Goal: Task Accomplishment & Management: Manage account settings

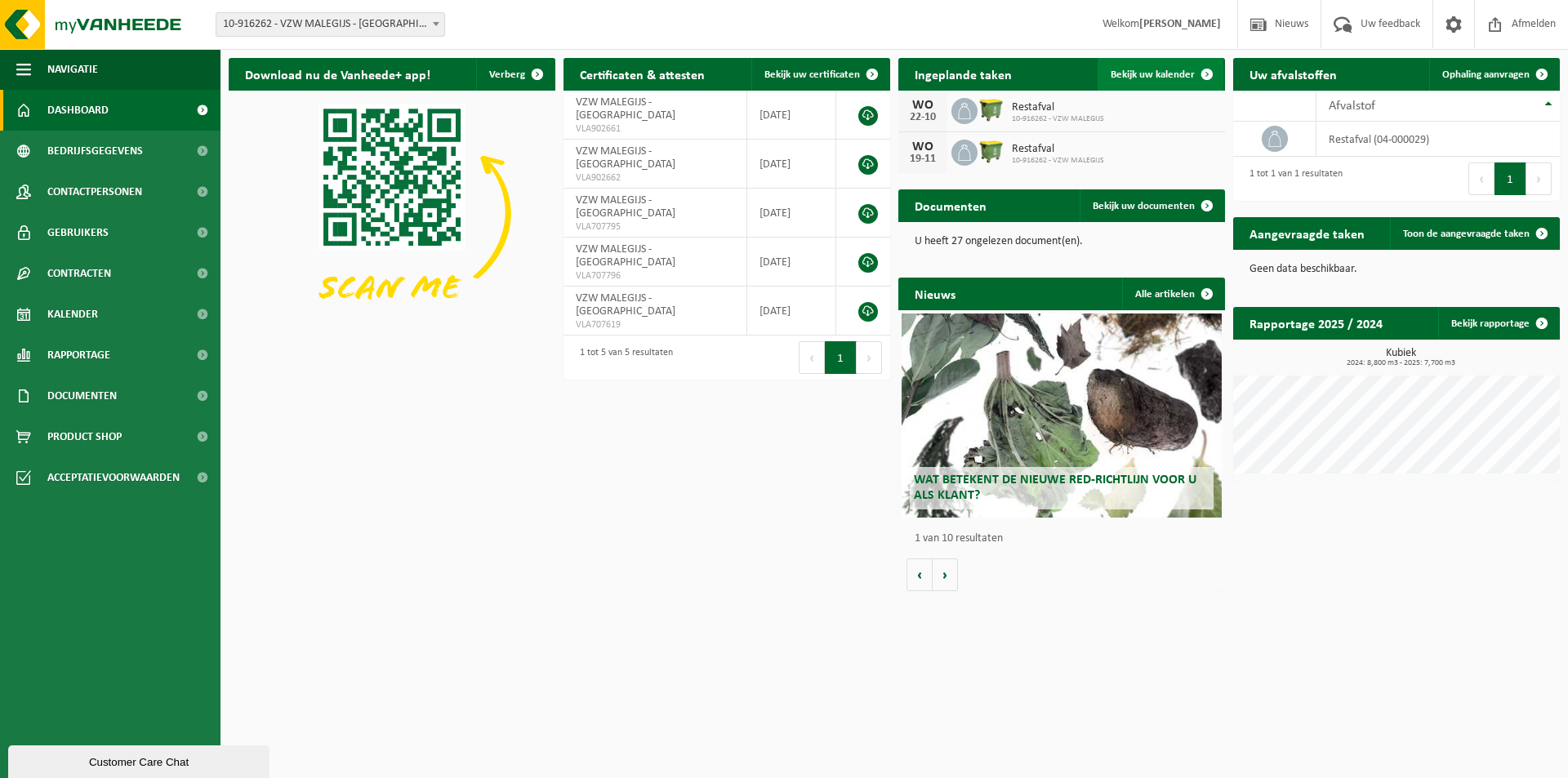
click at [1148, 78] on span "Bekijk uw kalender" at bounding box center [1152, 74] width 84 height 11
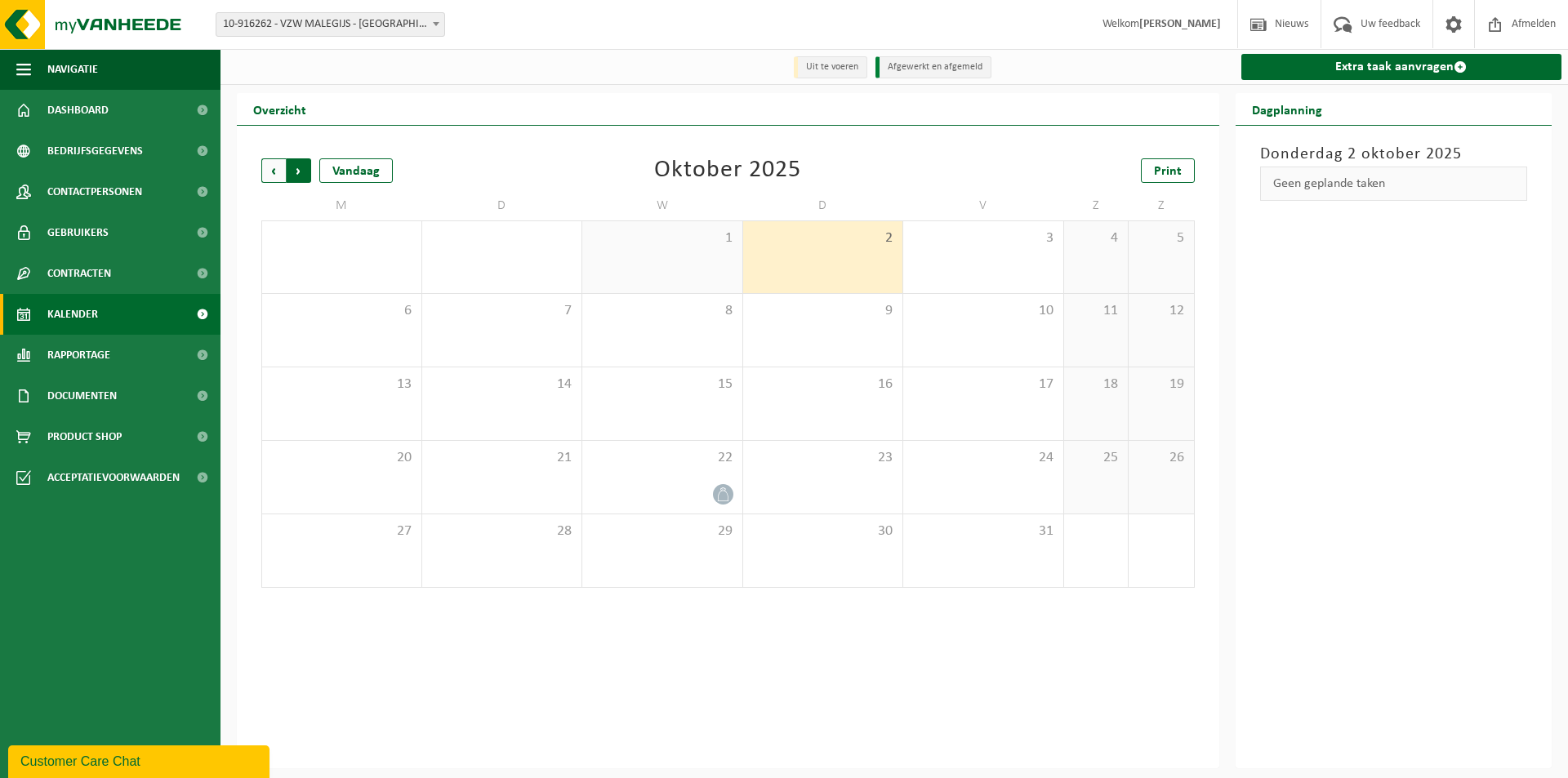
click at [267, 169] on span "Vorige" at bounding box center [272, 170] width 24 height 24
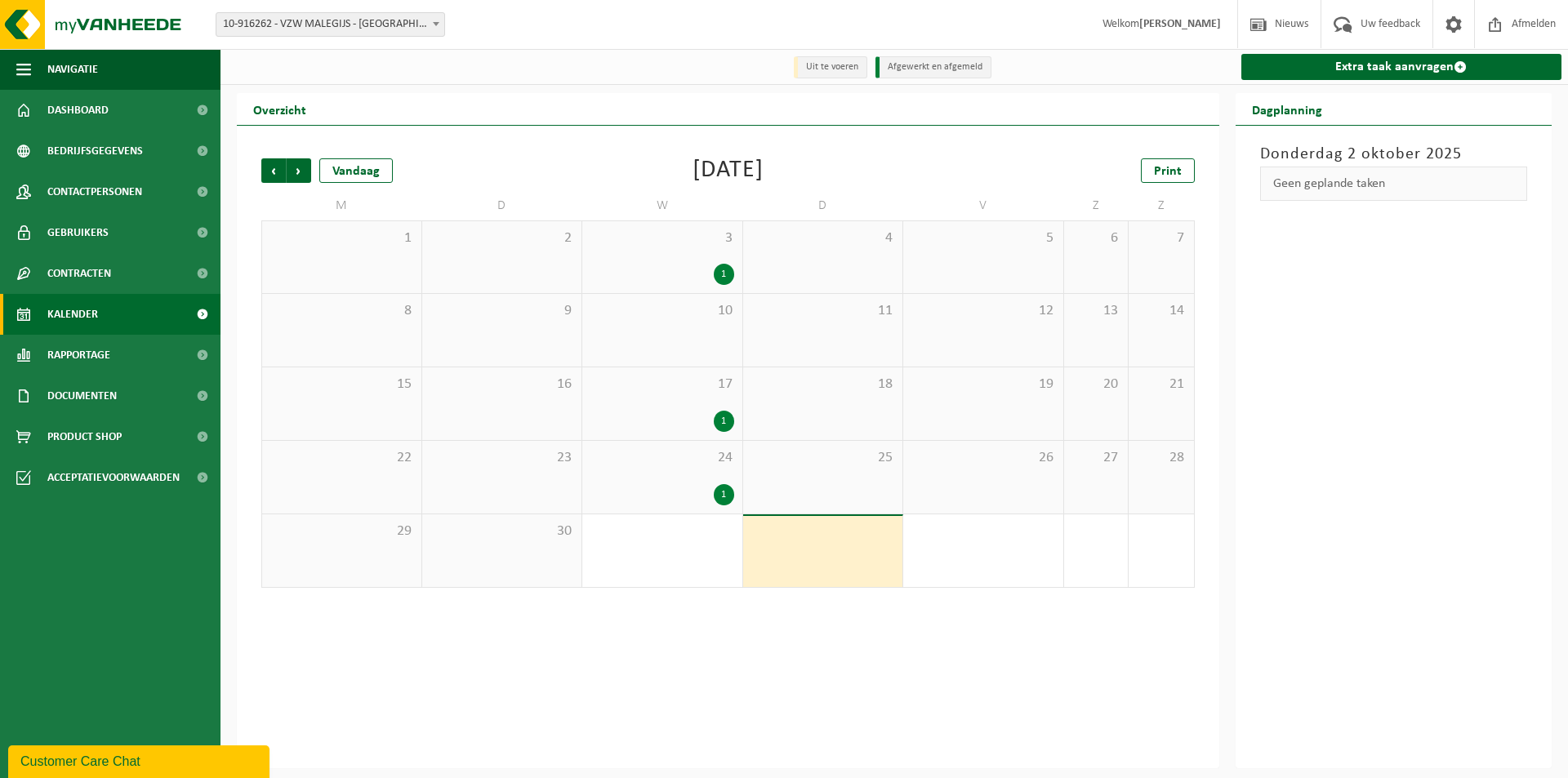
click at [267, 169] on span "Vorige" at bounding box center [272, 170] width 24 height 24
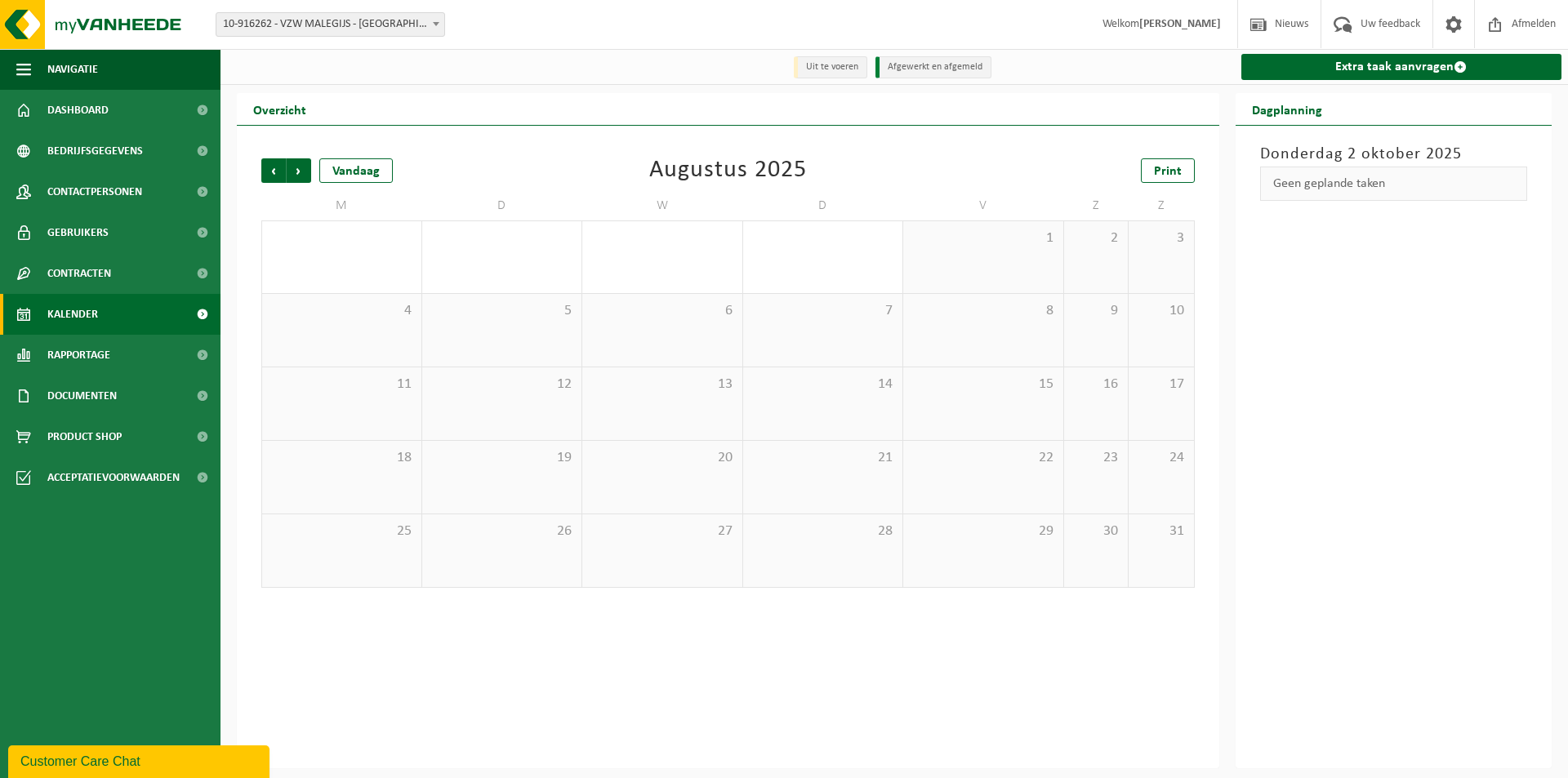
click at [267, 169] on span "Vorige" at bounding box center [272, 170] width 24 height 24
click at [303, 176] on span "Volgende" at bounding box center [299, 170] width 24 height 24
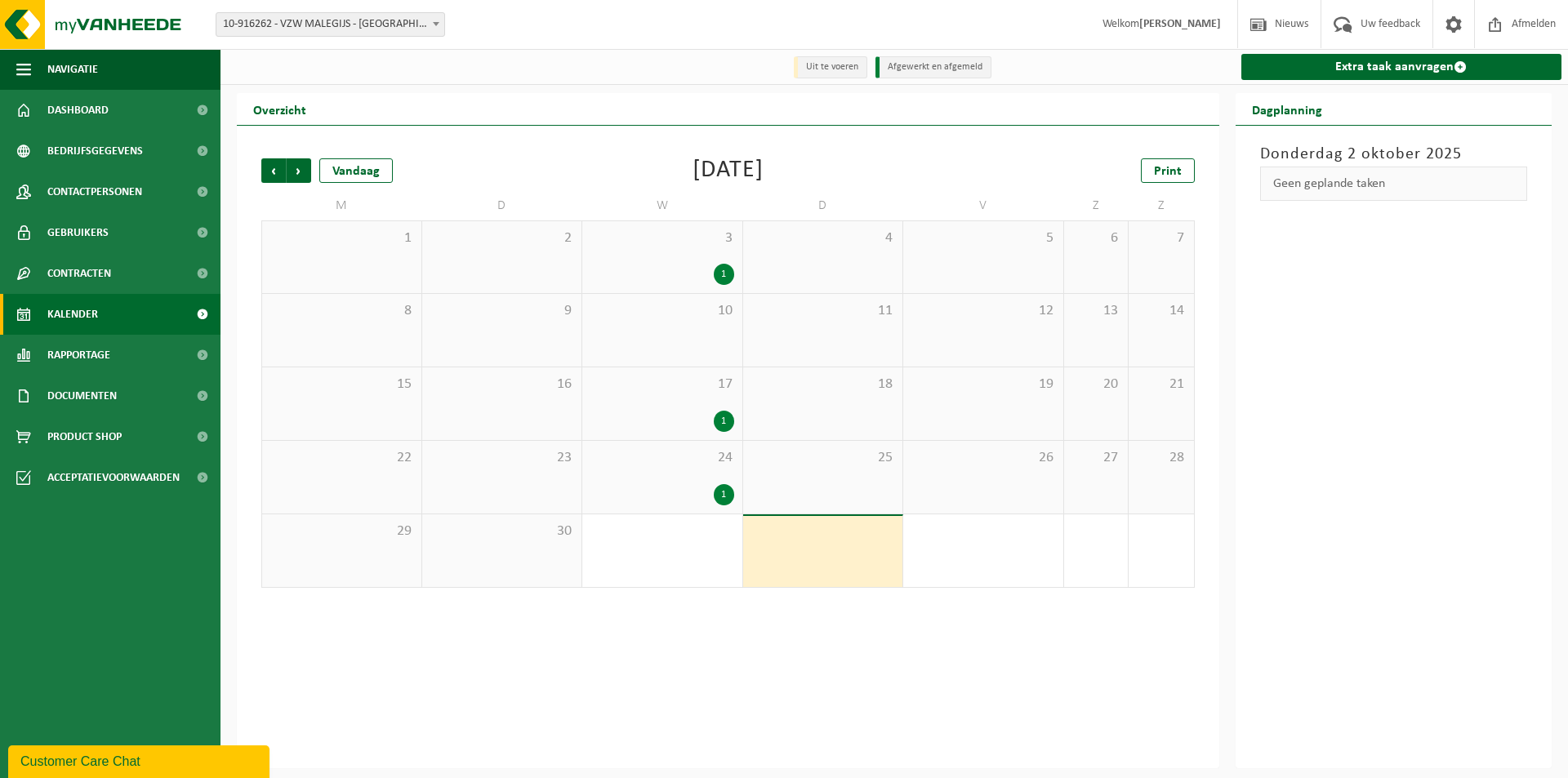
click at [663, 500] on div "1" at bounding box center [662, 495] width 144 height 21
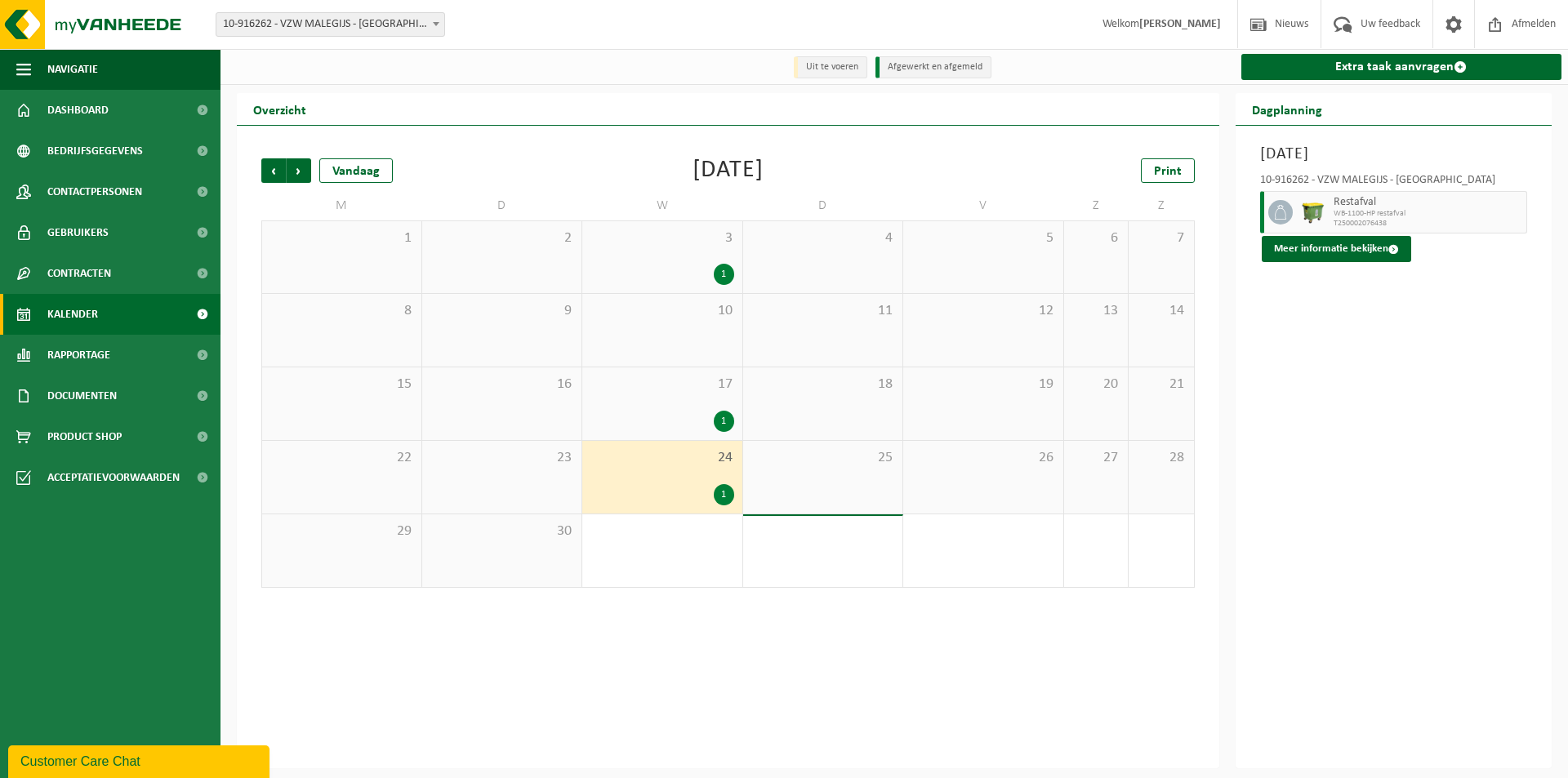
click at [680, 418] on div "1" at bounding box center [662, 421] width 144 height 21
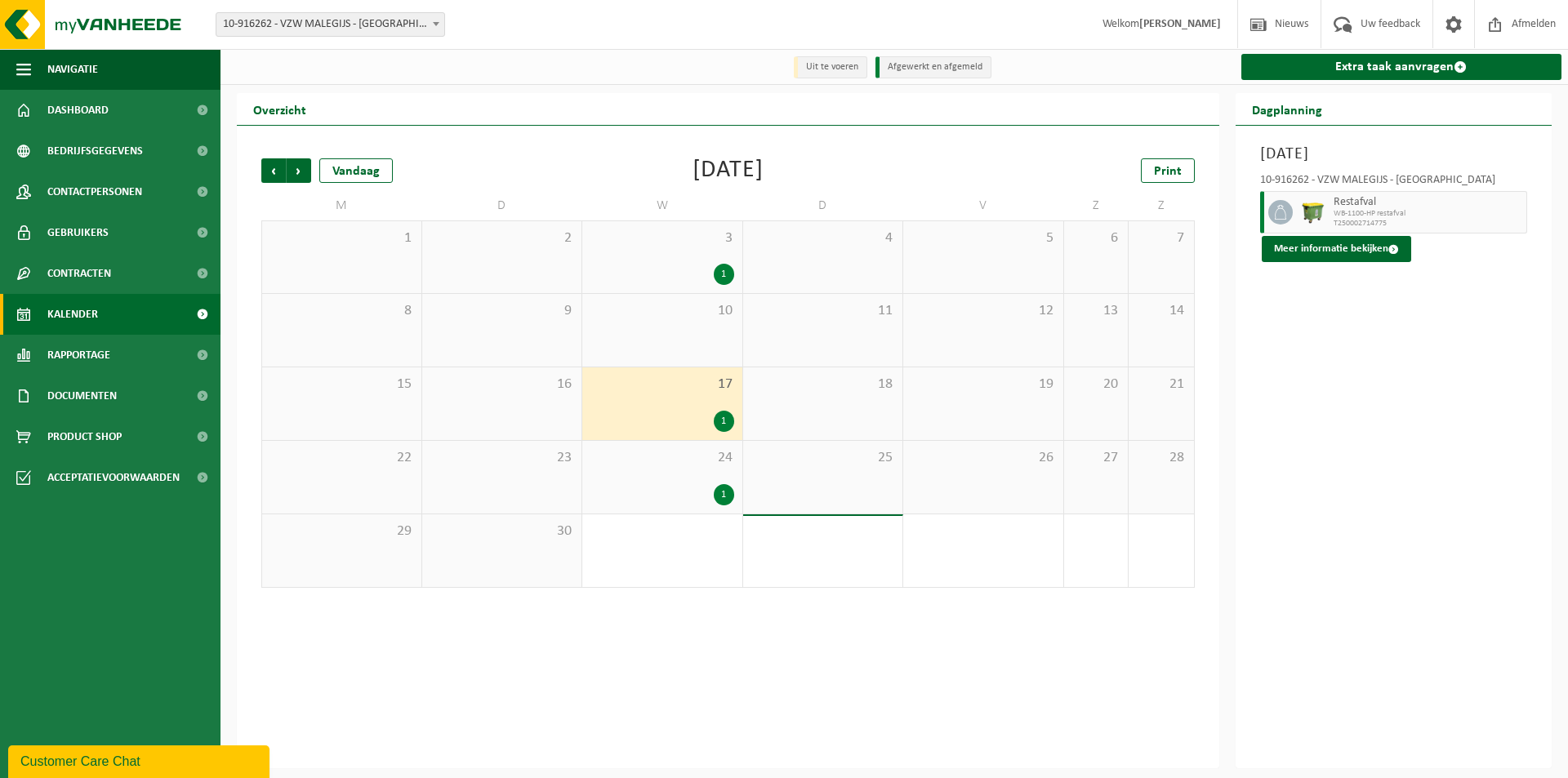
click at [681, 267] on div "1" at bounding box center [662, 274] width 144 height 21
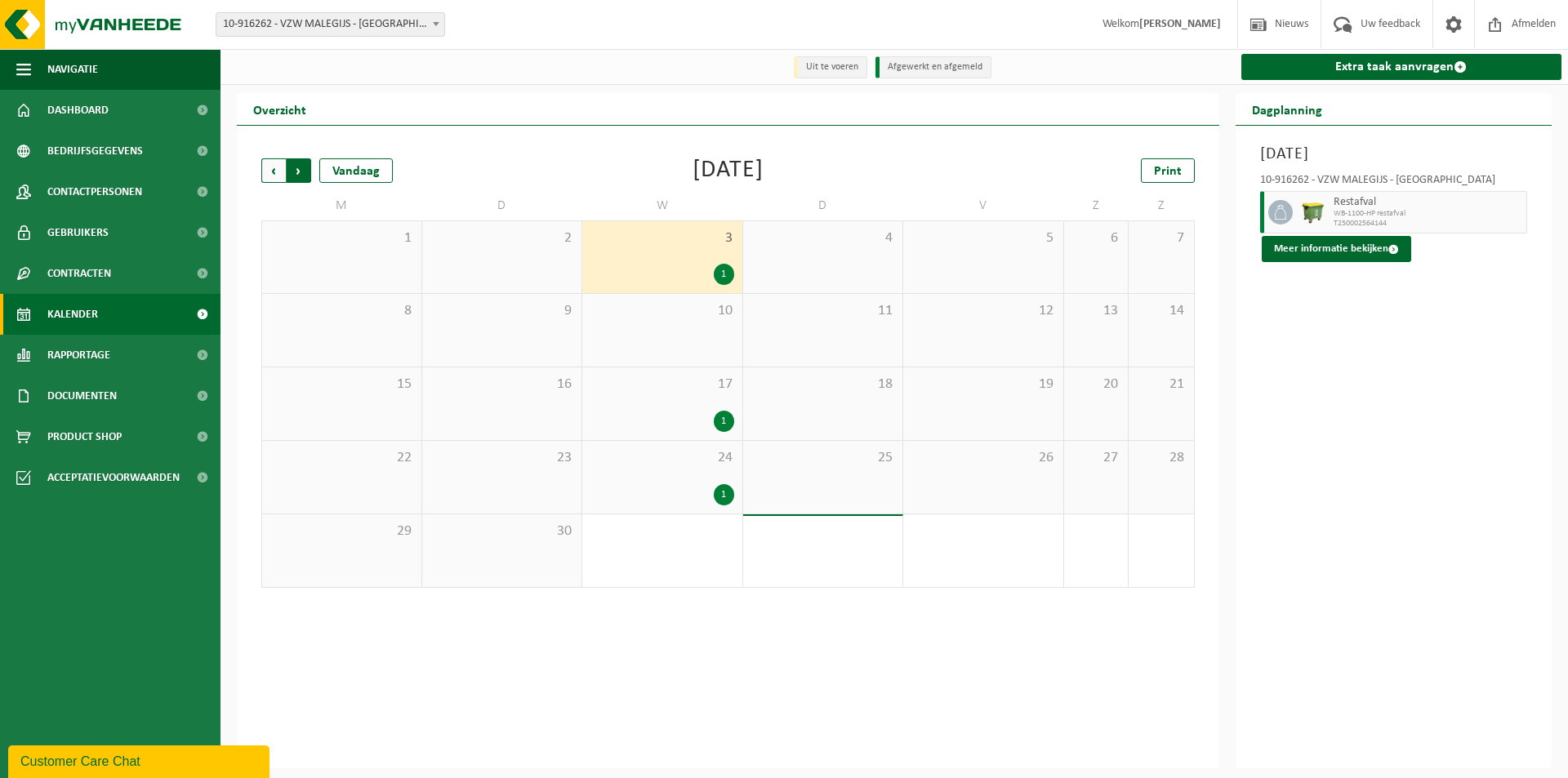
click at [271, 172] on span "Vorige" at bounding box center [272, 170] width 24 height 24
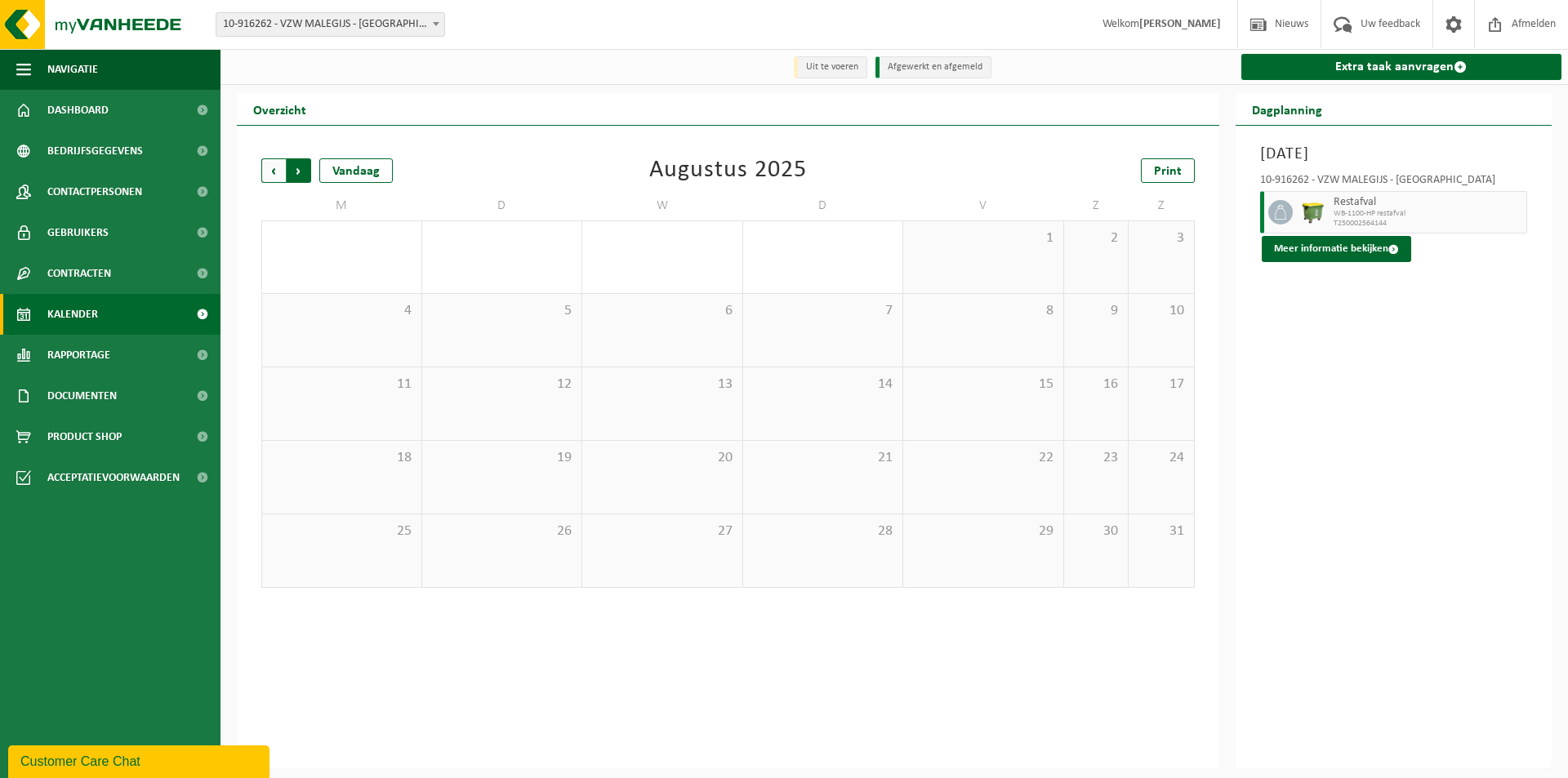
click at [275, 177] on span "Vorige" at bounding box center [272, 170] width 24 height 24
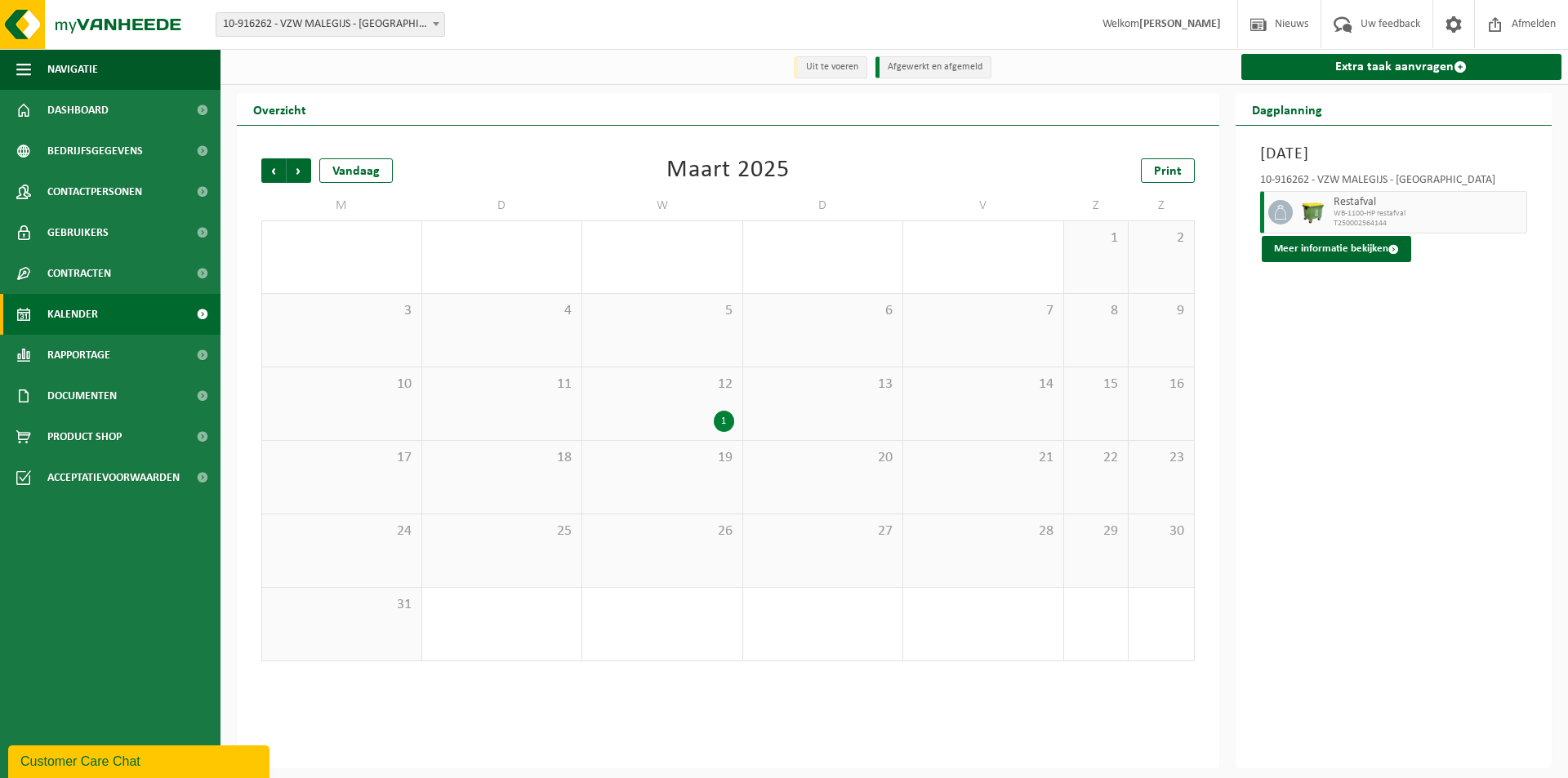
click at [275, 177] on span "Vorige" at bounding box center [272, 170] width 24 height 24
click at [117, 405] on span "Documenten" at bounding box center [82, 396] width 70 height 41
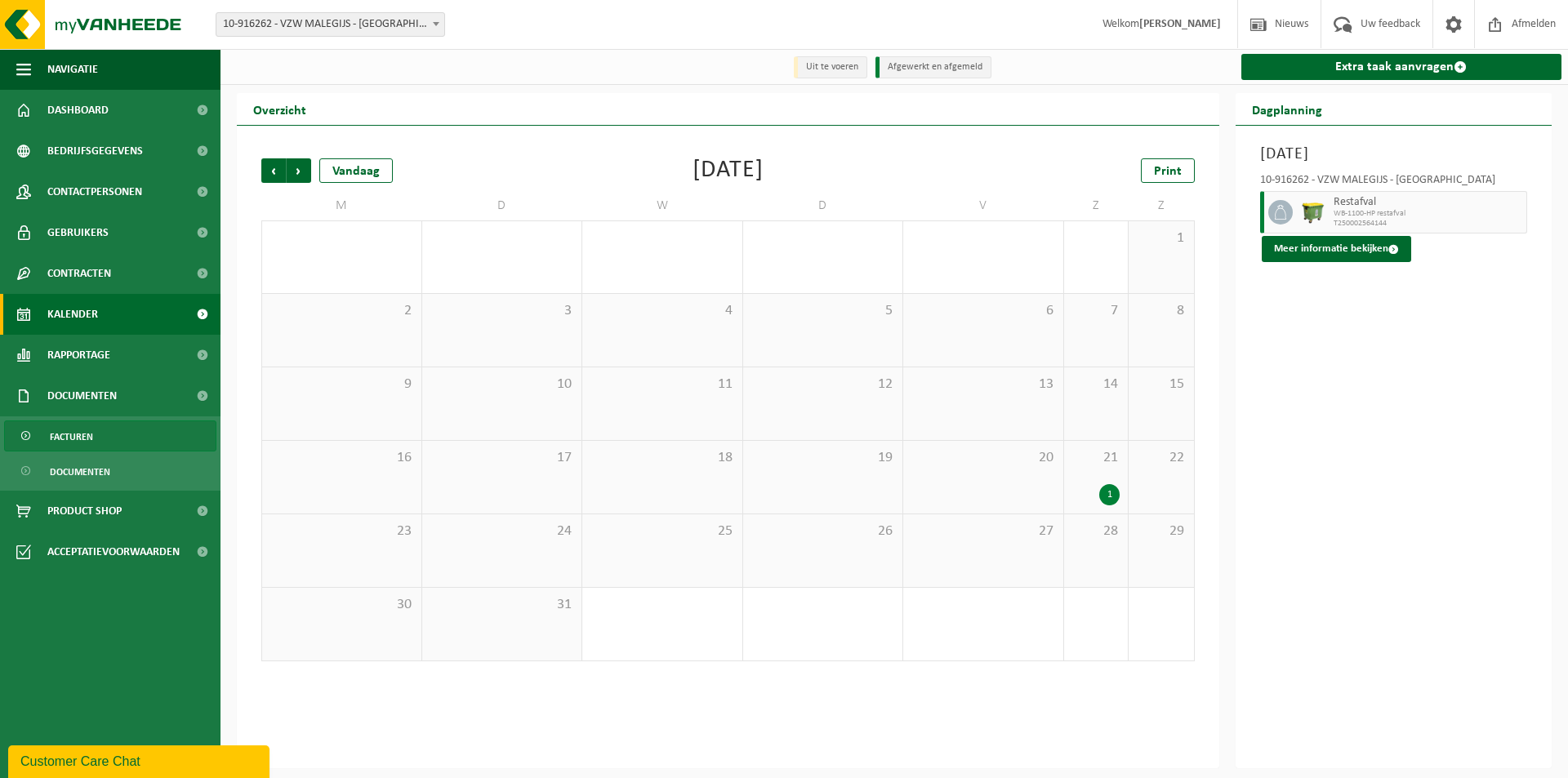
click at [114, 442] on link "Facturen" at bounding box center [110, 436] width 213 height 31
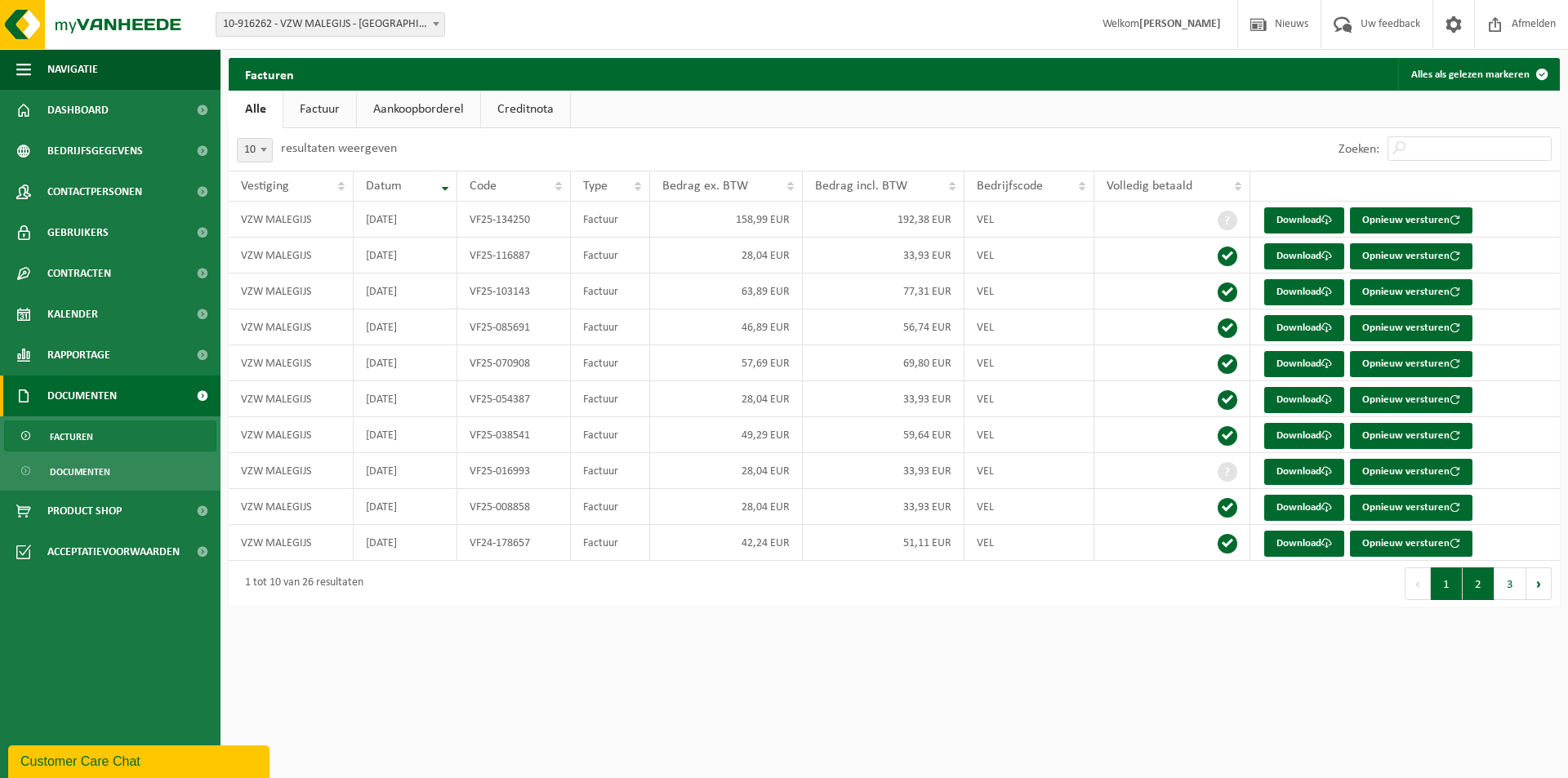
click at [1473, 583] on button "2" at bounding box center [1478, 584] width 32 height 33
click at [1457, 580] on button "1" at bounding box center [1446, 584] width 32 height 33
click at [125, 309] on link "Kalender" at bounding box center [110, 314] width 220 height 41
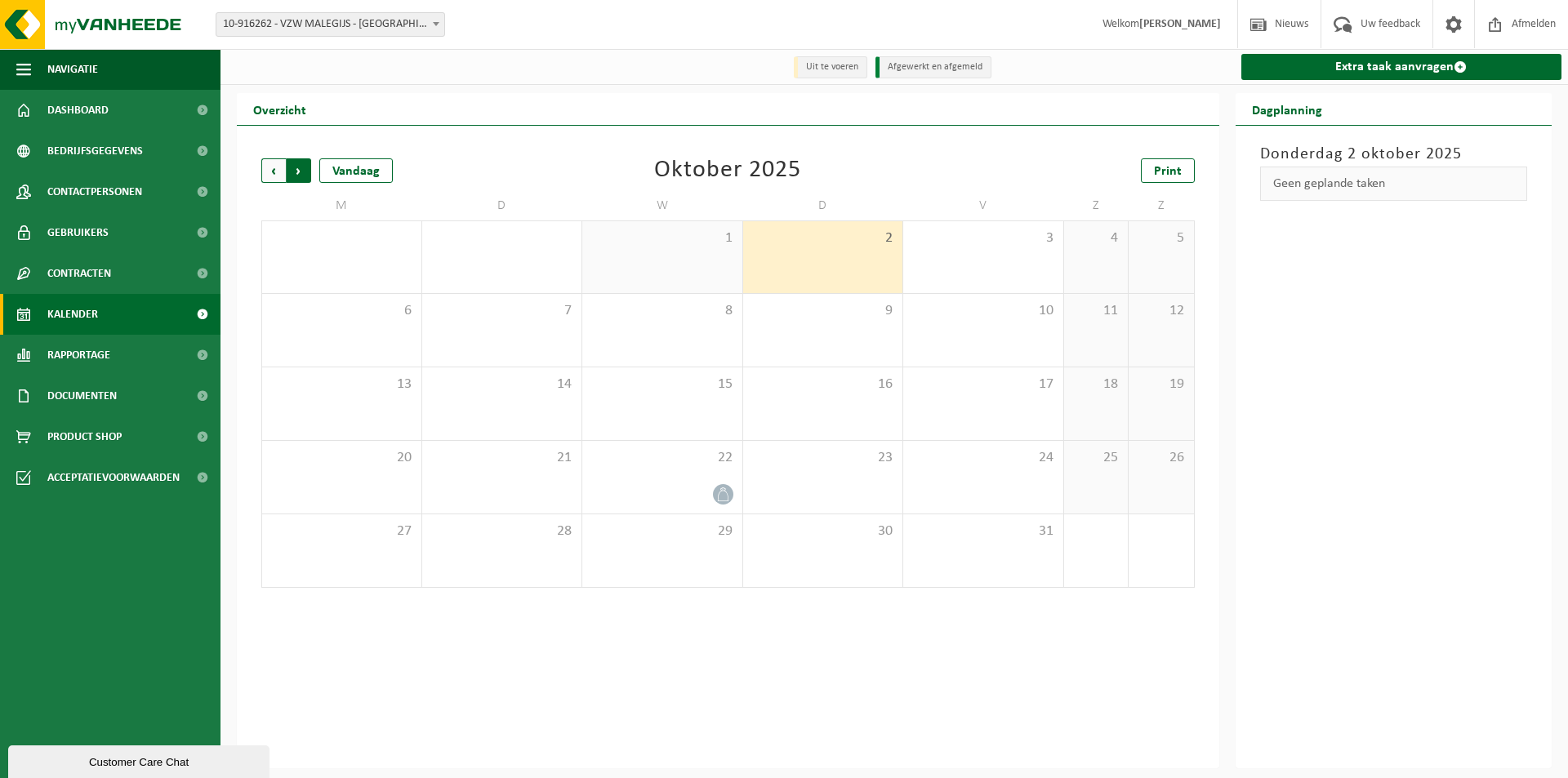
click at [276, 181] on span "Vorige" at bounding box center [272, 170] width 24 height 24
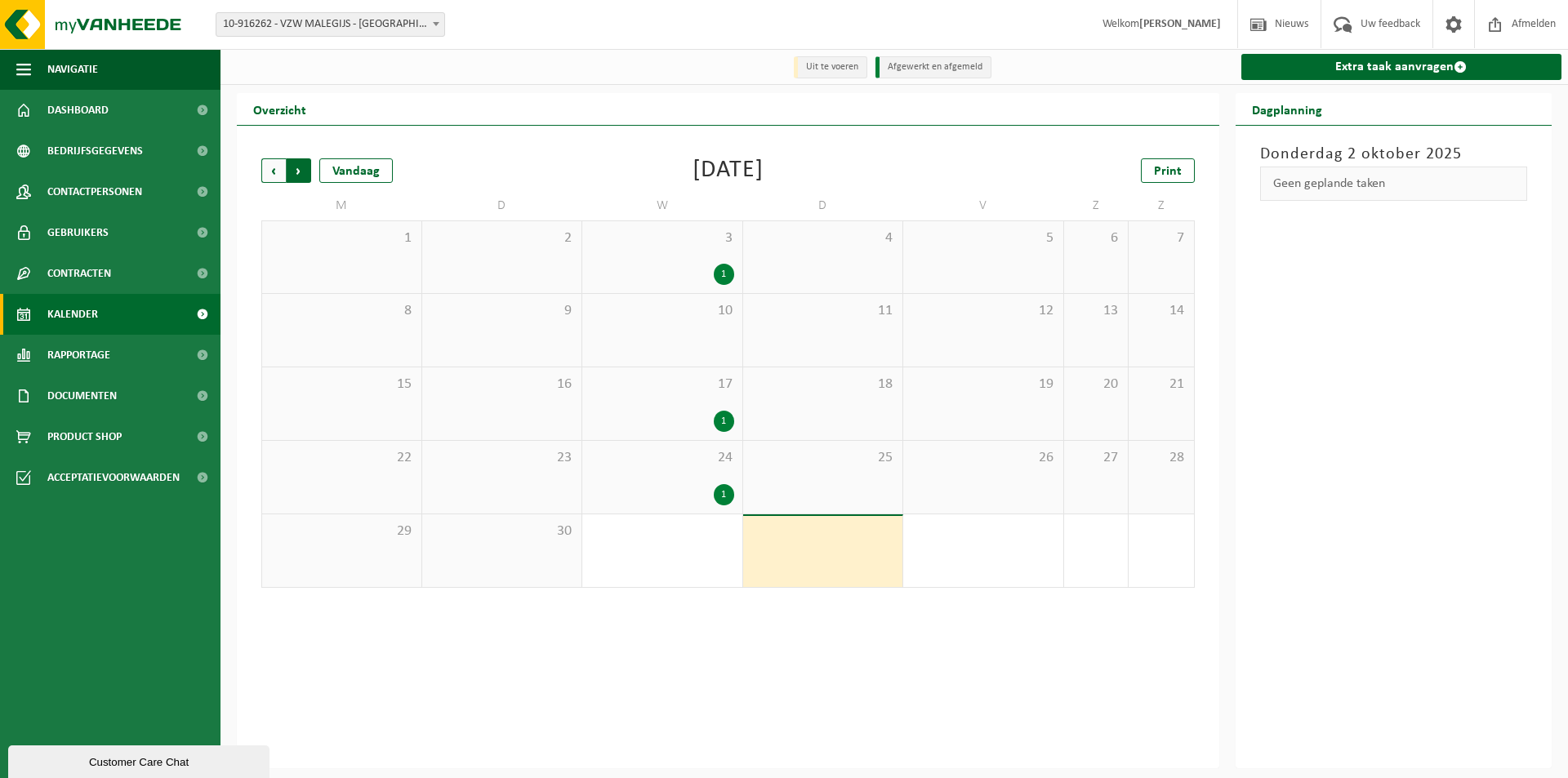
click at [276, 180] on span "Vorige" at bounding box center [272, 170] width 24 height 24
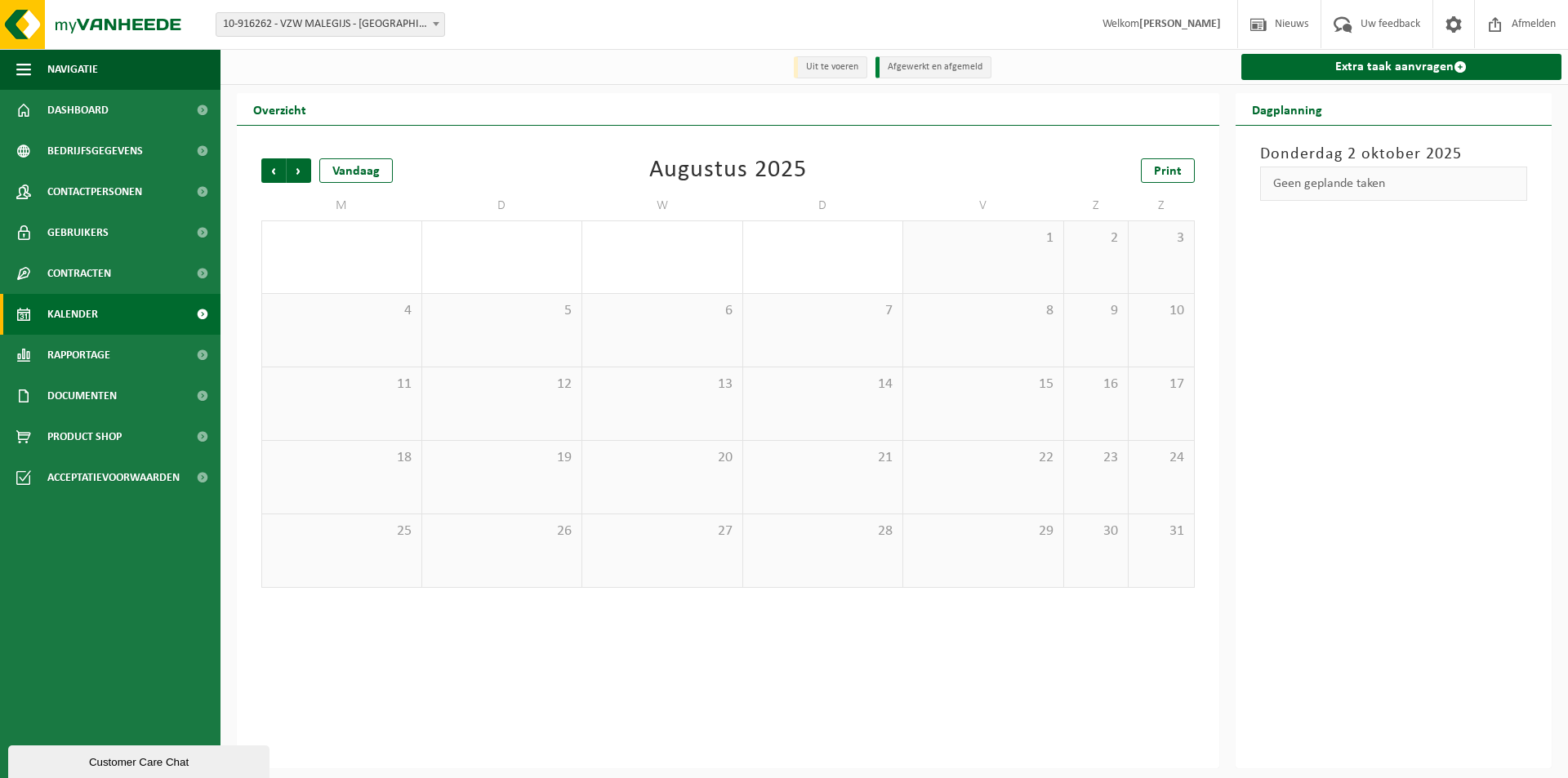
click at [276, 180] on span "Vorige" at bounding box center [272, 170] width 24 height 24
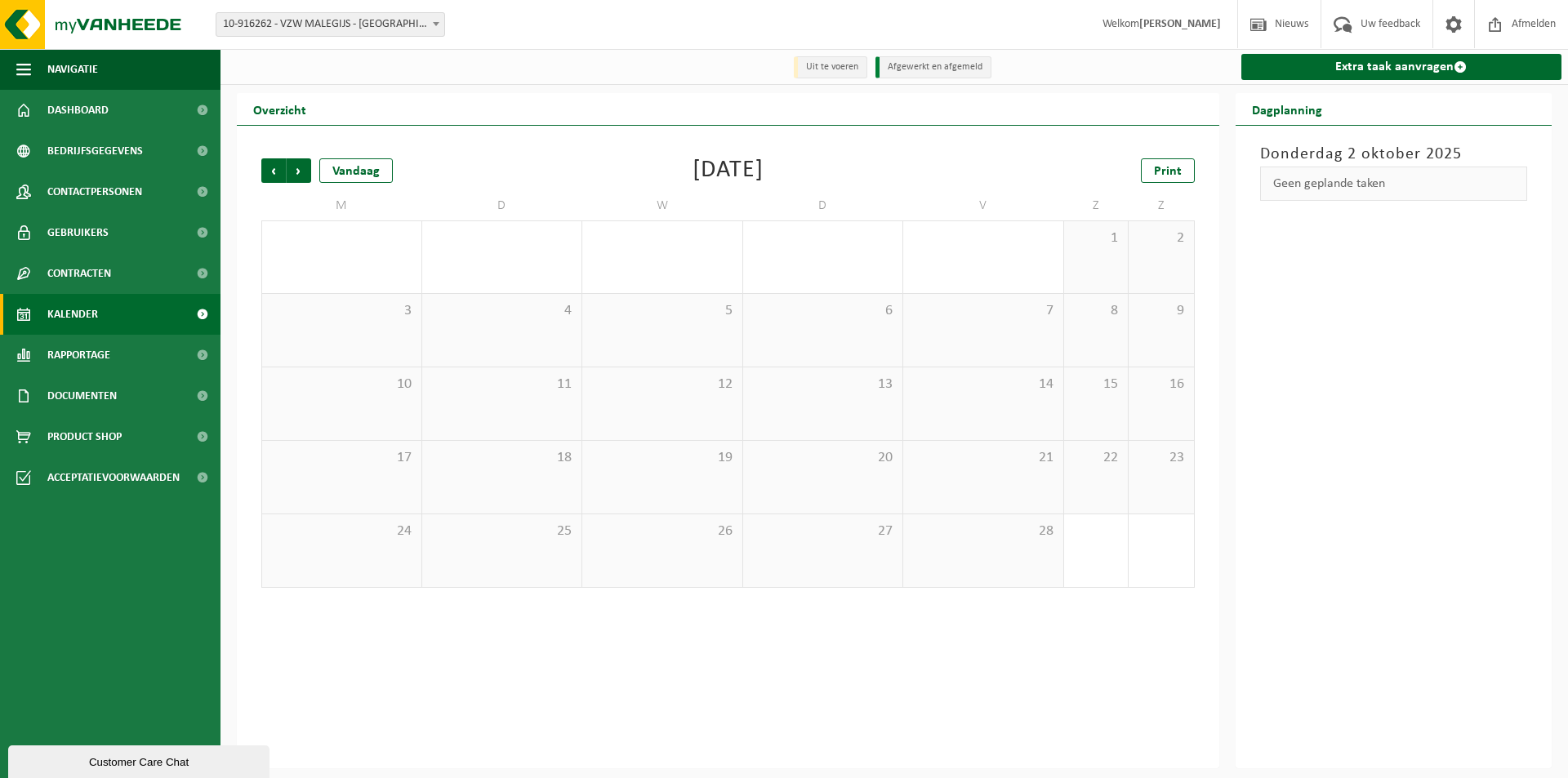
click at [276, 180] on span "Vorige" at bounding box center [272, 170] width 24 height 24
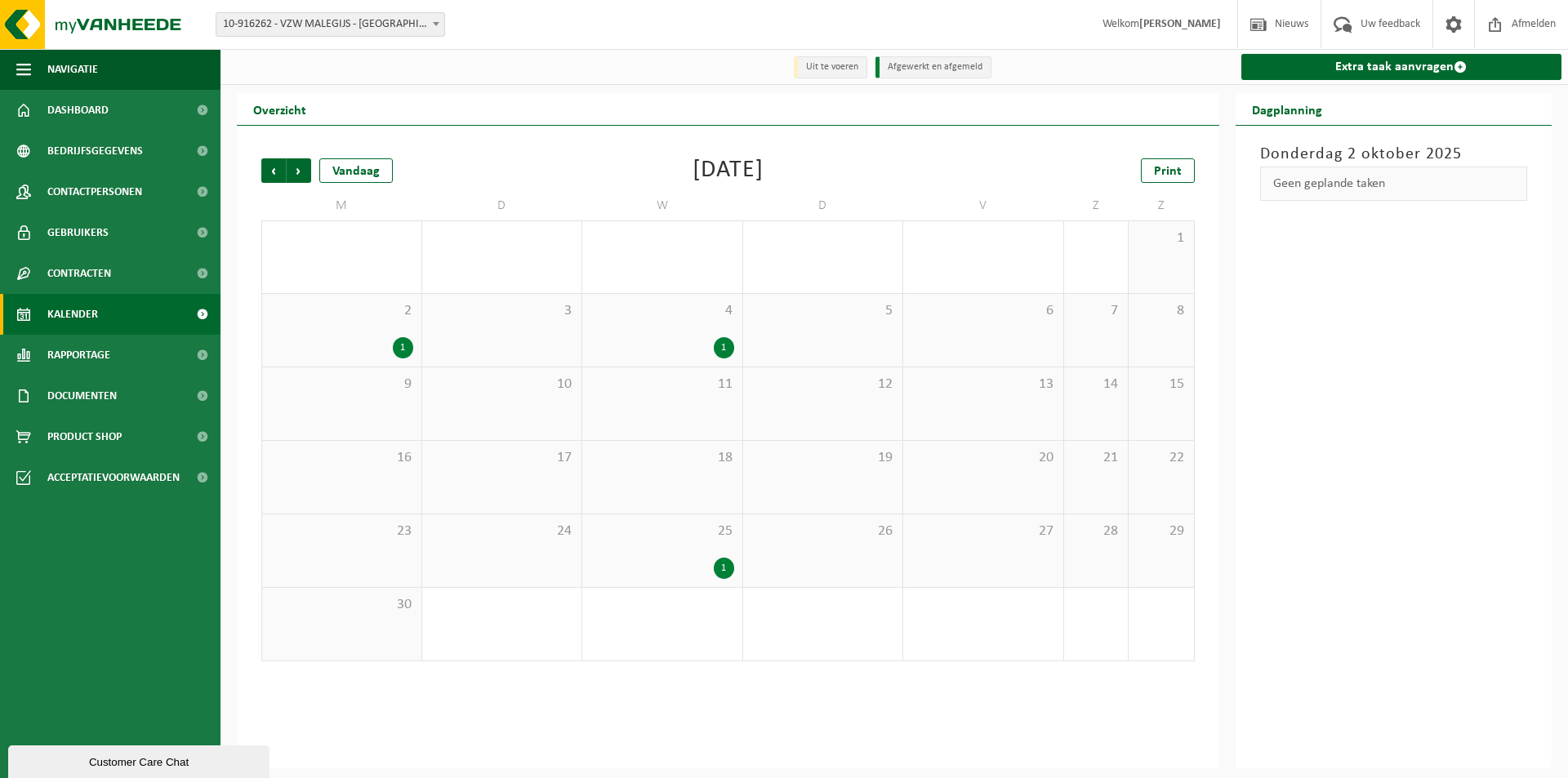
click at [276, 180] on span "Vorige" at bounding box center [272, 170] width 24 height 24
click at [294, 173] on span "Volgende" at bounding box center [299, 170] width 24 height 24
click at [297, 171] on span "Volgende" at bounding box center [299, 170] width 24 height 24
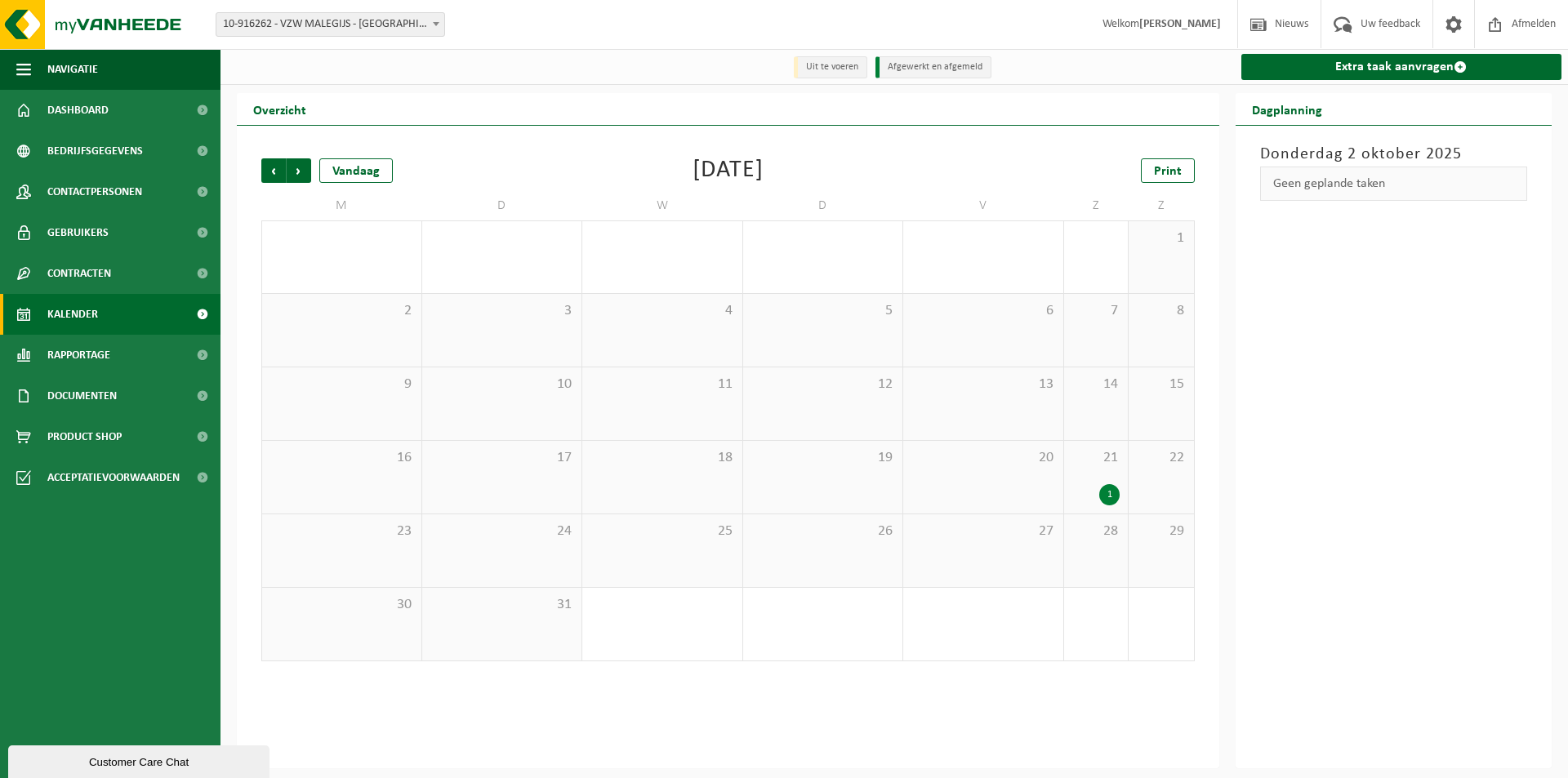
click at [297, 171] on span "Volgende" at bounding box center [299, 170] width 24 height 24
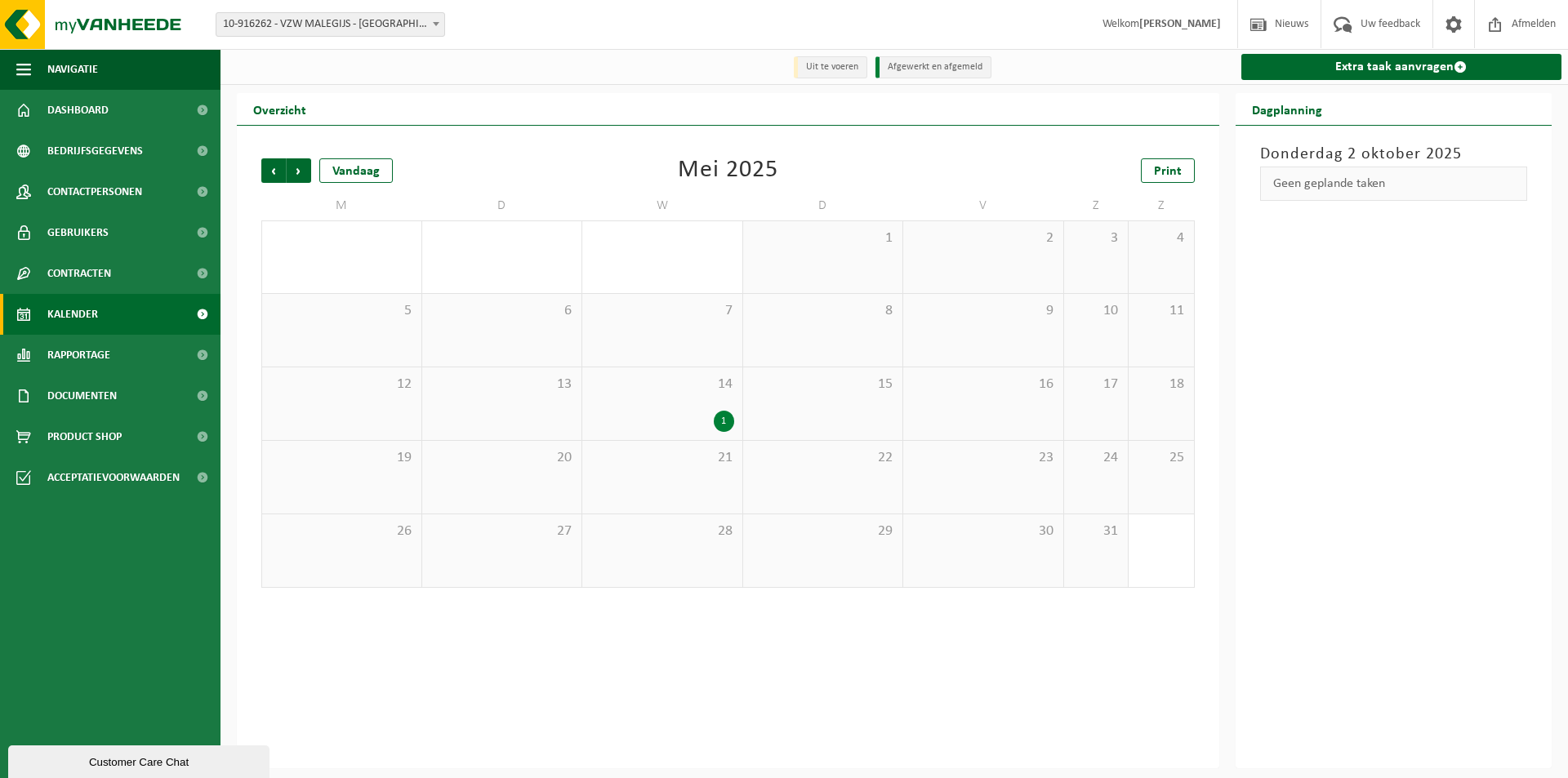
click at [297, 171] on span "Volgende" at bounding box center [299, 170] width 24 height 24
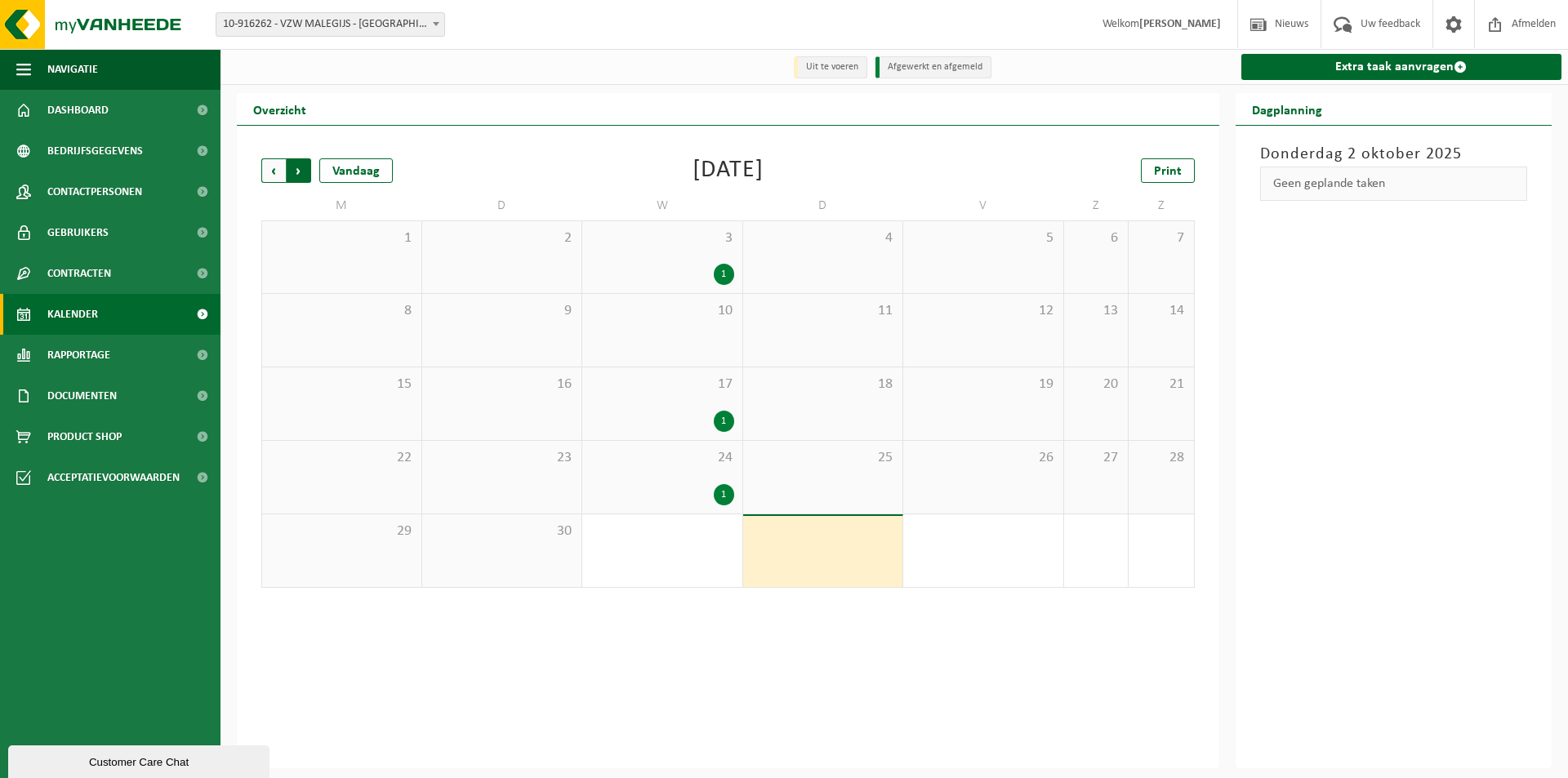
click at [281, 171] on span "Vorige" at bounding box center [272, 170] width 24 height 24
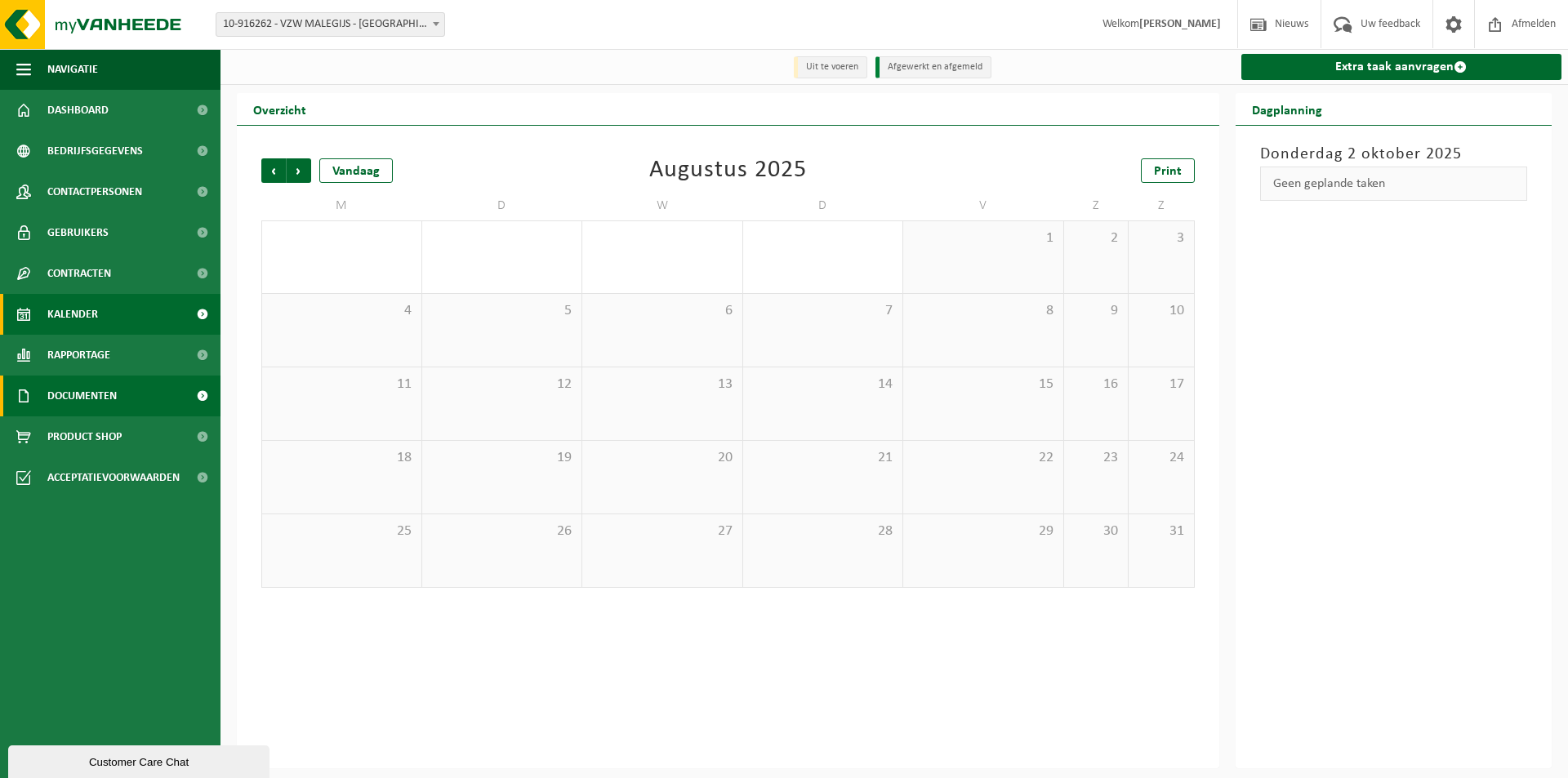
click at [123, 395] on link "Documenten" at bounding box center [110, 396] width 220 height 41
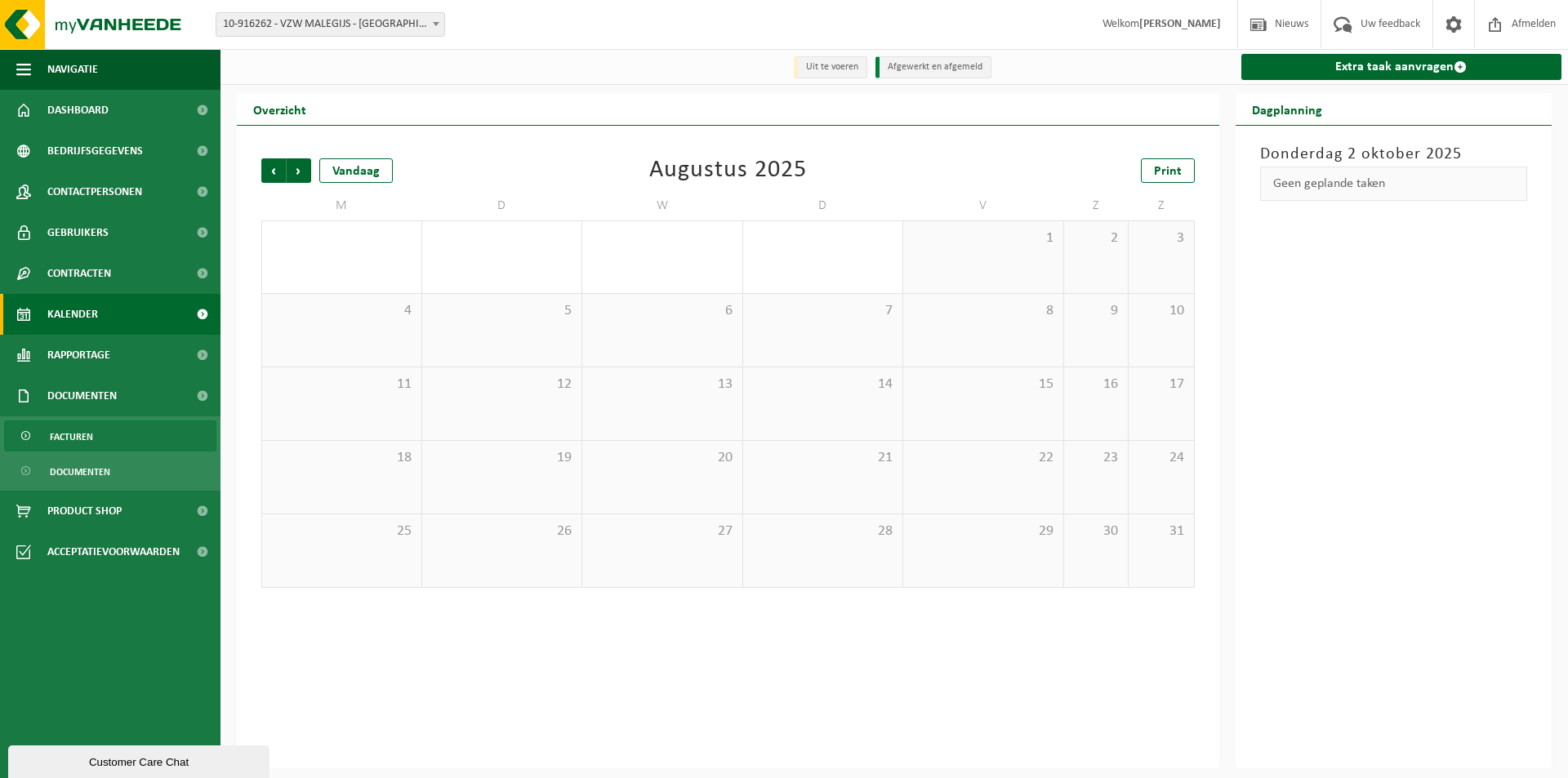
click at [91, 435] on span "Facturen" at bounding box center [71, 437] width 43 height 31
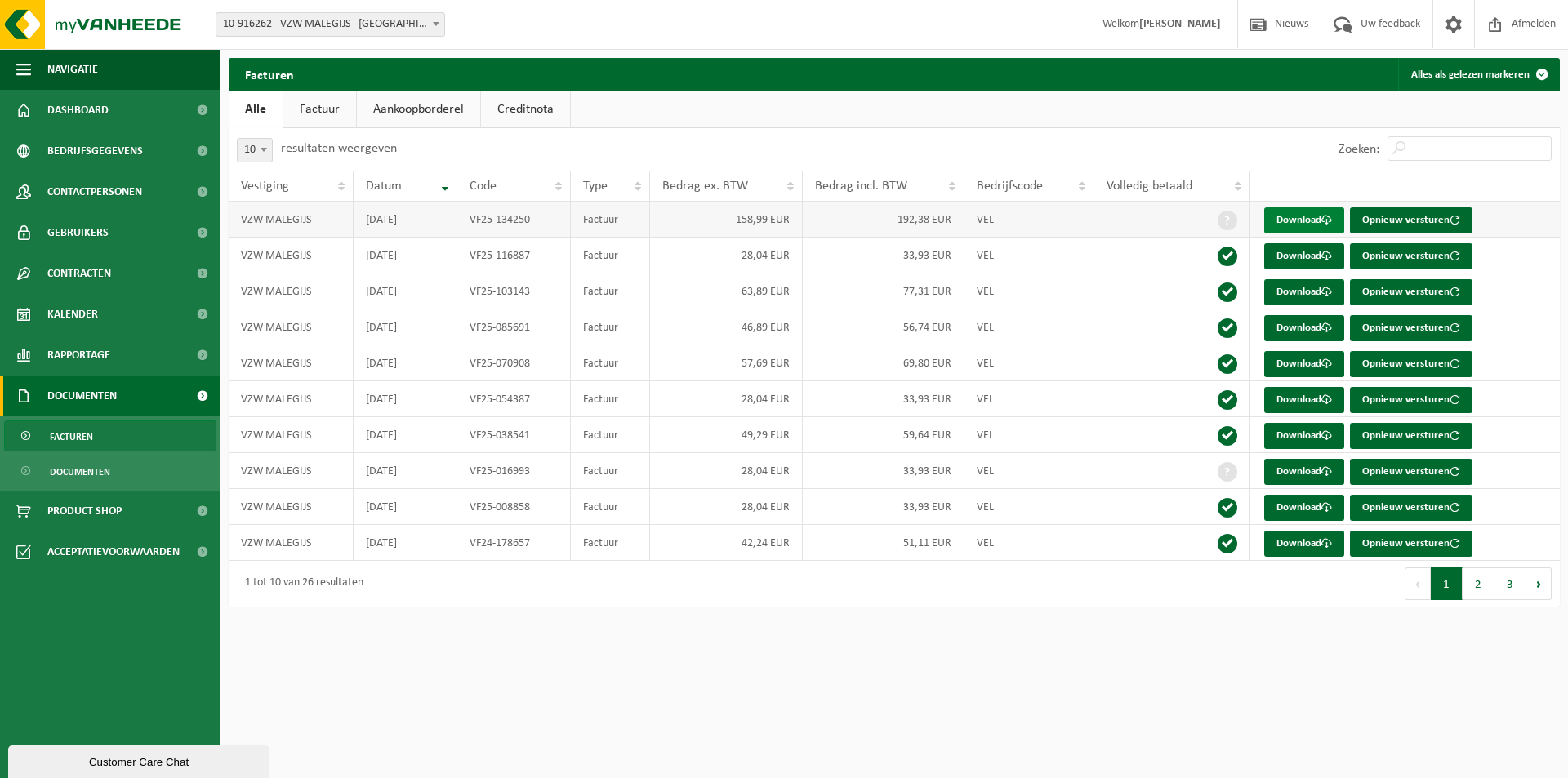
click at [1293, 224] on link "Download" at bounding box center [1303, 220] width 80 height 26
click at [1289, 216] on link "Download" at bounding box center [1303, 220] width 80 height 26
click at [1319, 225] on link "Download" at bounding box center [1303, 220] width 80 height 26
click at [157, 350] on link "Rapportage" at bounding box center [110, 355] width 220 height 41
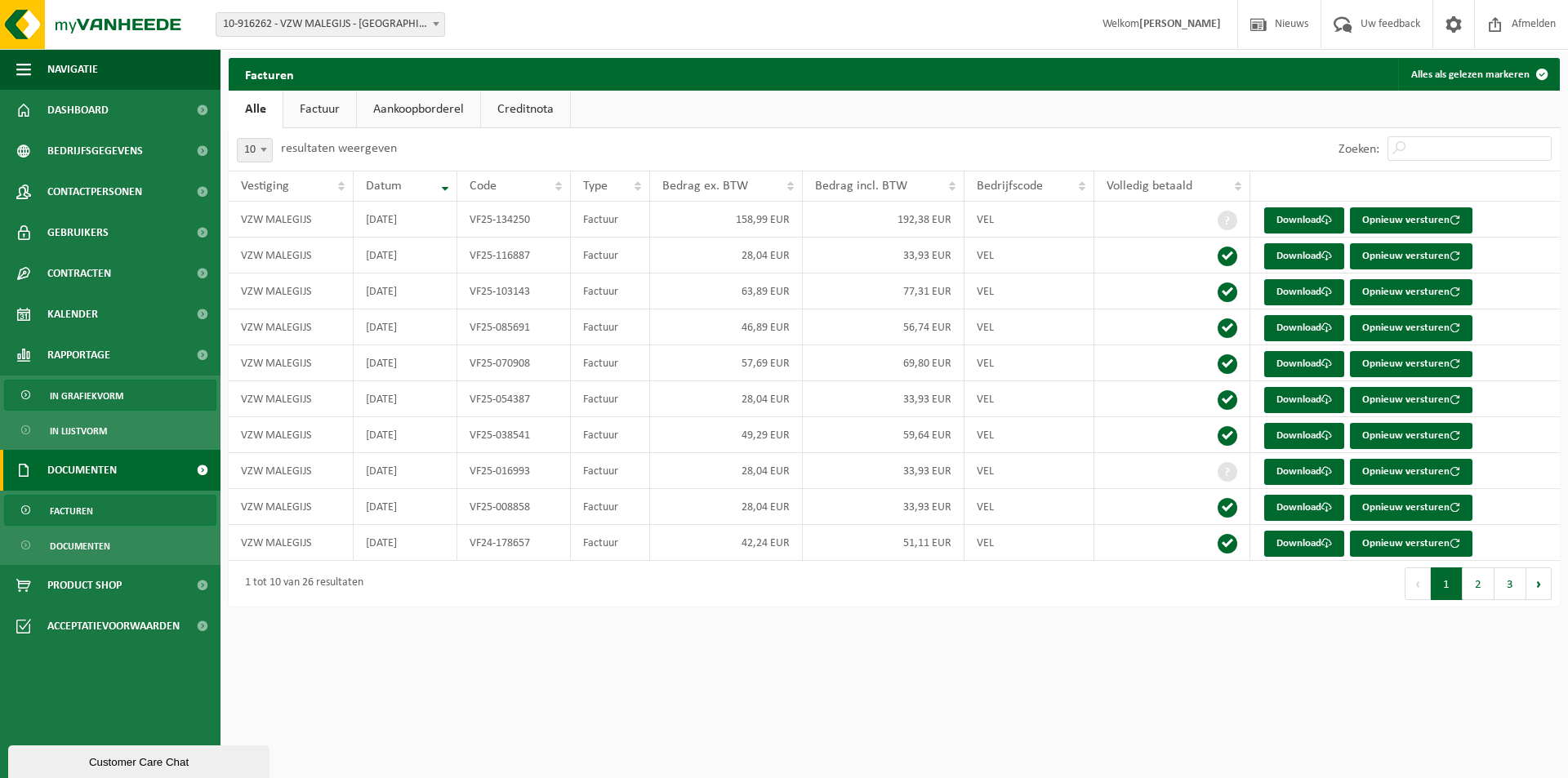
click at [139, 388] on link "In grafiekvorm" at bounding box center [110, 395] width 213 height 31
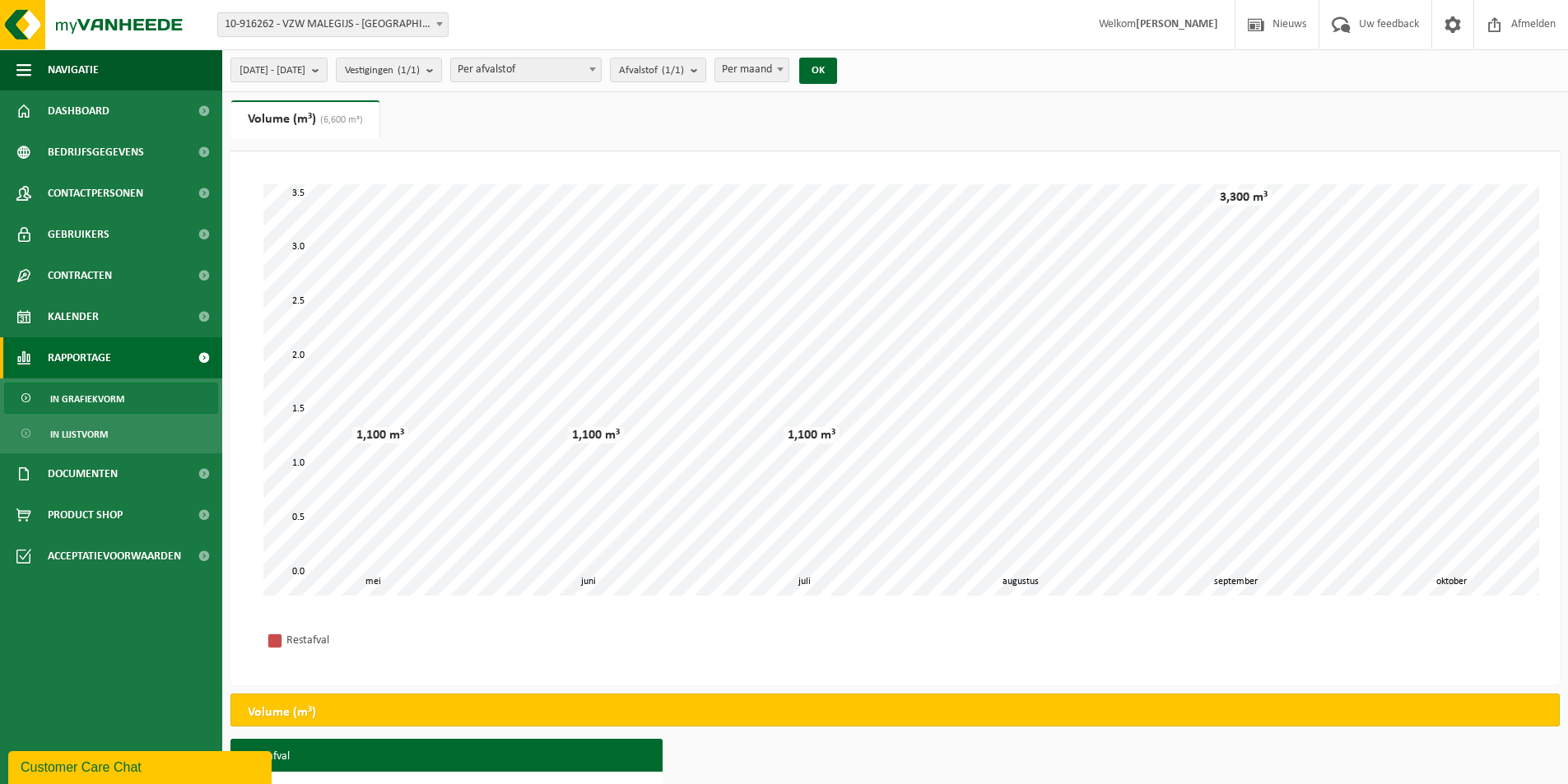
click at [789, 63] on span "Per maand" at bounding box center [751, 70] width 73 height 23
select select "3"
click at [837, 62] on button "OK" at bounding box center [818, 70] width 38 height 26
click at [326, 77] on b "submit" at bounding box center [318, 70] width 15 height 23
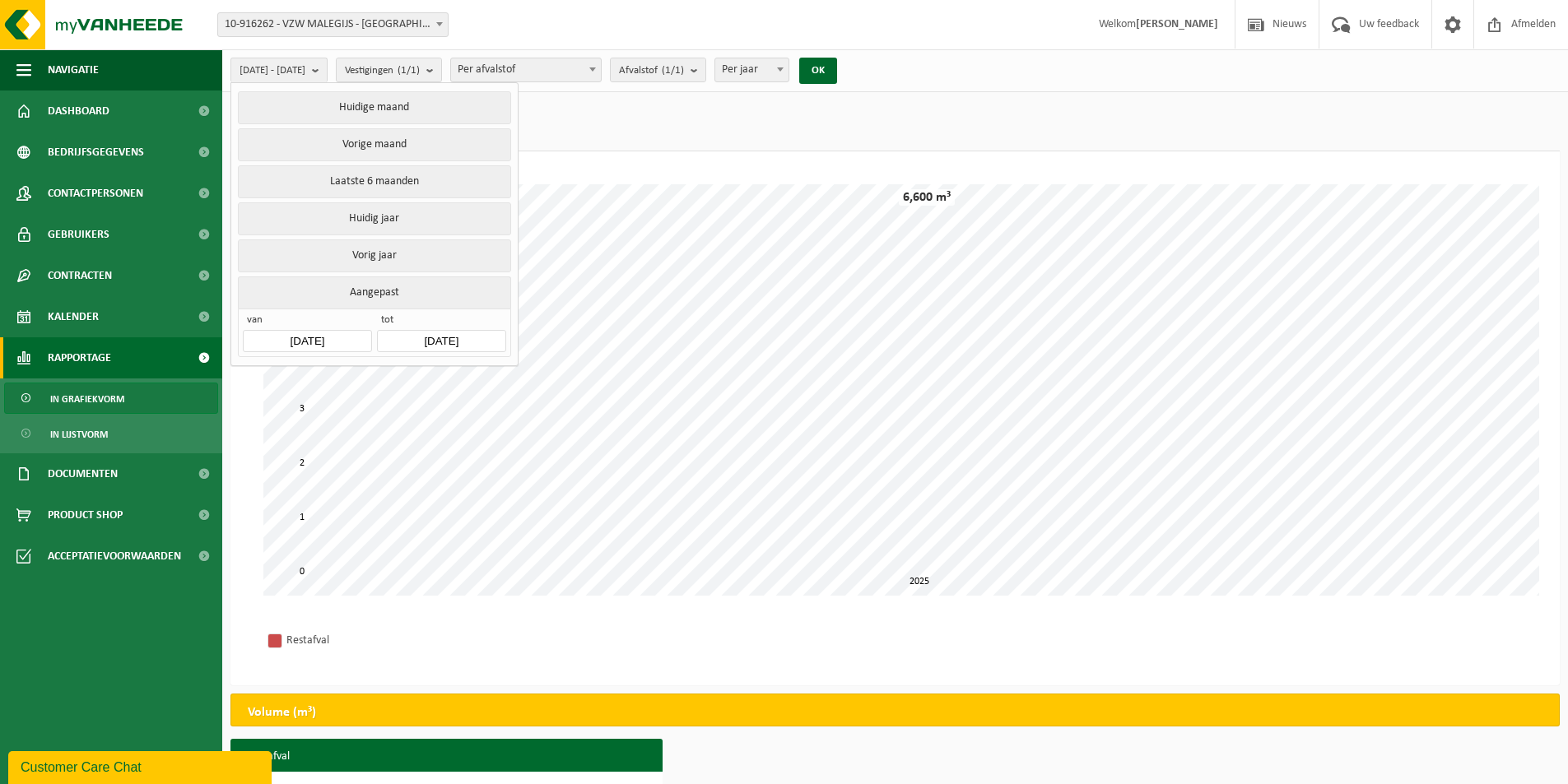
click at [348, 332] on input "2025-05-01" at bounding box center [307, 341] width 129 height 22
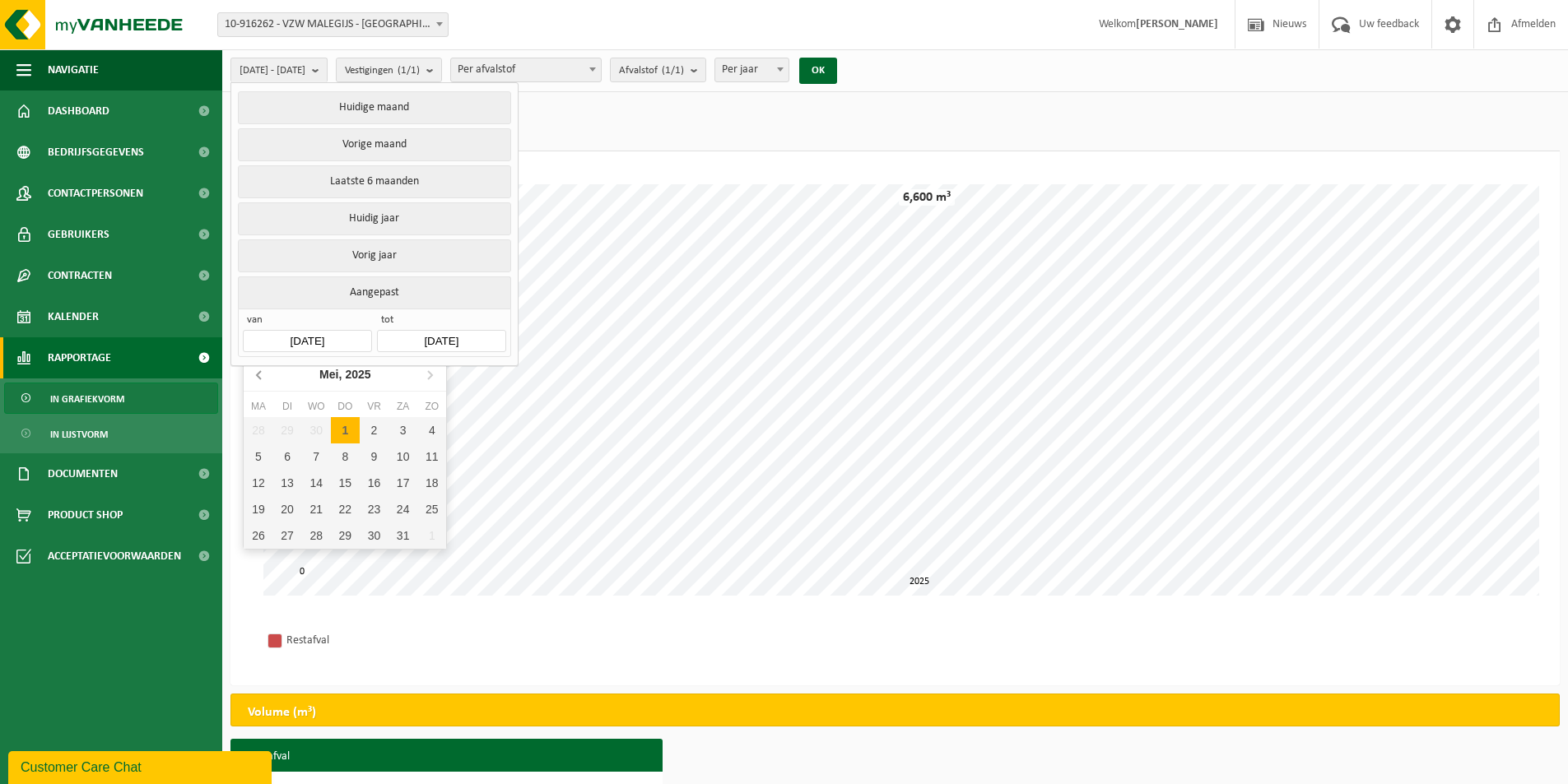
click at [263, 375] on icon at bounding box center [260, 374] width 26 height 26
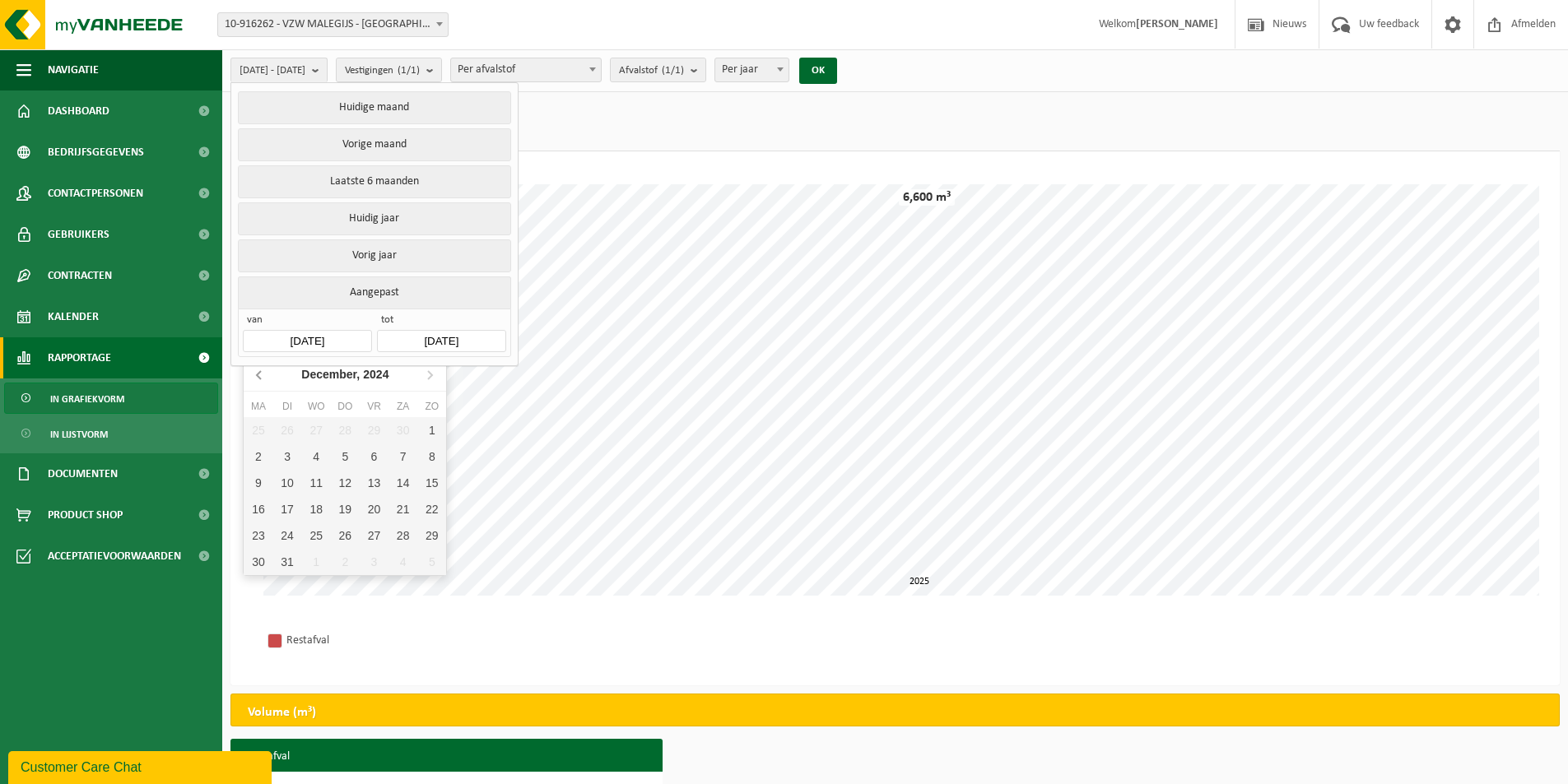
click at [263, 375] on icon at bounding box center [260, 374] width 26 height 26
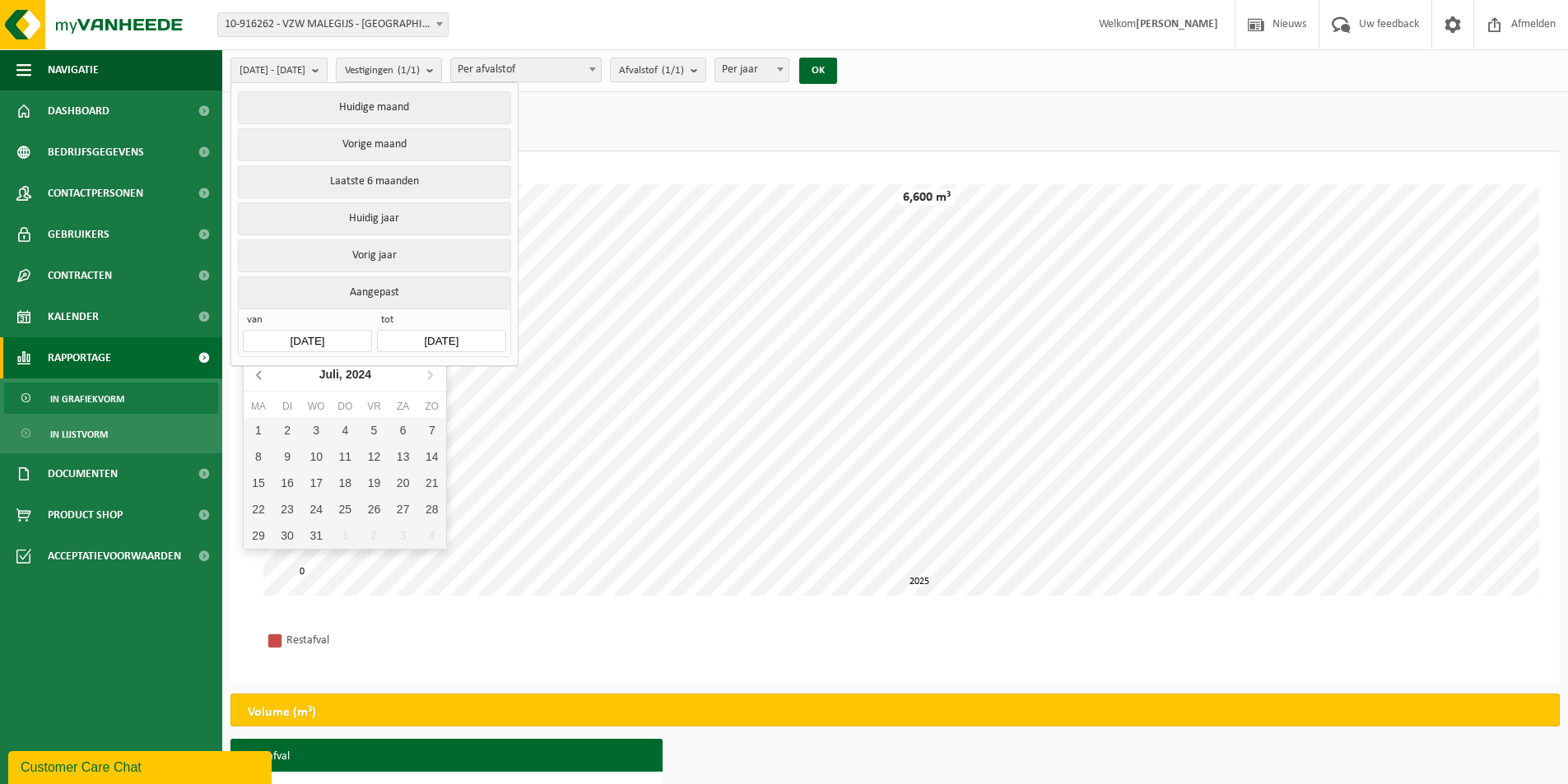
click at [263, 375] on icon at bounding box center [260, 374] width 26 height 26
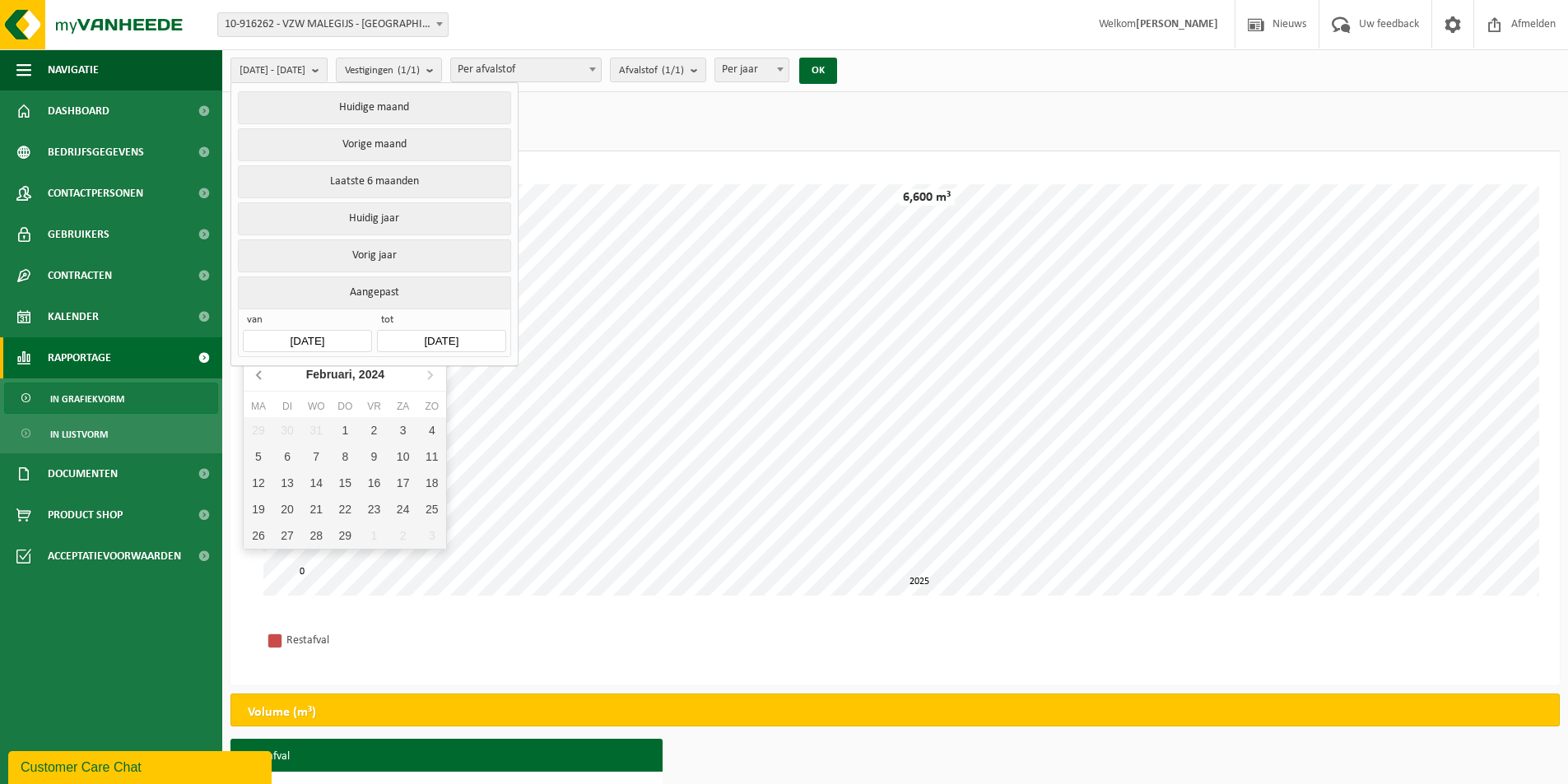
click at [263, 375] on icon at bounding box center [260, 374] width 26 height 26
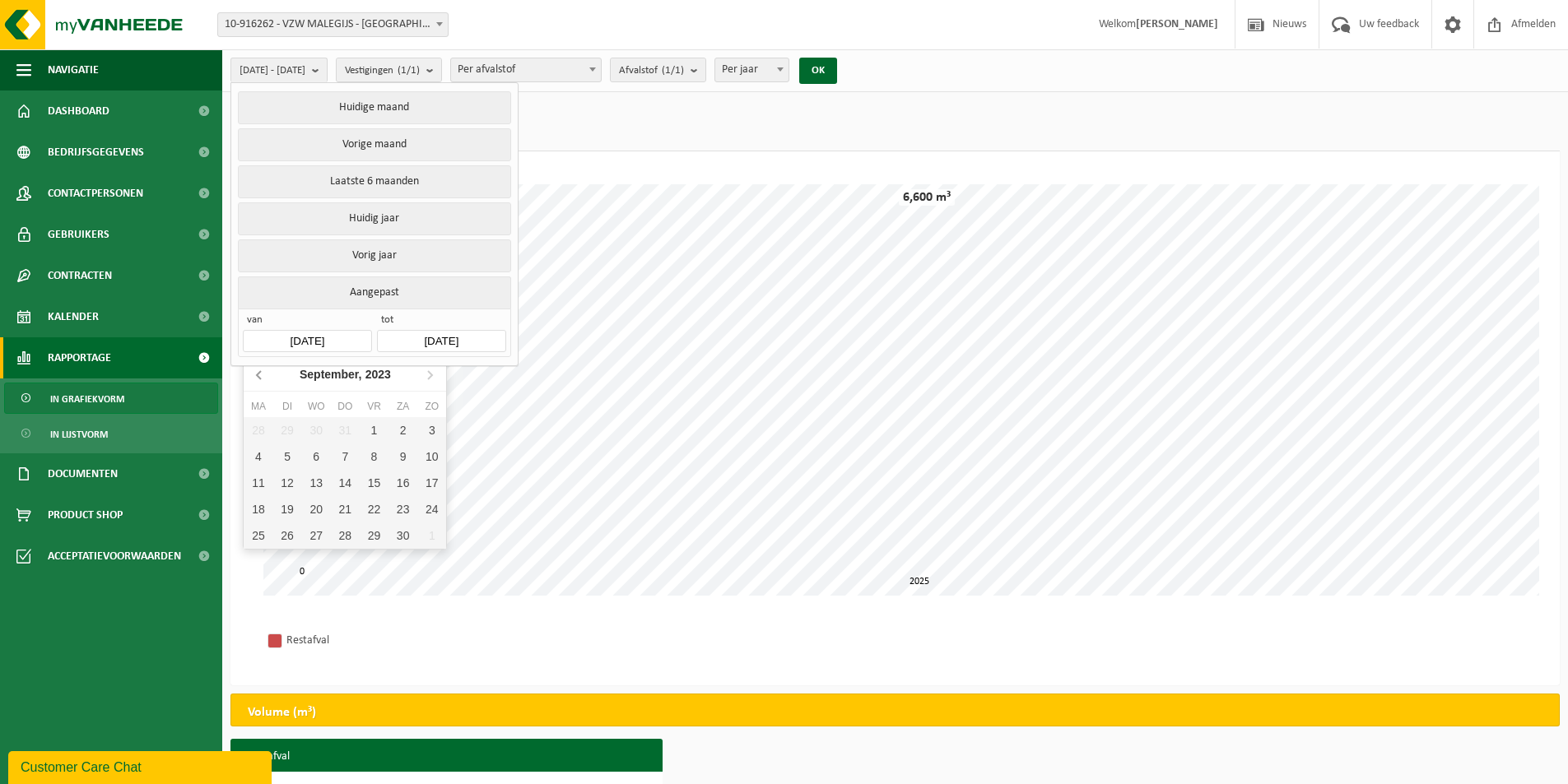
click at [263, 375] on icon at bounding box center [260, 374] width 26 height 26
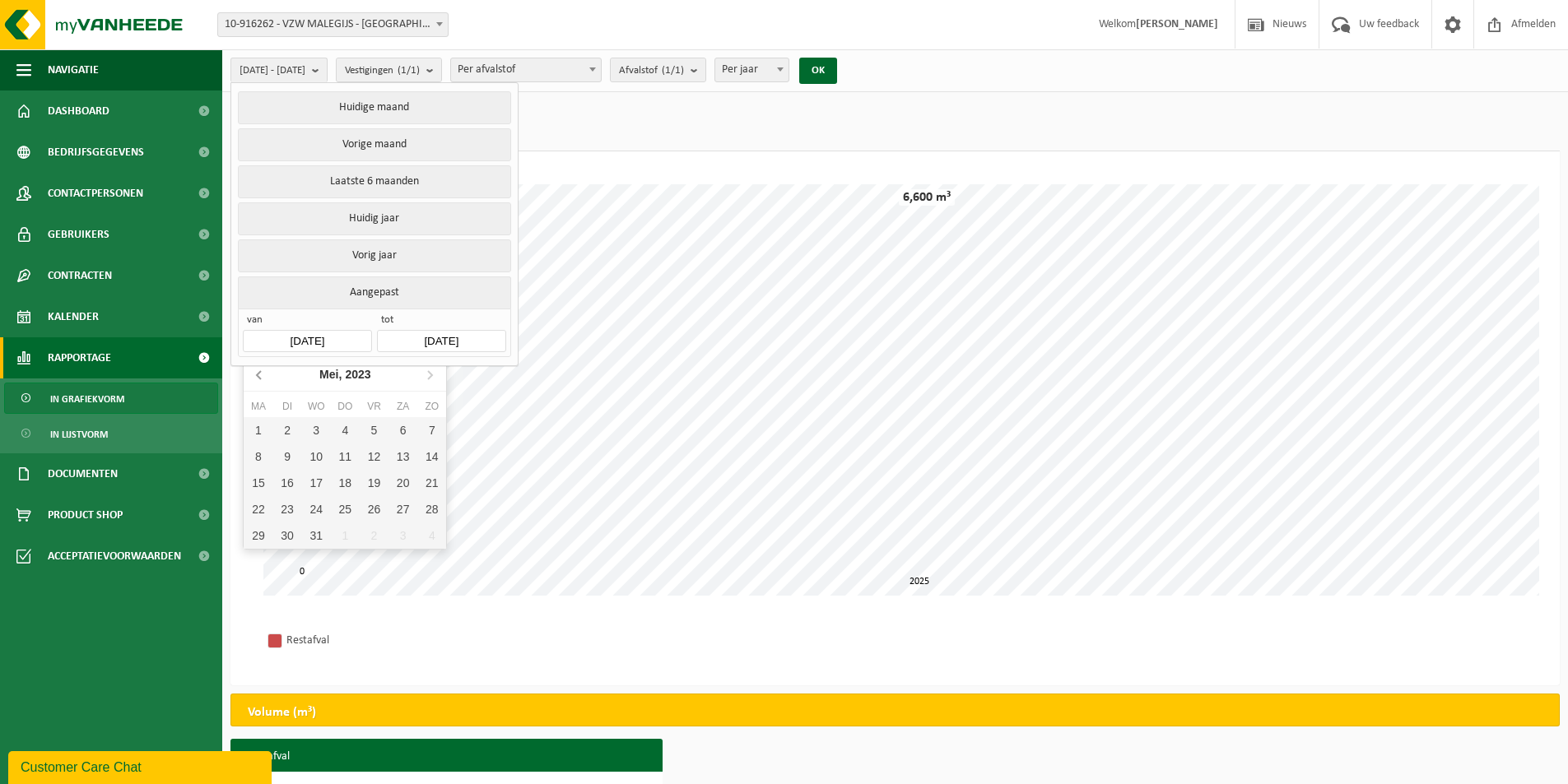
click at [263, 375] on icon at bounding box center [260, 374] width 26 height 26
click at [429, 423] on div "1" at bounding box center [431, 429] width 29 height 26
type input "2023-01-01"
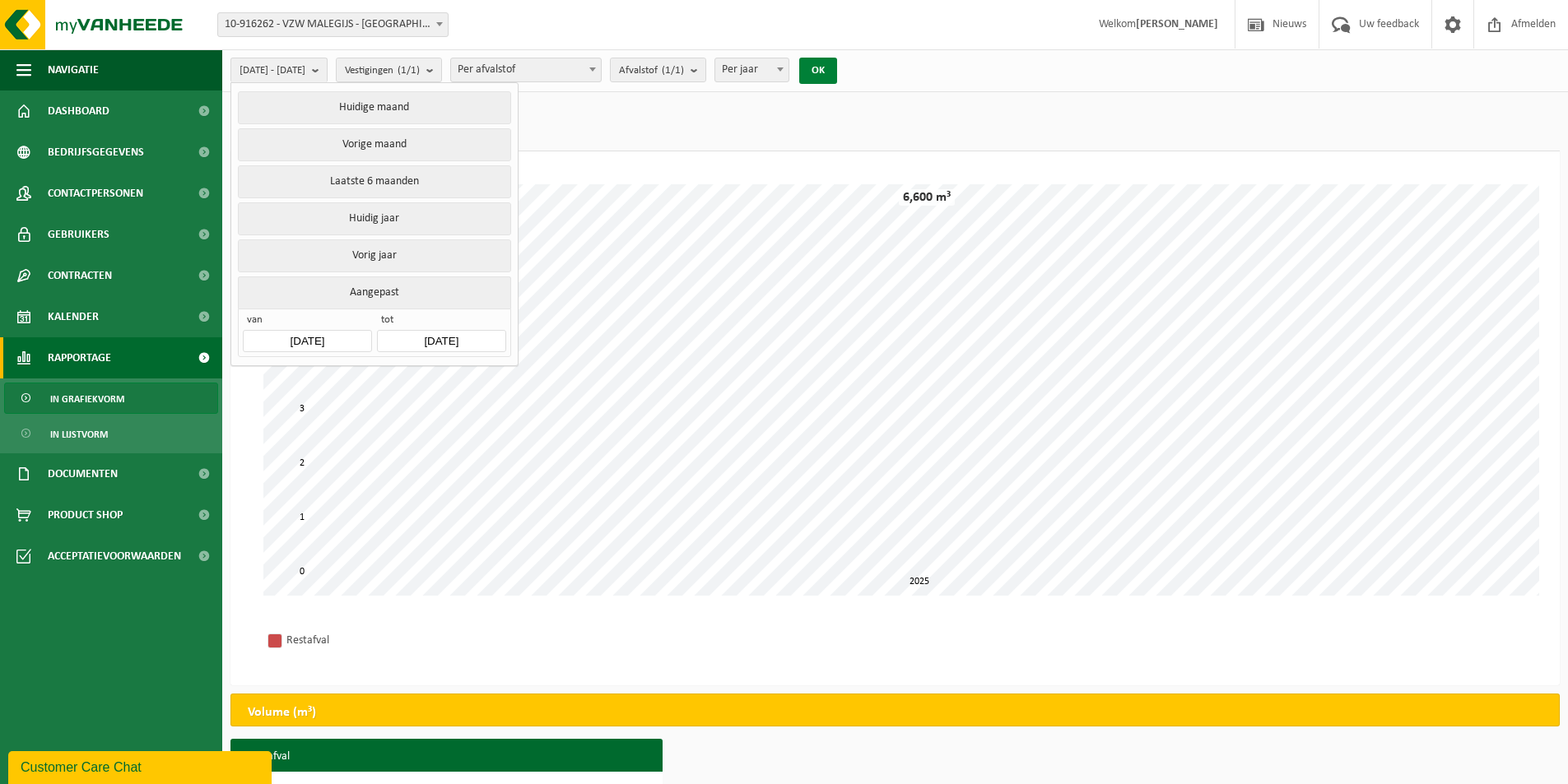
click at [837, 75] on button "OK" at bounding box center [818, 70] width 38 height 26
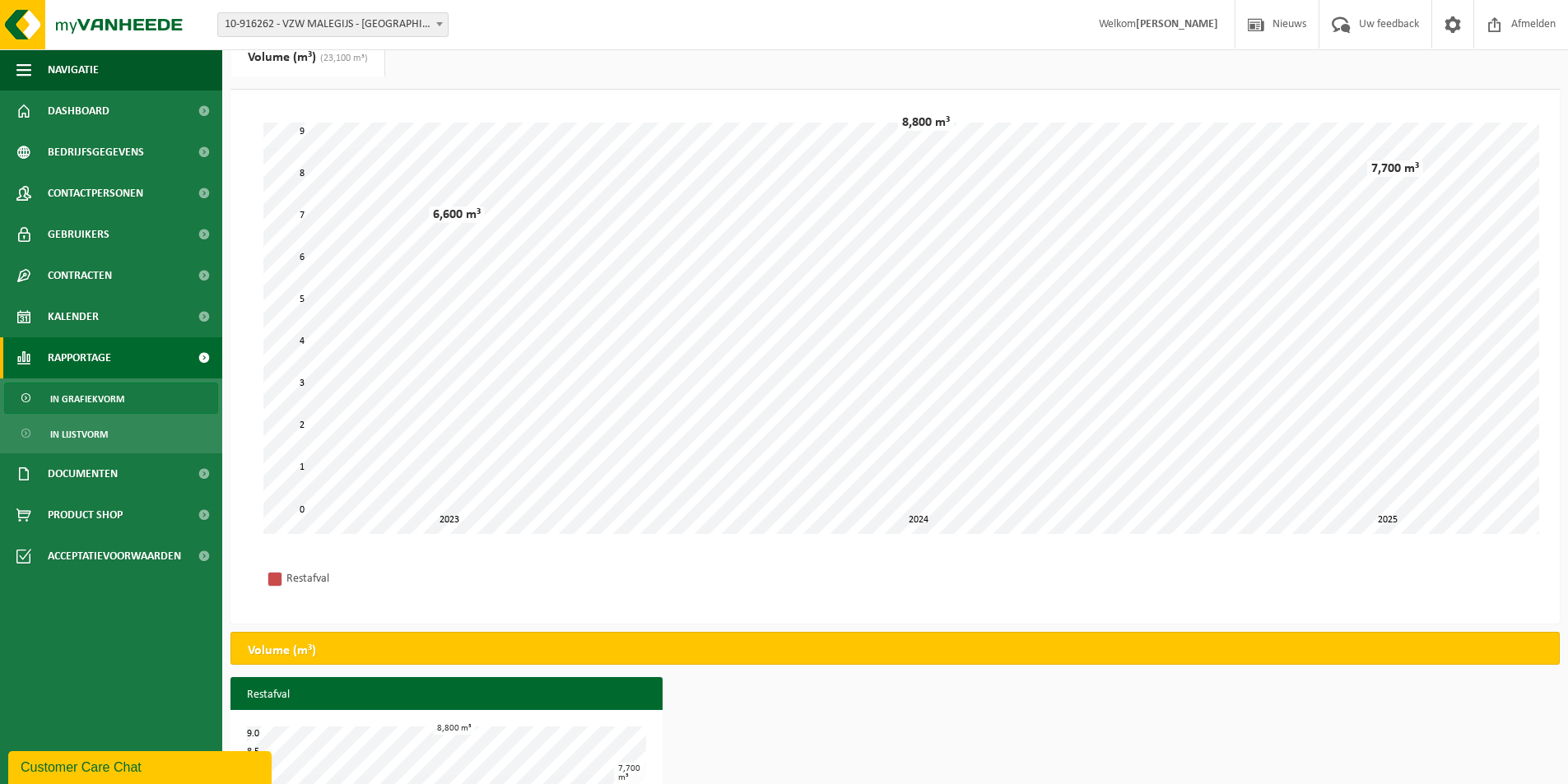
scroll to position [151, 0]
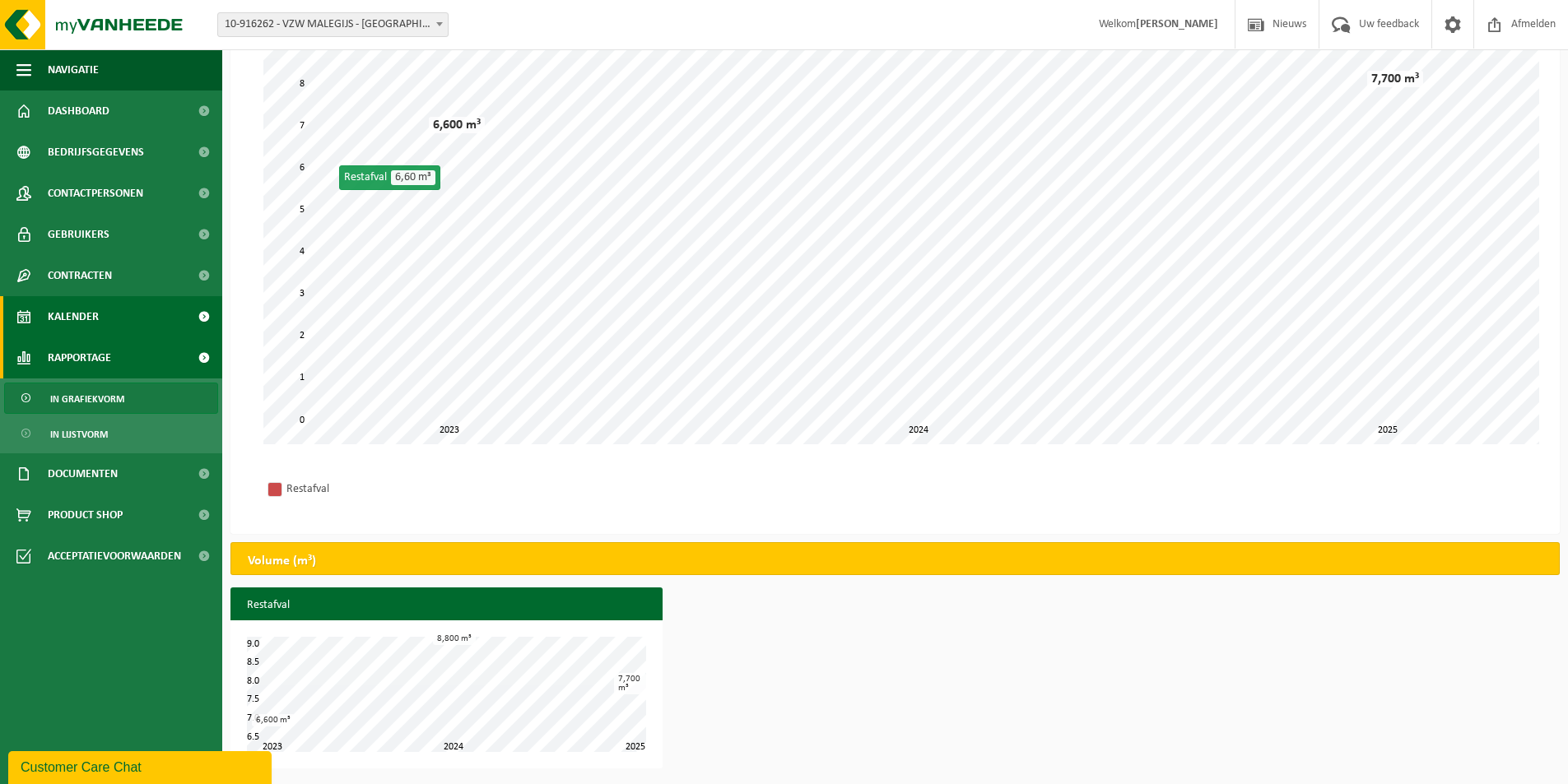
click at [137, 323] on link "Kalender" at bounding box center [111, 317] width 222 height 41
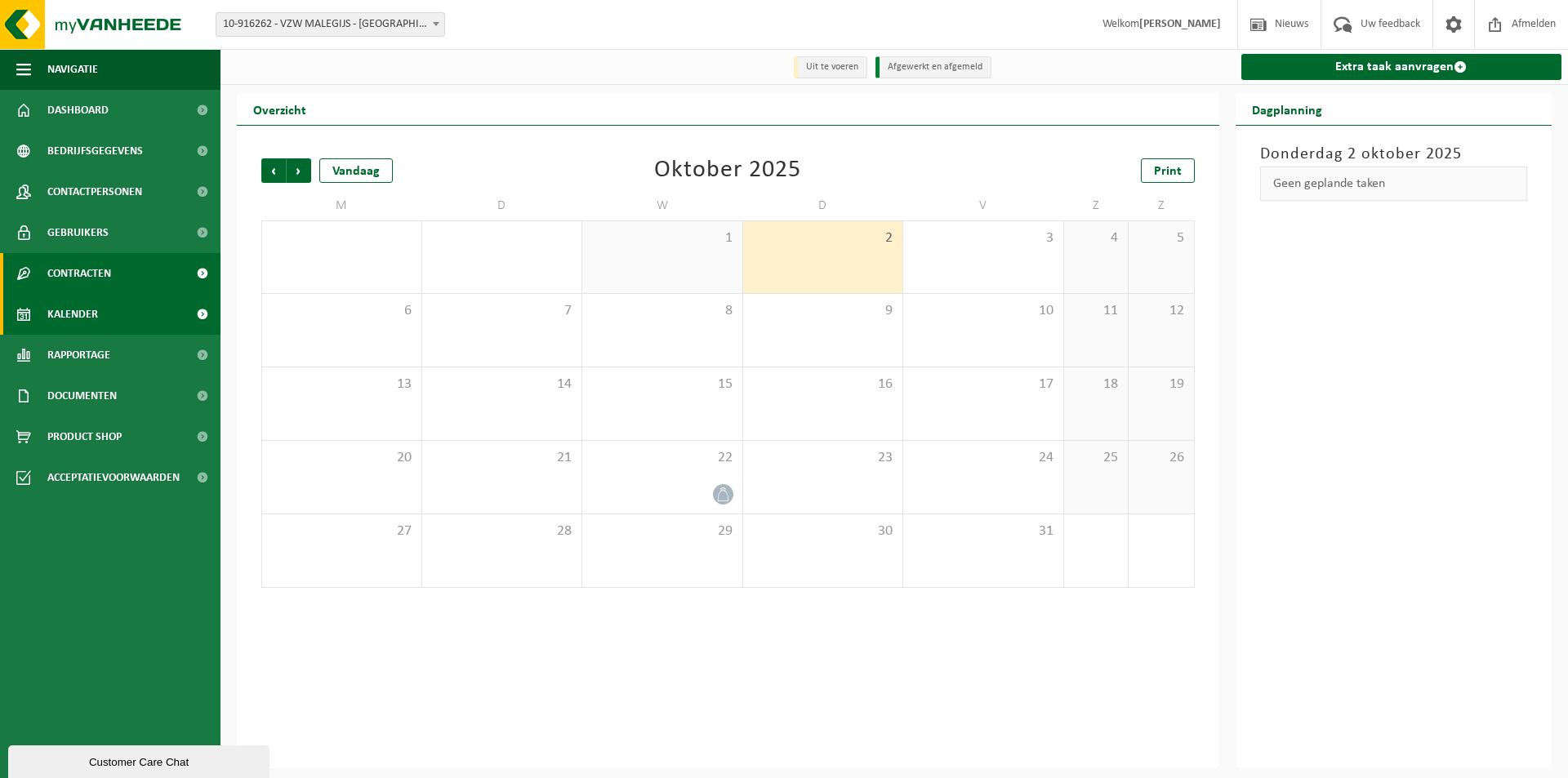
click at [141, 278] on link "Contracten" at bounding box center [110, 274] width 220 height 41
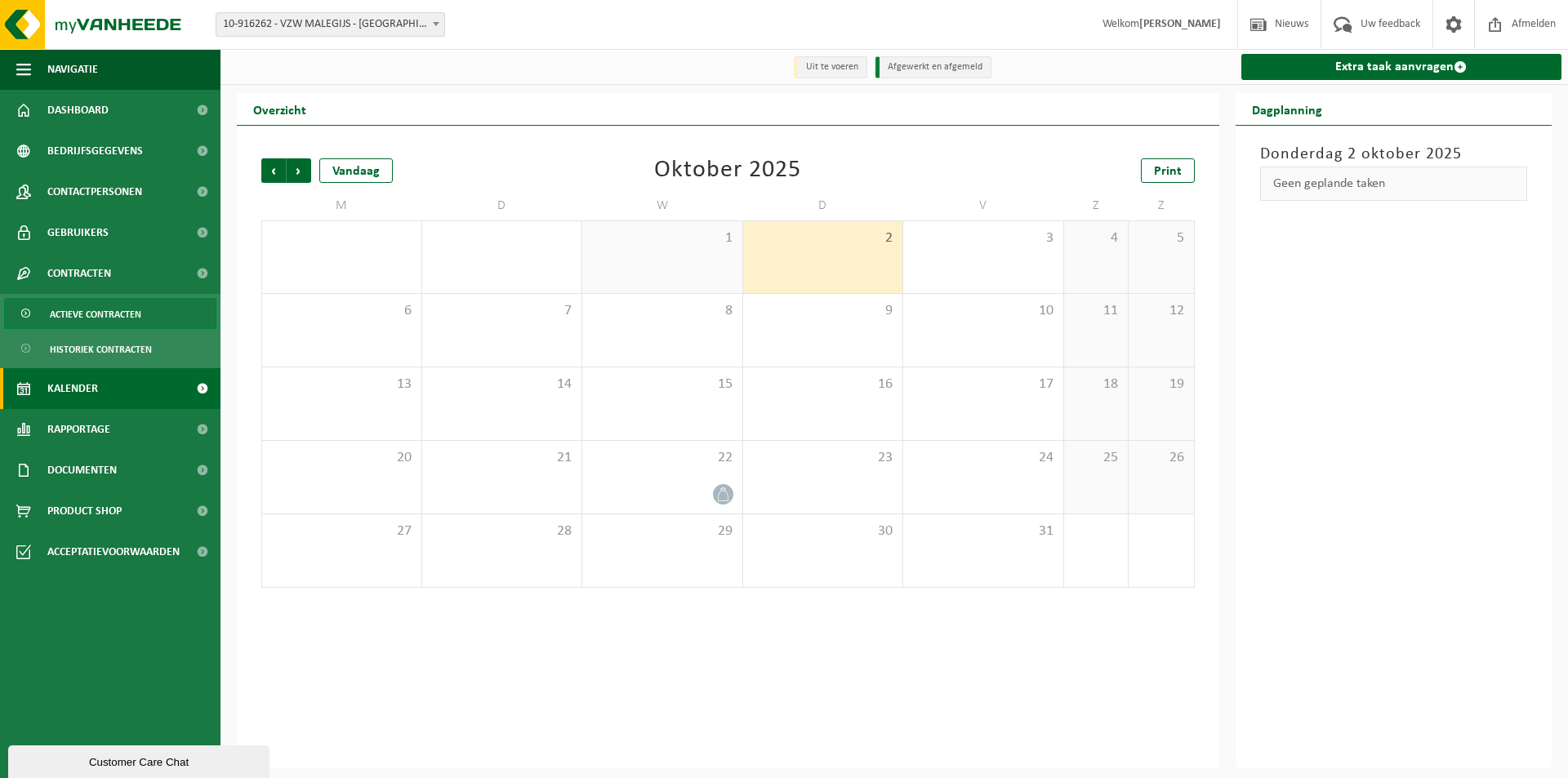
click at [108, 319] on span "Actieve contracten" at bounding box center [96, 314] width 92 height 31
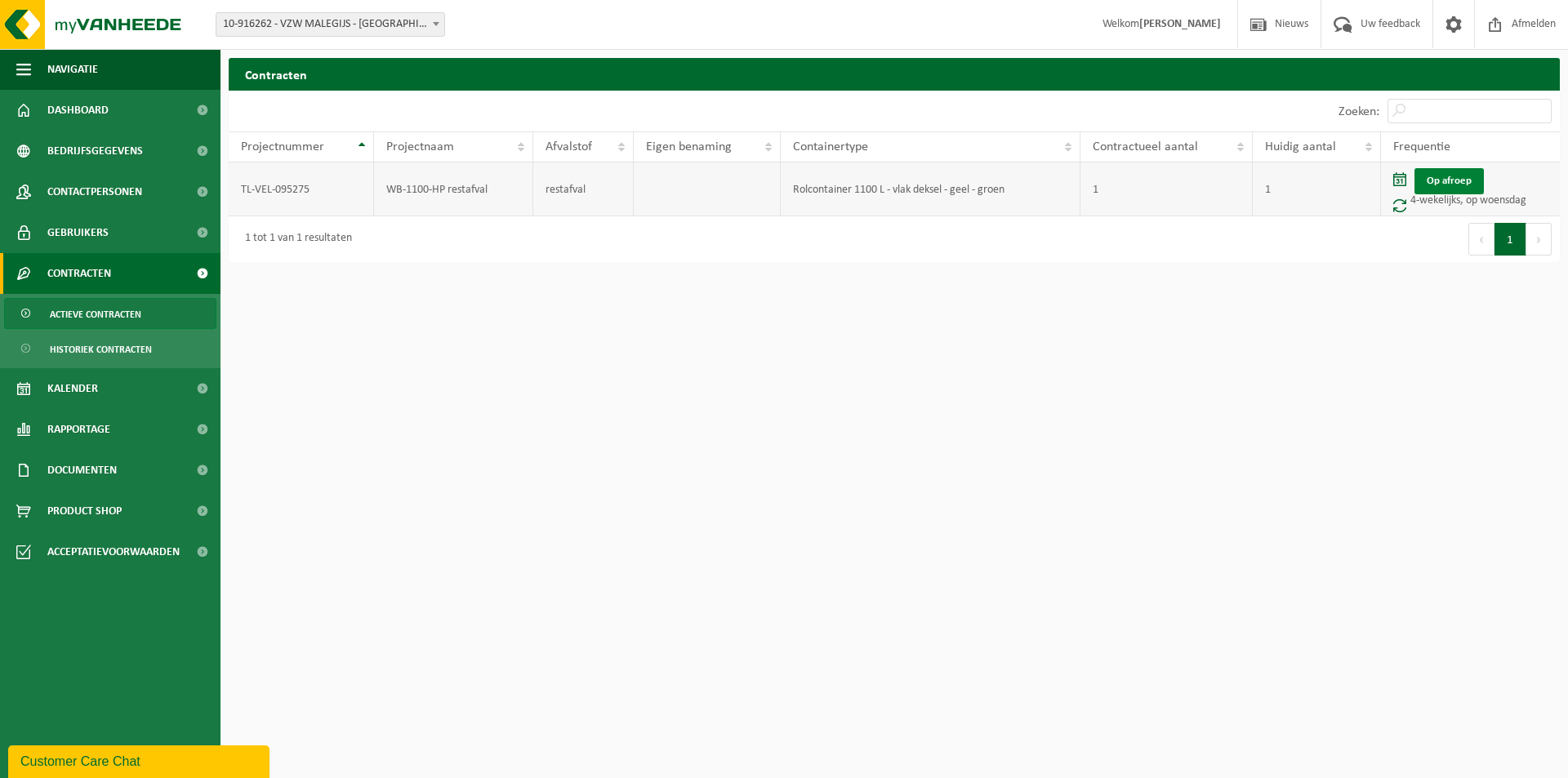
click at [1457, 185] on link "Op afroep" at bounding box center [1449, 181] width 70 height 26
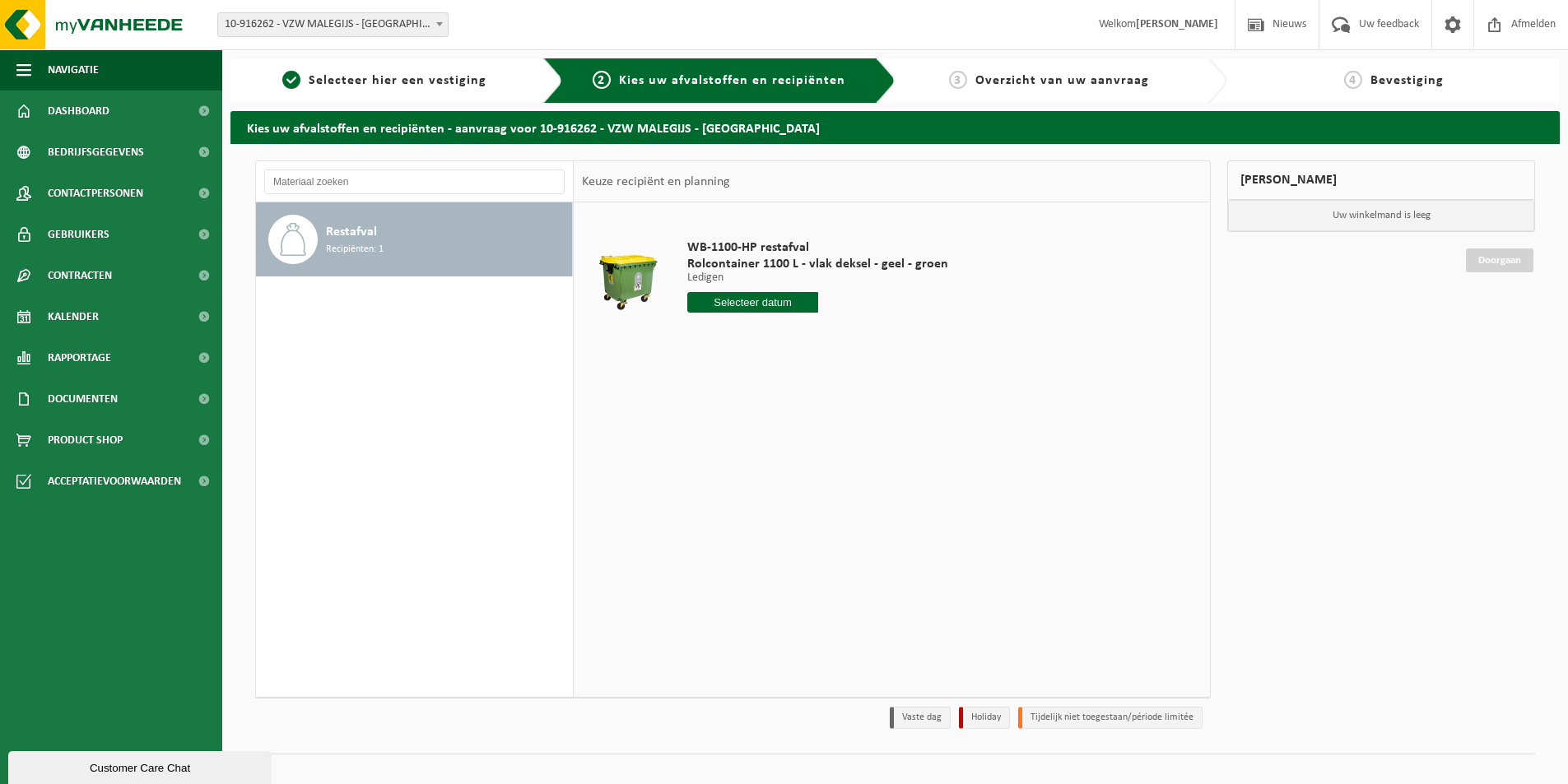
click at [759, 306] on input "text" at bounding box center [753, 302] width 131 height 20
click at [864, 336] on icon at bounding box center [874, 339] width 26 height 26
click at [704, 334] on icon at bounding box center [704, 339] width 26 height 26
click at [877, 337] on icon at bounding box center [874, 339] width 26 height 26
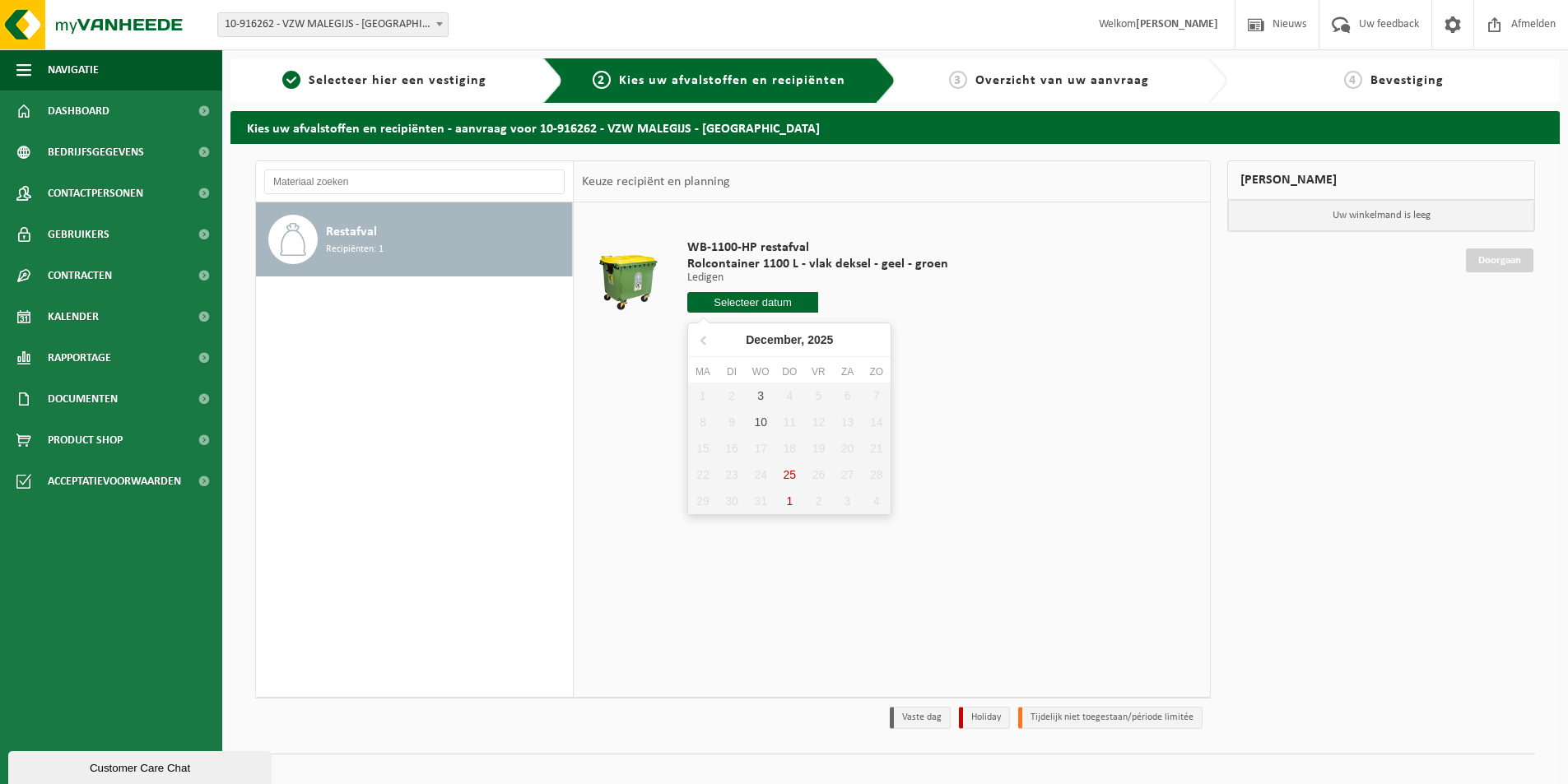
click at [877, 337] on nav "[DATE]" at bounding box center [789, 340] width 203 height 34
click at [762, 418] on div "10" at bounding box center [761, 422] width 29 height 26
type input "Van [DATE]"
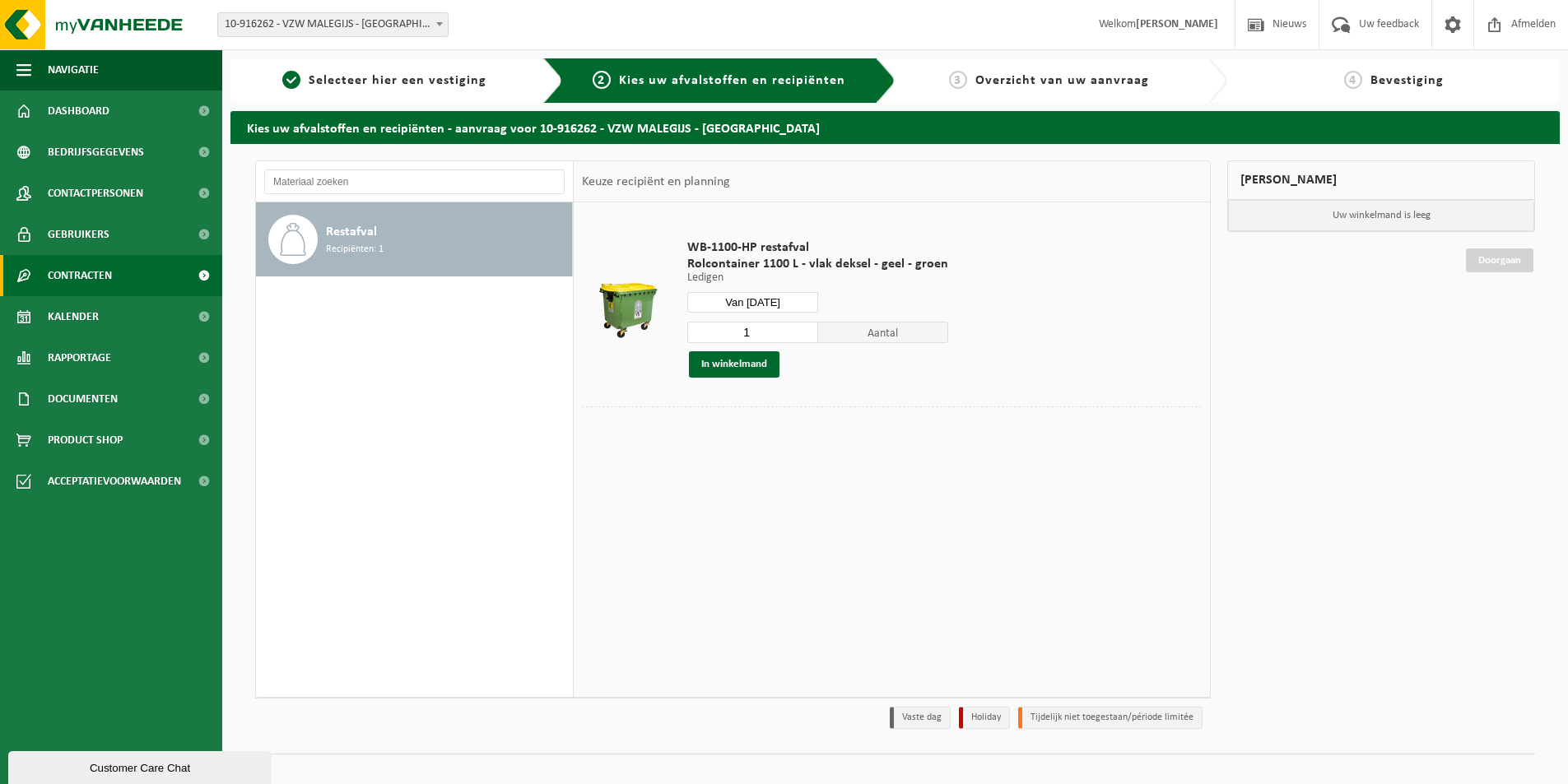
click at [106, 276] on span "Contracten" at bounding box center [80, 276] width 64 height 41
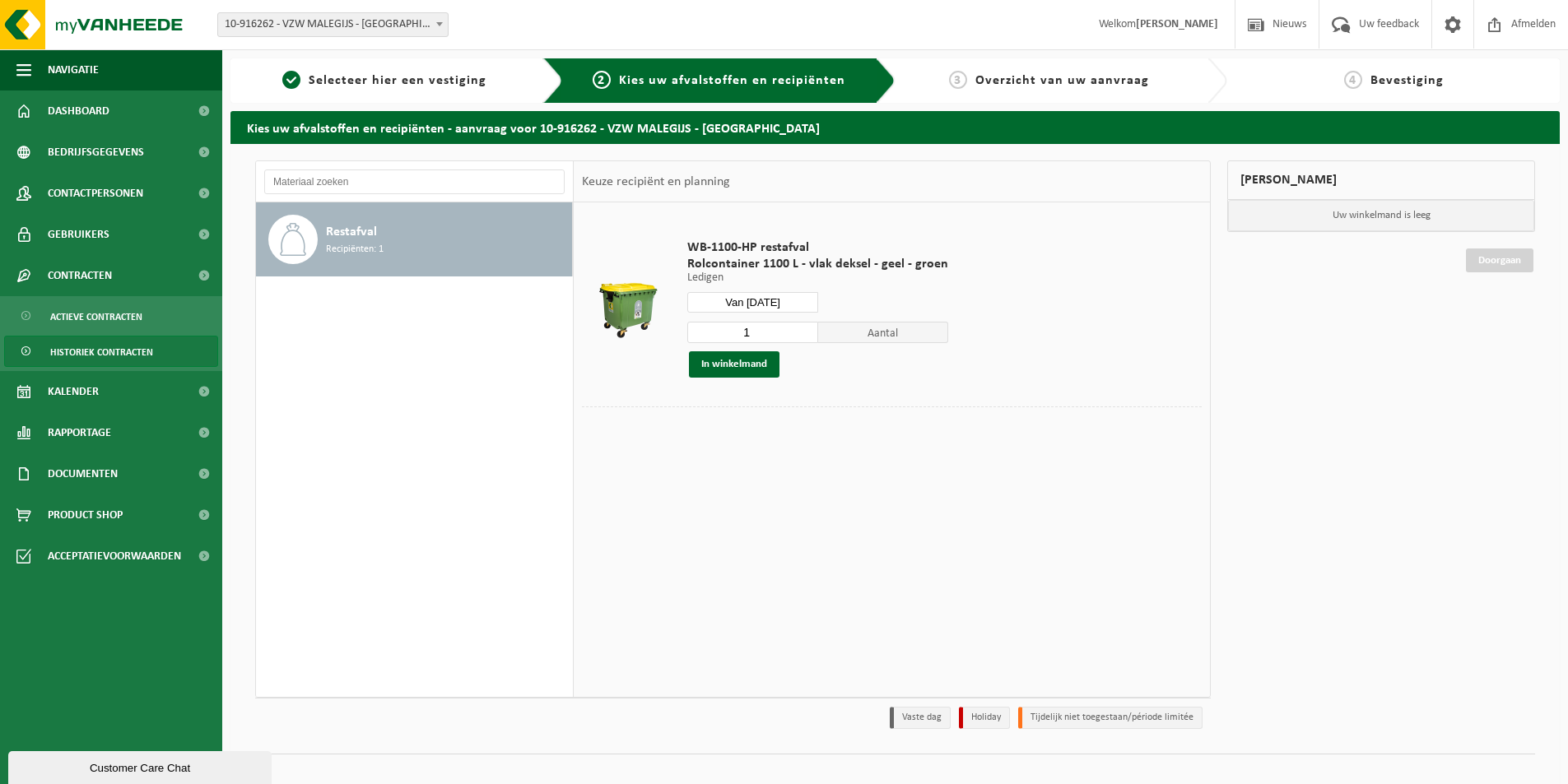
click at [127, 355] on span "Historiek contracten" at bounding box center [102, 353] width 103 height 31
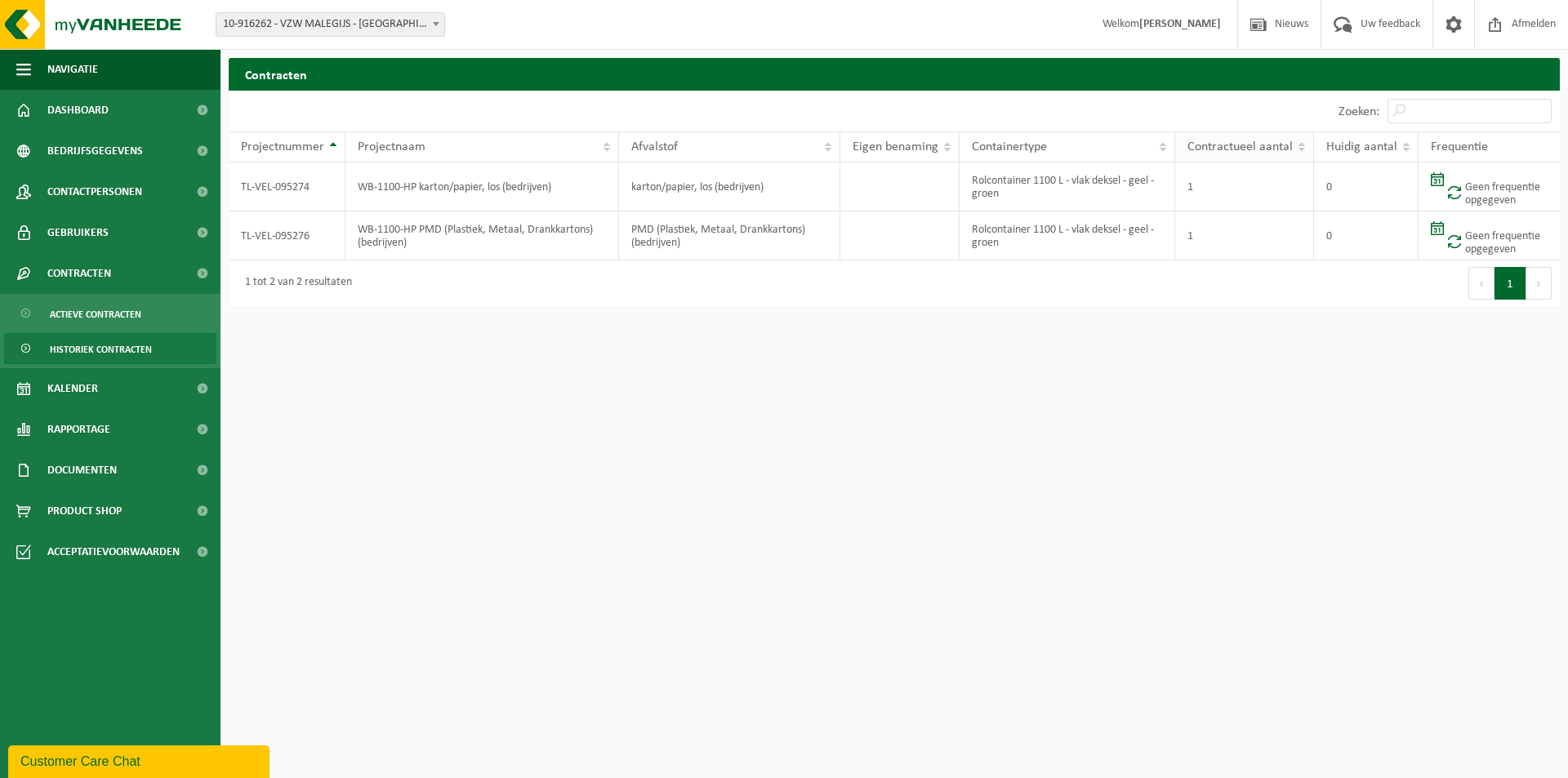
drag, startPoint x: 1210, startPoint y: 190, endPoint x: 1212, endPoint y: 145, distance: 45.0
click at [1210, 187] on td "1" at bounding box center [1244, 187] width 139 height 49
click at [1214, 142] on span "Contractueel aantal" at bounding box center [1240, 147] width 105 height 14
click at [1221, 193] on td "1" at bounding box center [1244, 187] width 139 height 49
click at [135, 351] on span "Historiek contracten" at bounding box center [101, 350] width 102 height 31
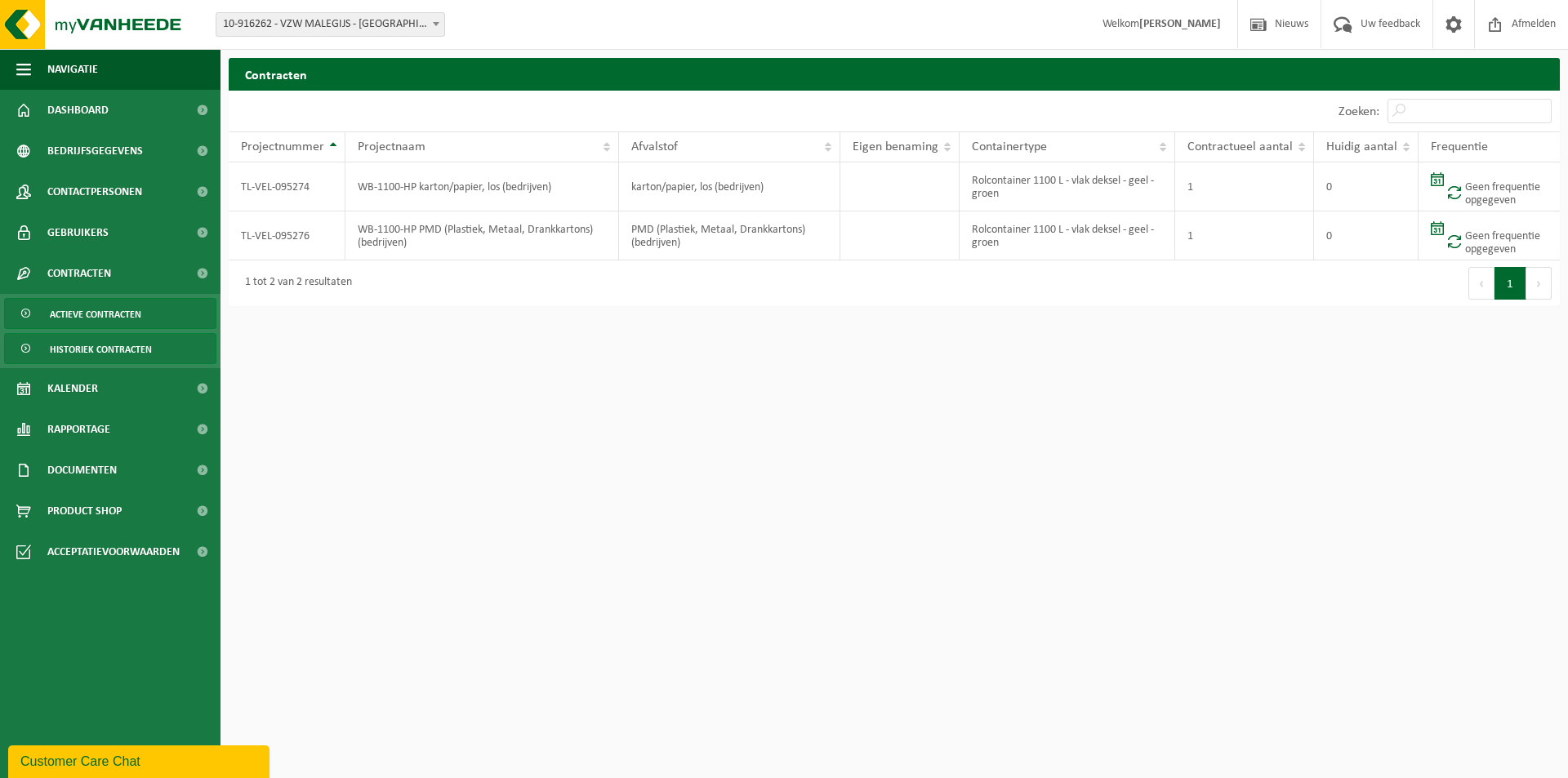
click at [108, 316] on span "Actieve contracten" at bounding box center [96, 314] width 92 height 31
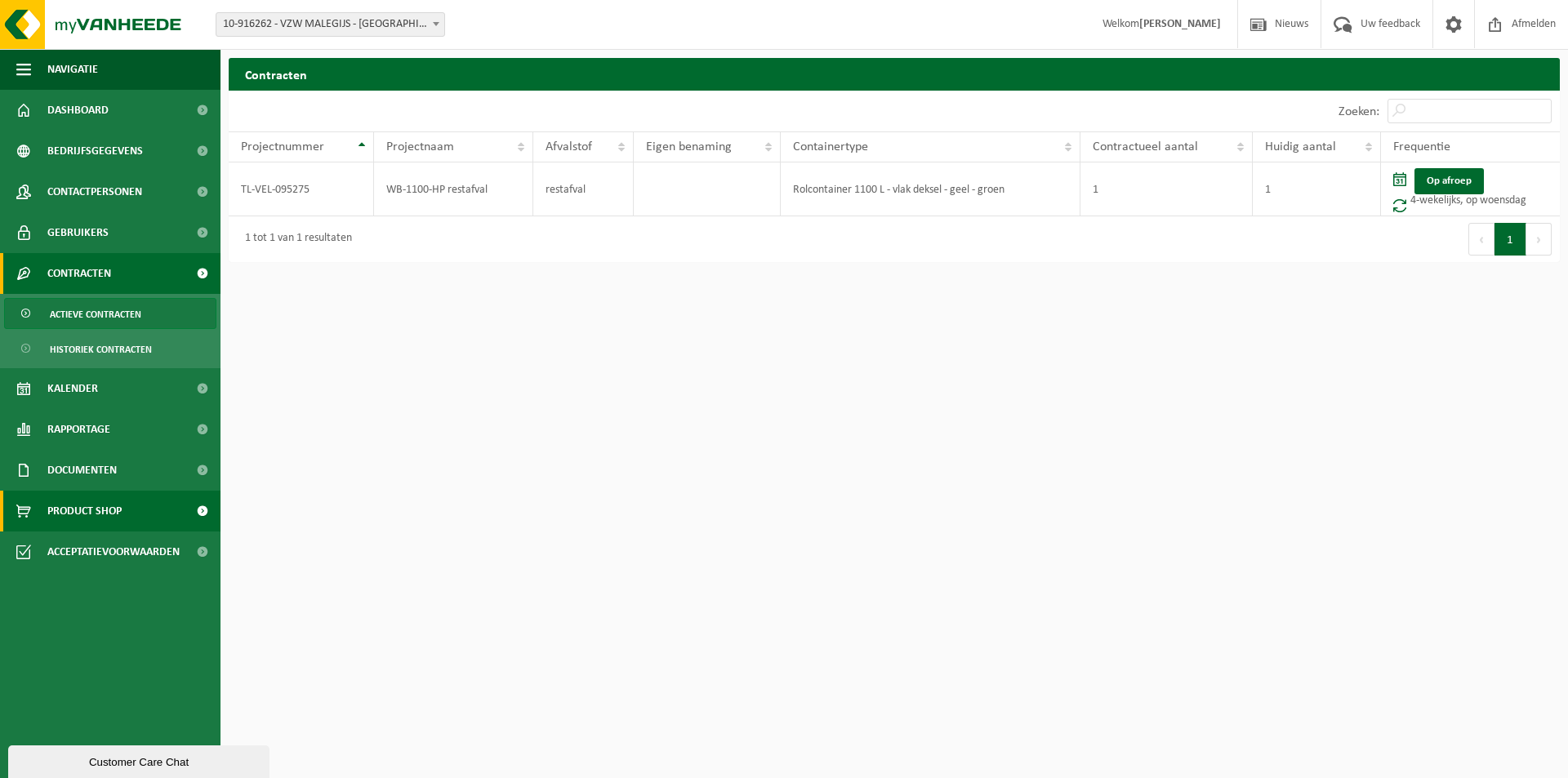
click at [140, 509] on link "Product Shop" at bounding box center [110, 511] width 220 height 41
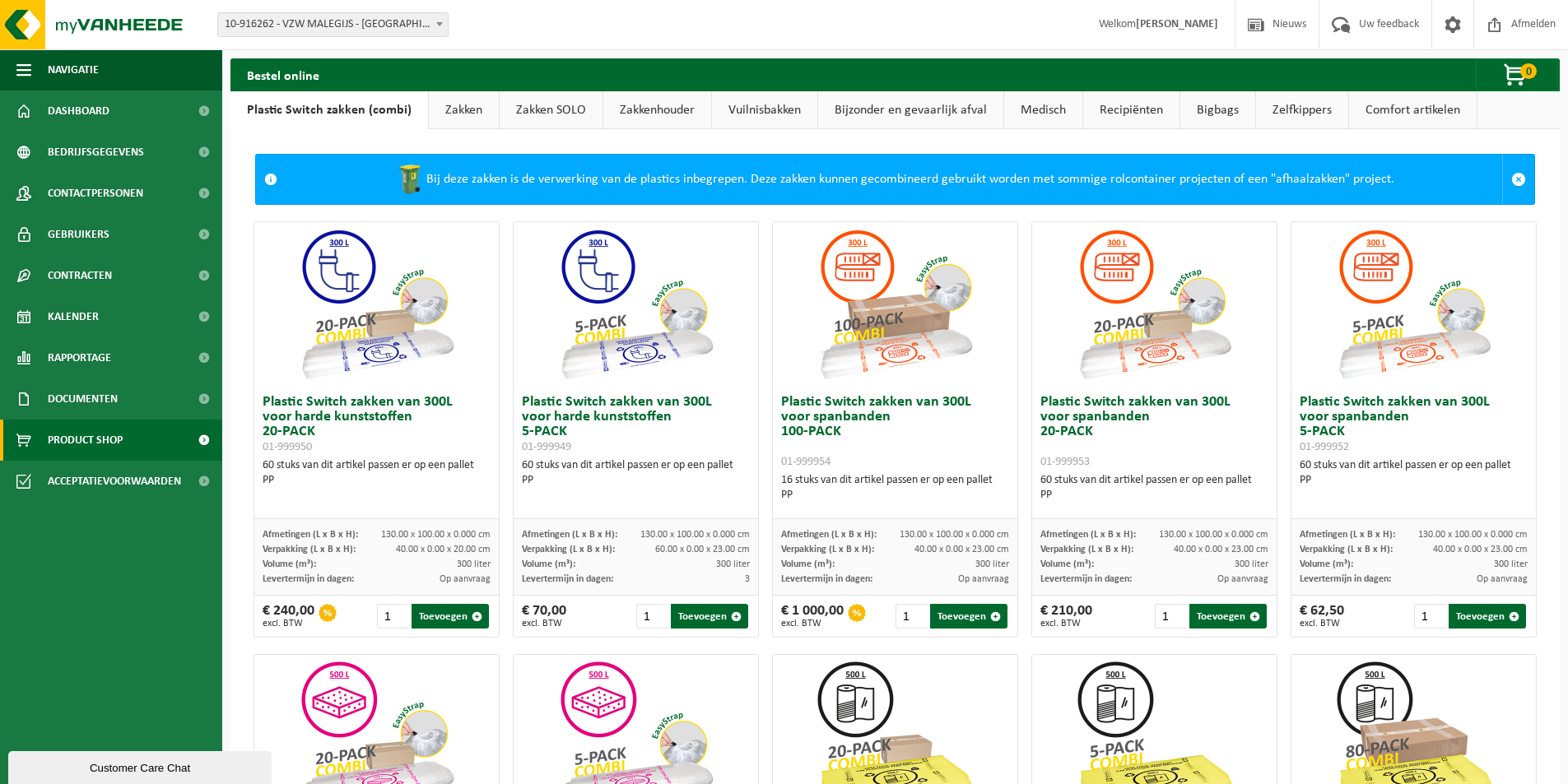
click at [651, 109] on link "Zakkenhouder" at bounding box center [656, 110] width 108 height 38
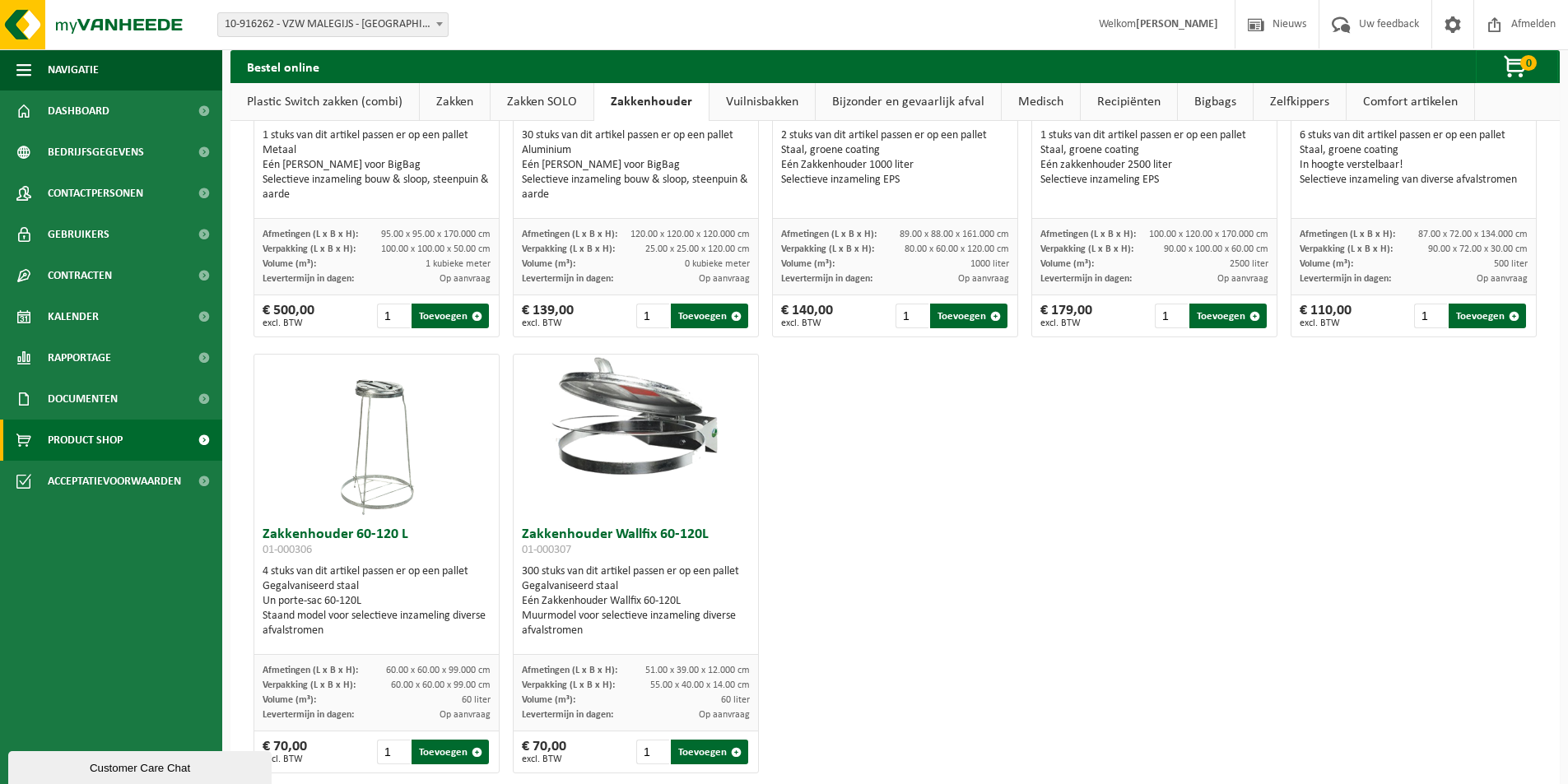
scroll to position [267, 0]
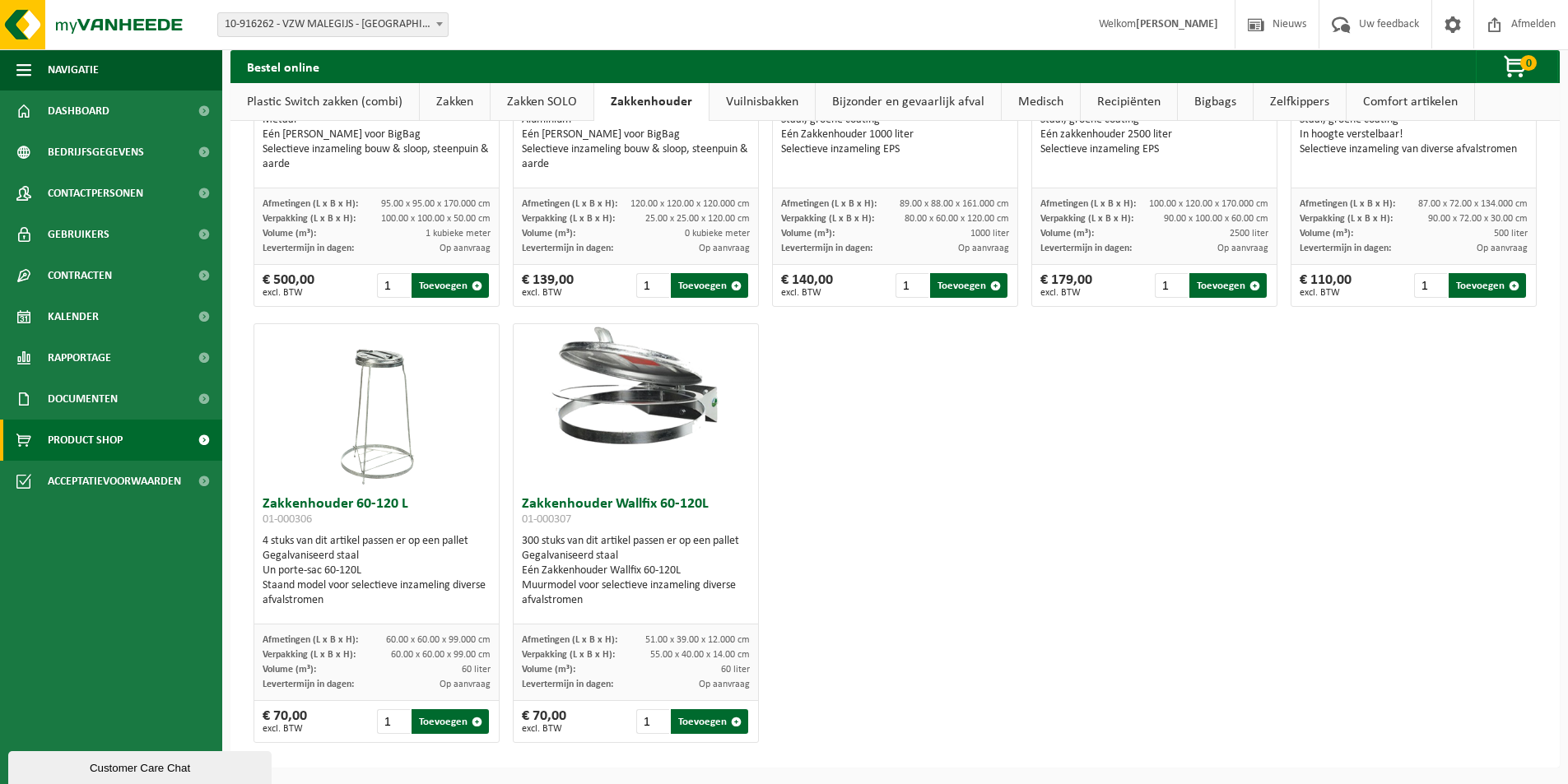
click at [752, 103] on link "Vuilnisbakken" at bounding box center [762, 101] width 105 height 38
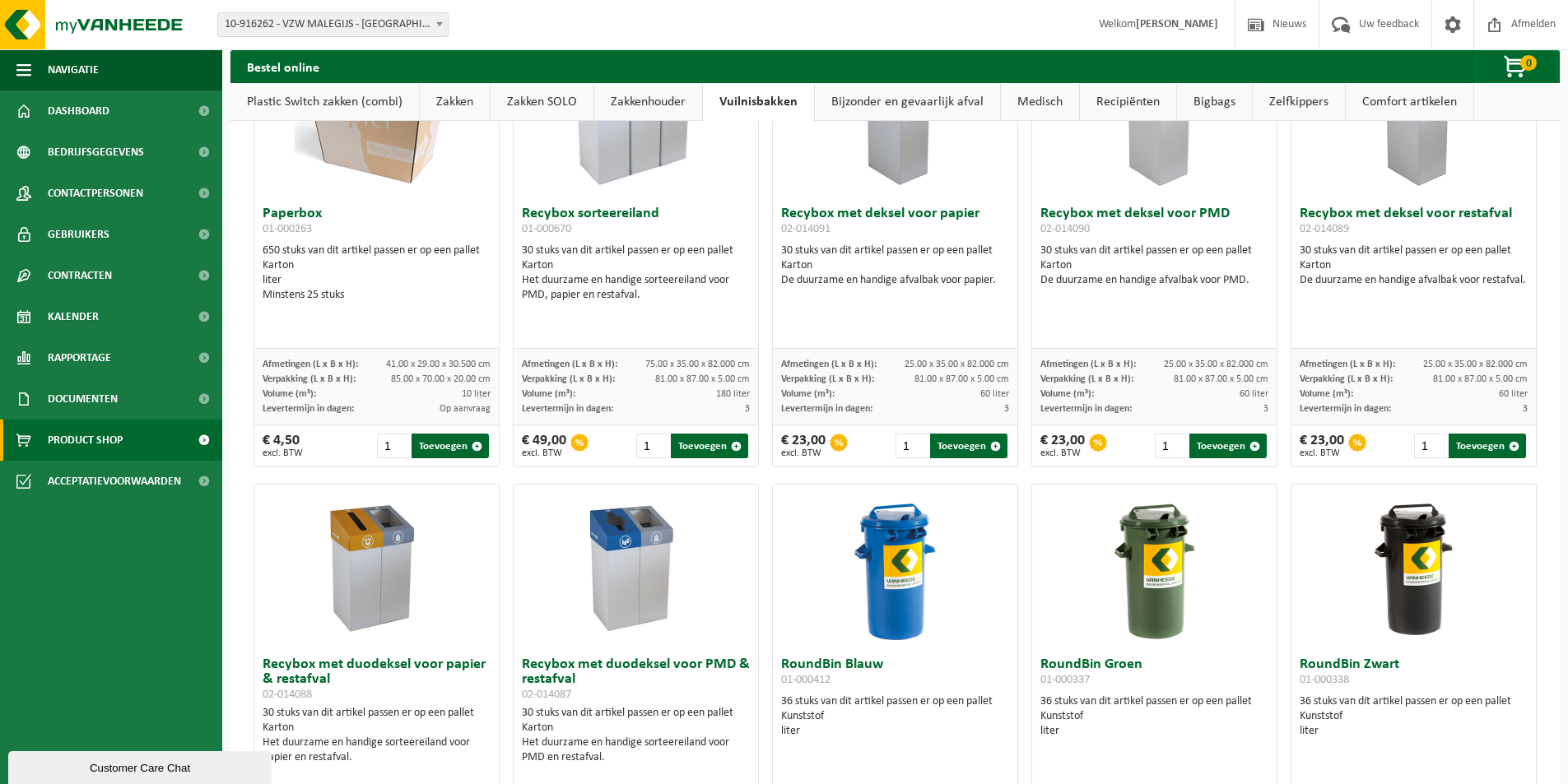
scroll to position [577, 0]
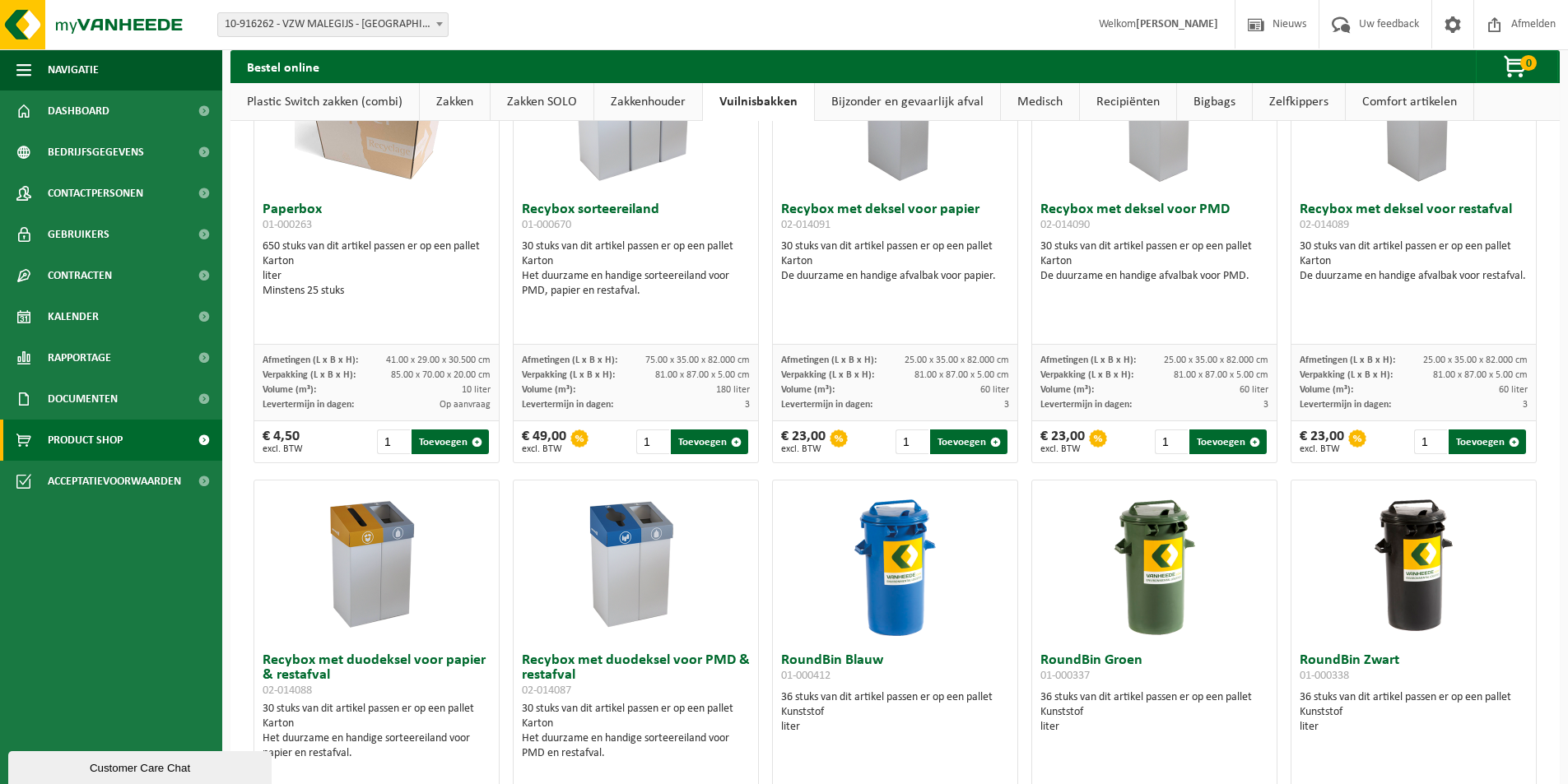
click at [946, 99] on link "Bijzonder en gevaarlijk afval" at bounding box center [908, 101] width 185 height 38
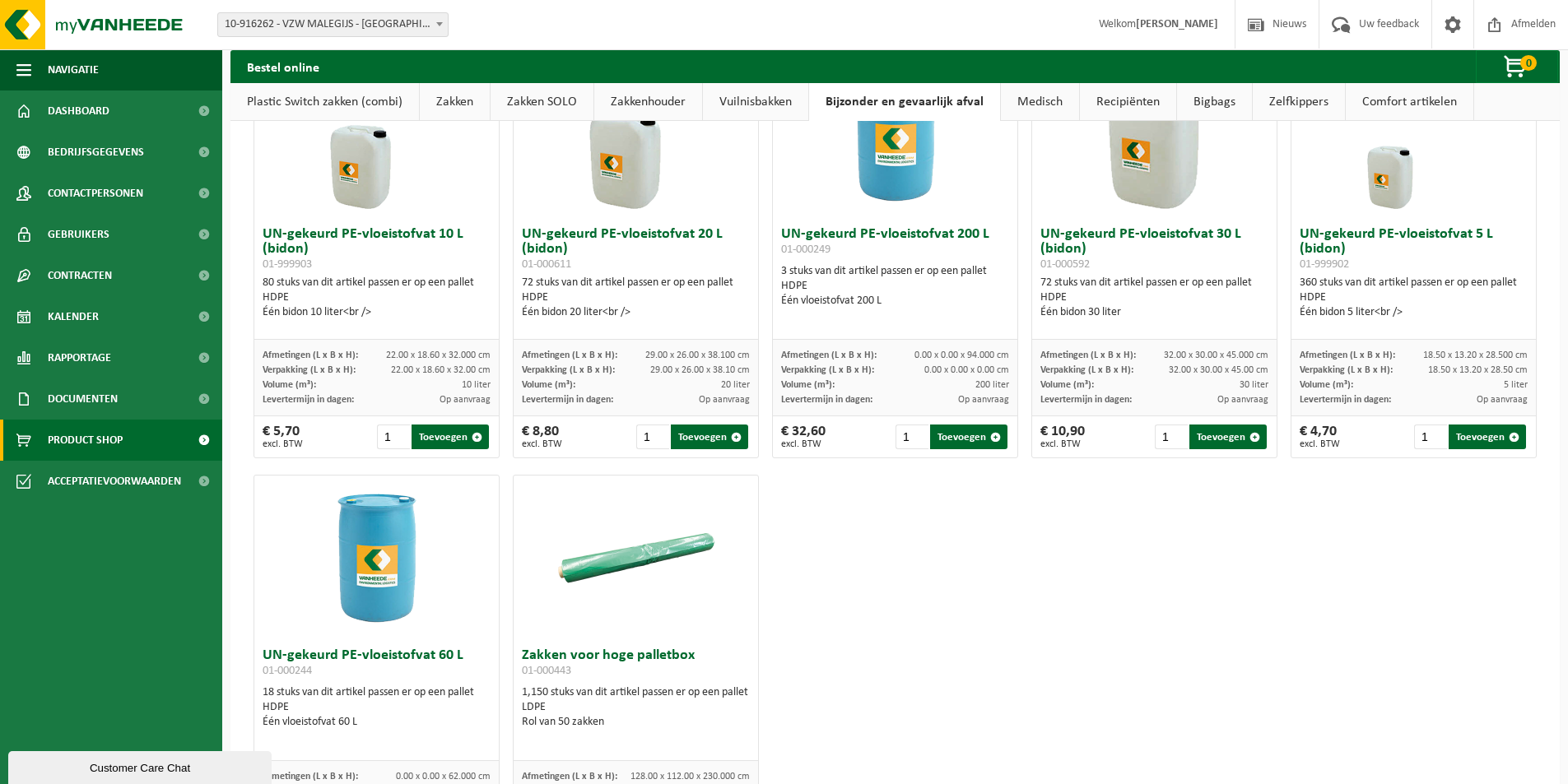
scroll to position [412, 0]
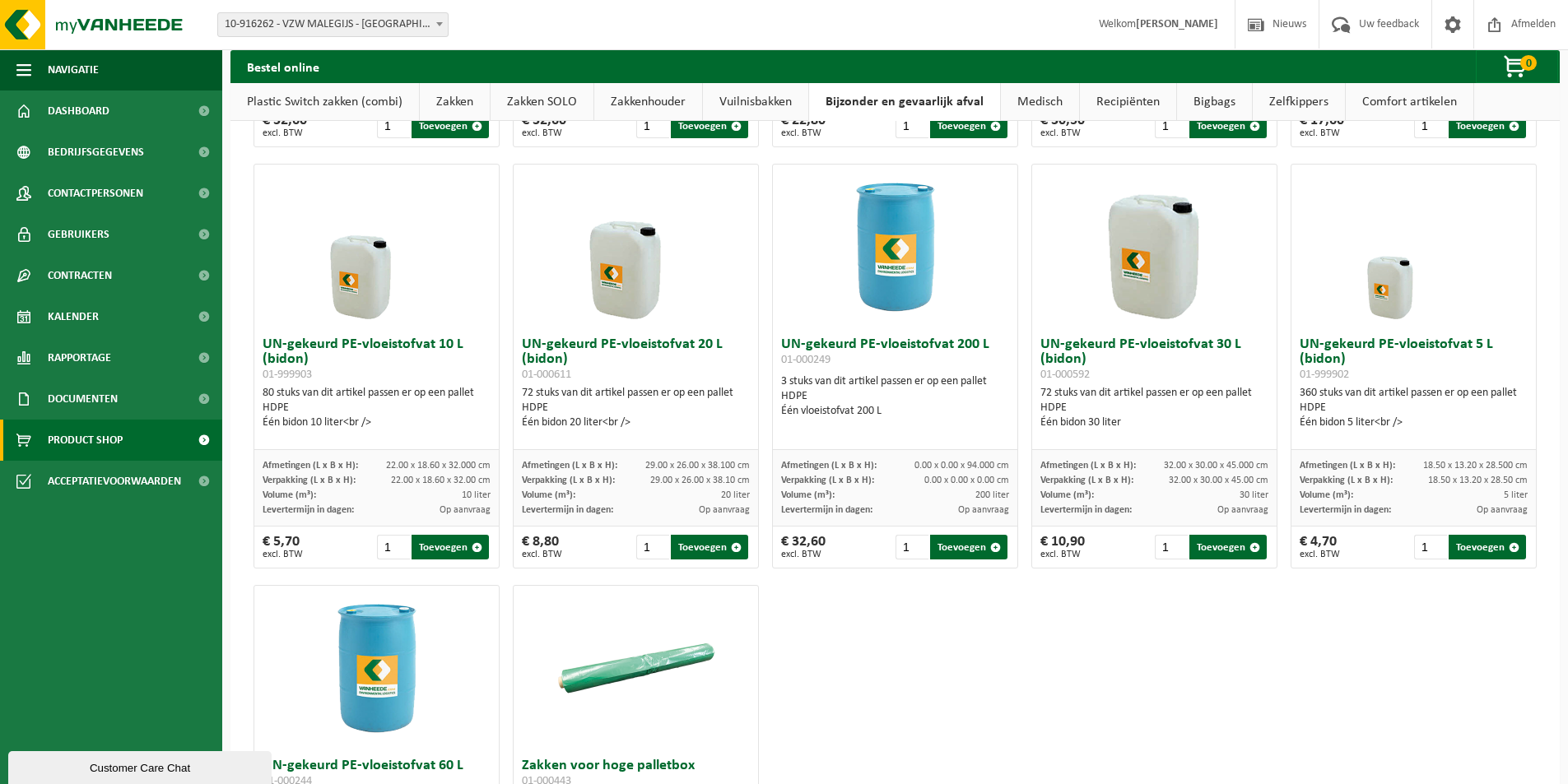
click at [1032, 96] on link "Medisch" at bounding box center [1040, 101] width 78 height 38
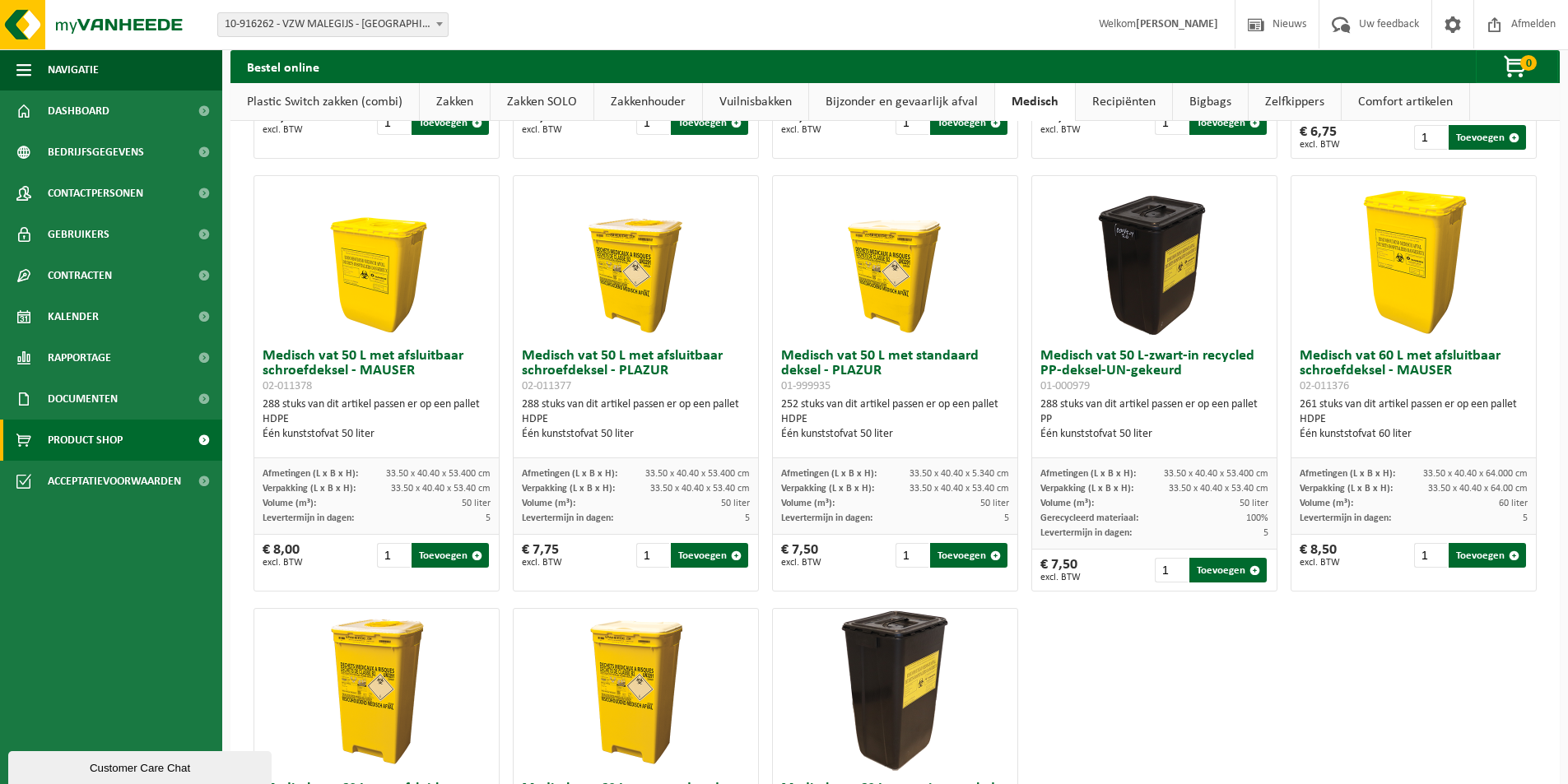
click at [1117, 106] on link "Recipiënten" at bounding box center [1124, 101] width 96 height 38
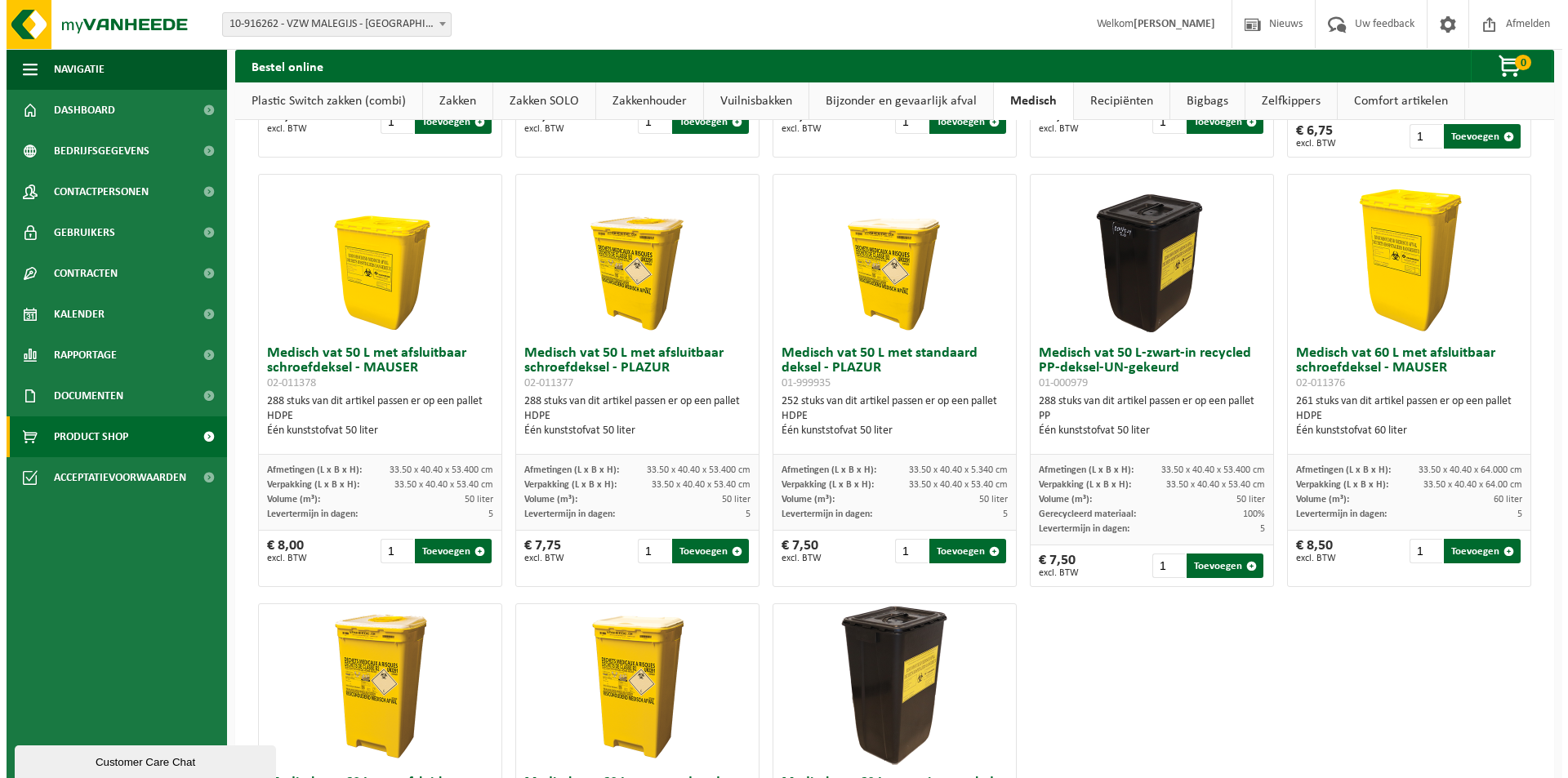
scroll to position [0, 0]
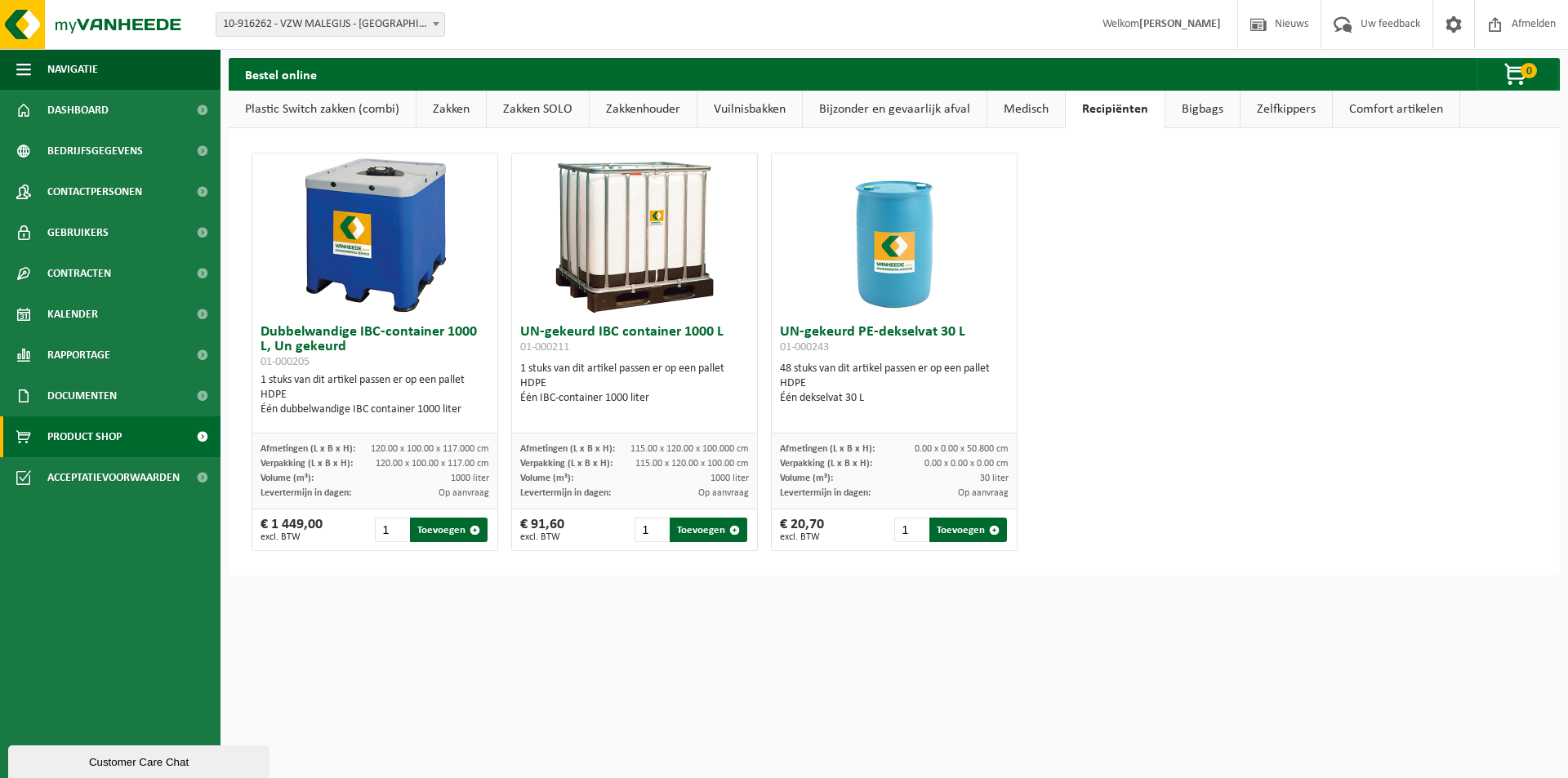
click at [1193, 110] on link "Bigbags" at bounding box center [1202, 109] width 74 height 38
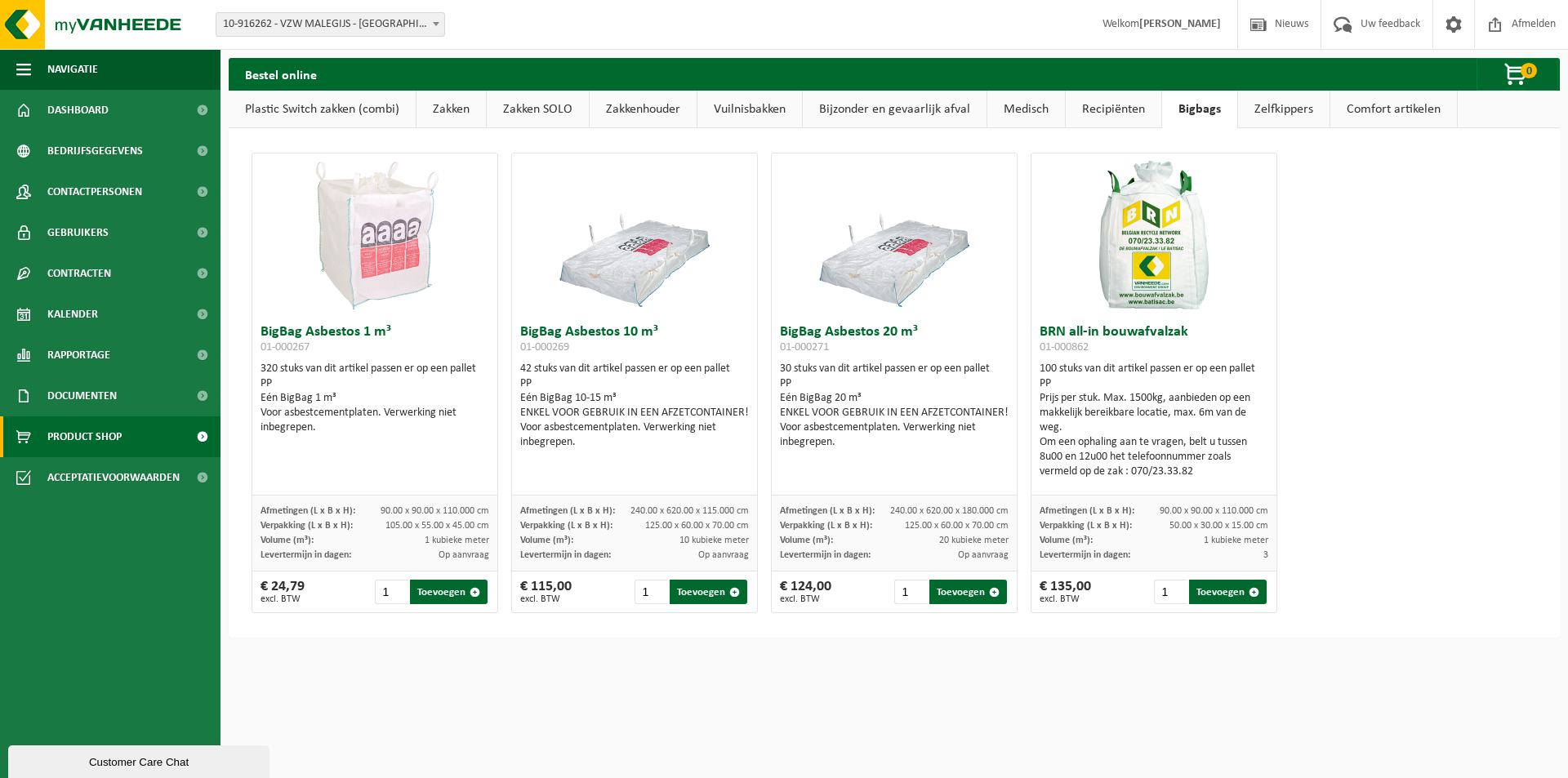
click at [1129, 100] on link "Recipiënten" at bounding box center [1113, 109] width 96 height 38
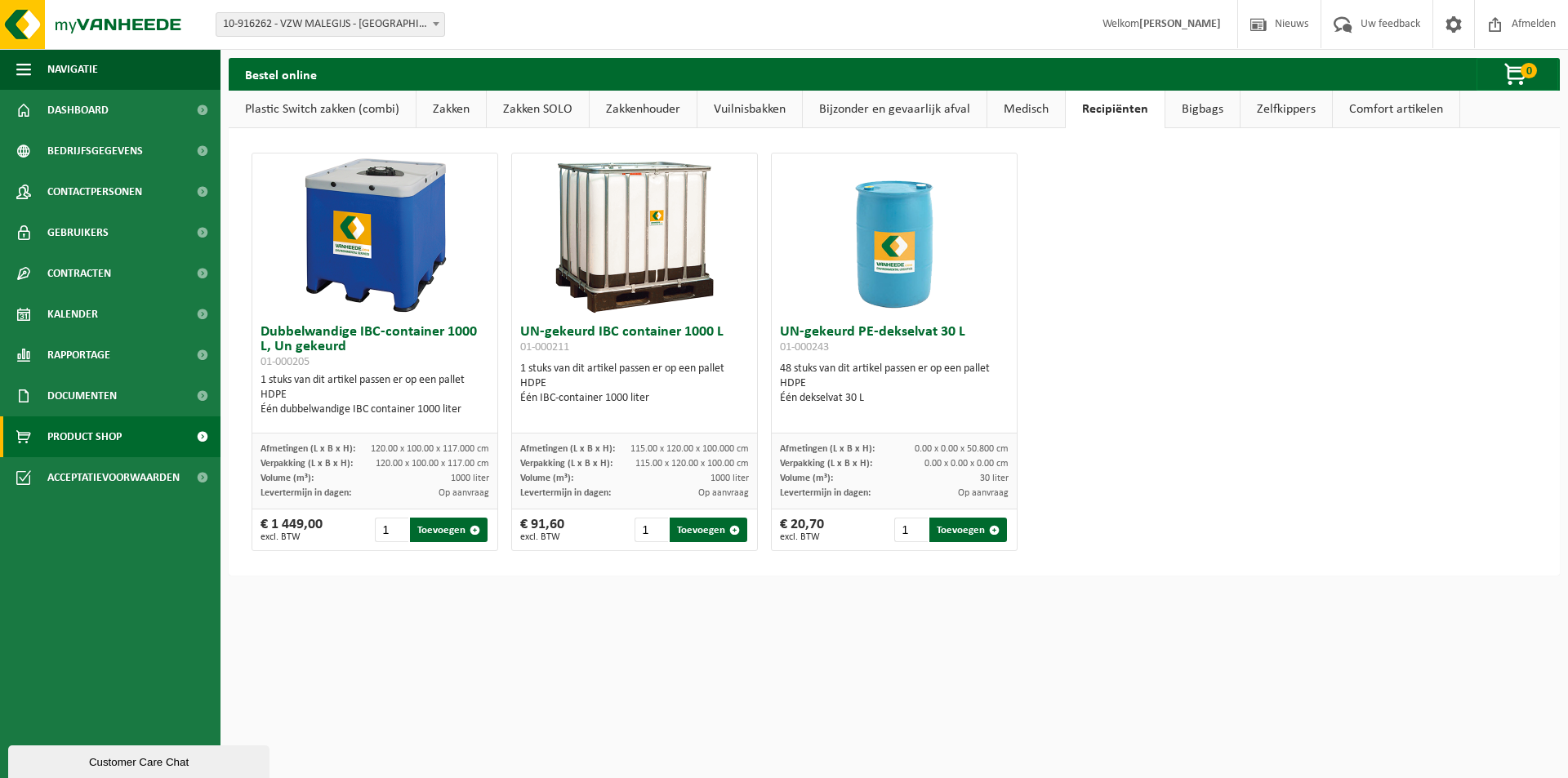
click at [1196, 107] on link "Bigbags" at bounding box center [1202, 109] width 74 height 38
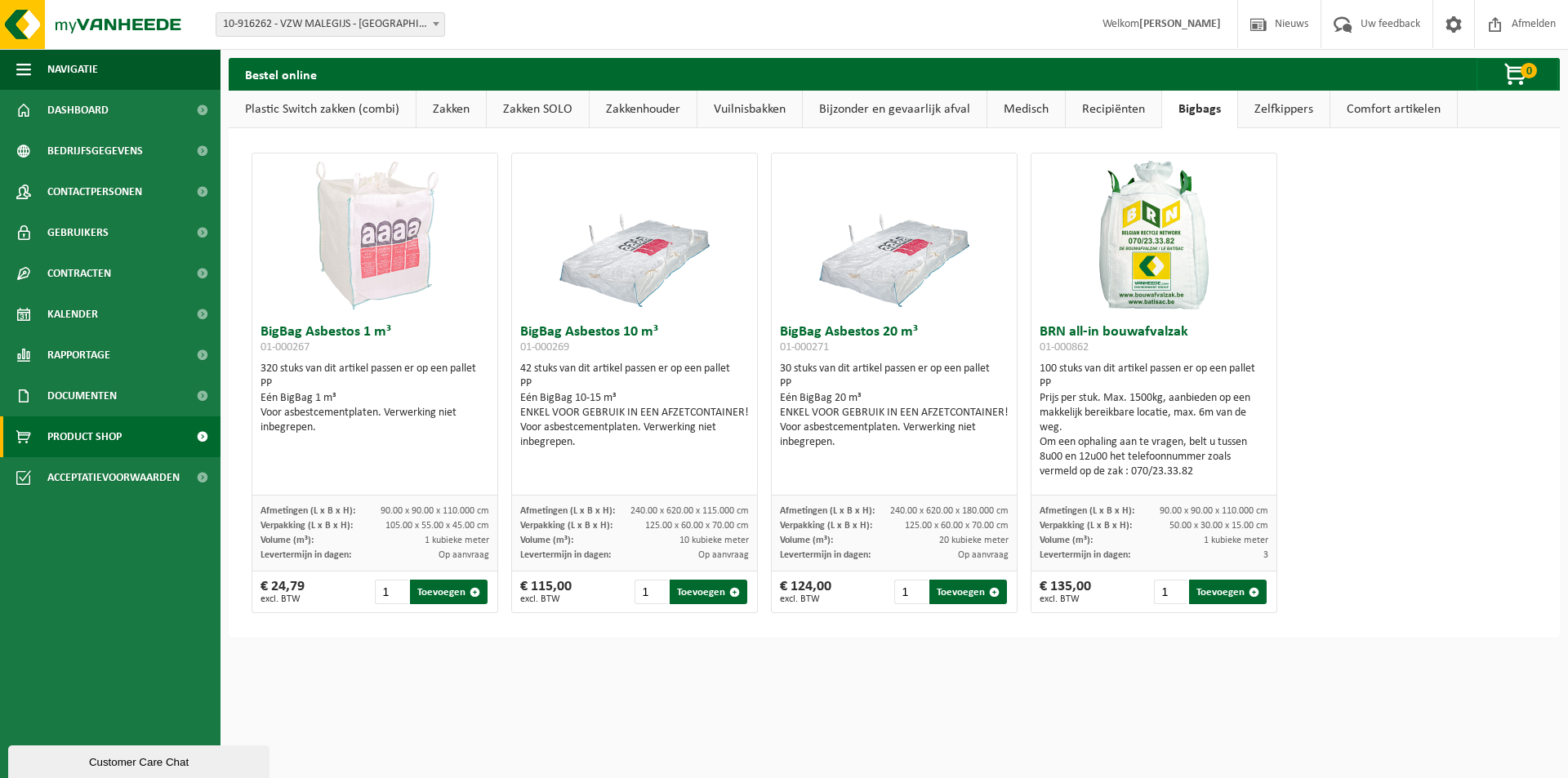
click at [1276, 103] on link "Zelfkippers" at bounding box center [1283, 109] width 92 height 38
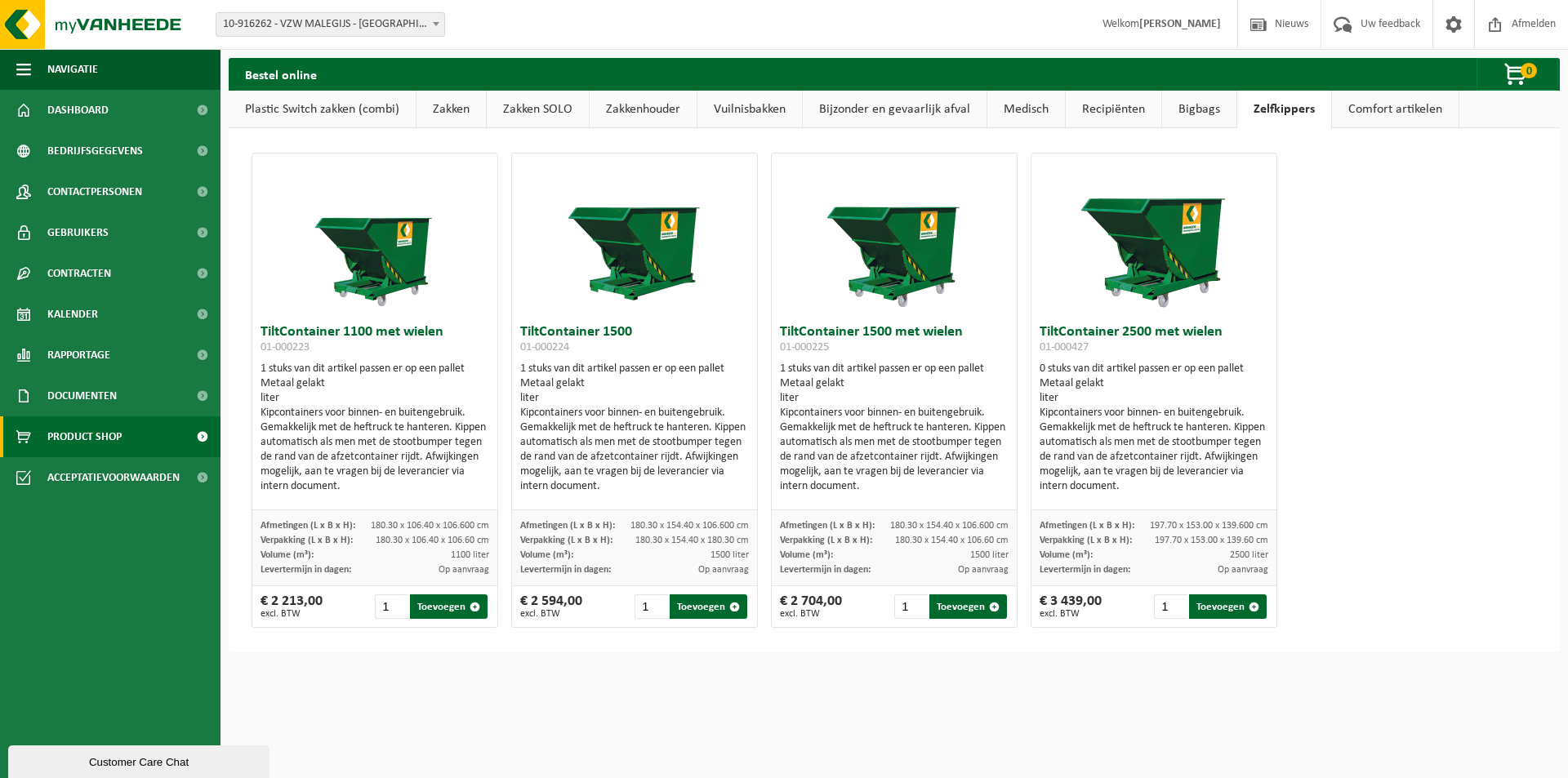
click at [1349, 102] on link "Comfort artikelen" at bounding box center [1394, 109] width 127 height 38
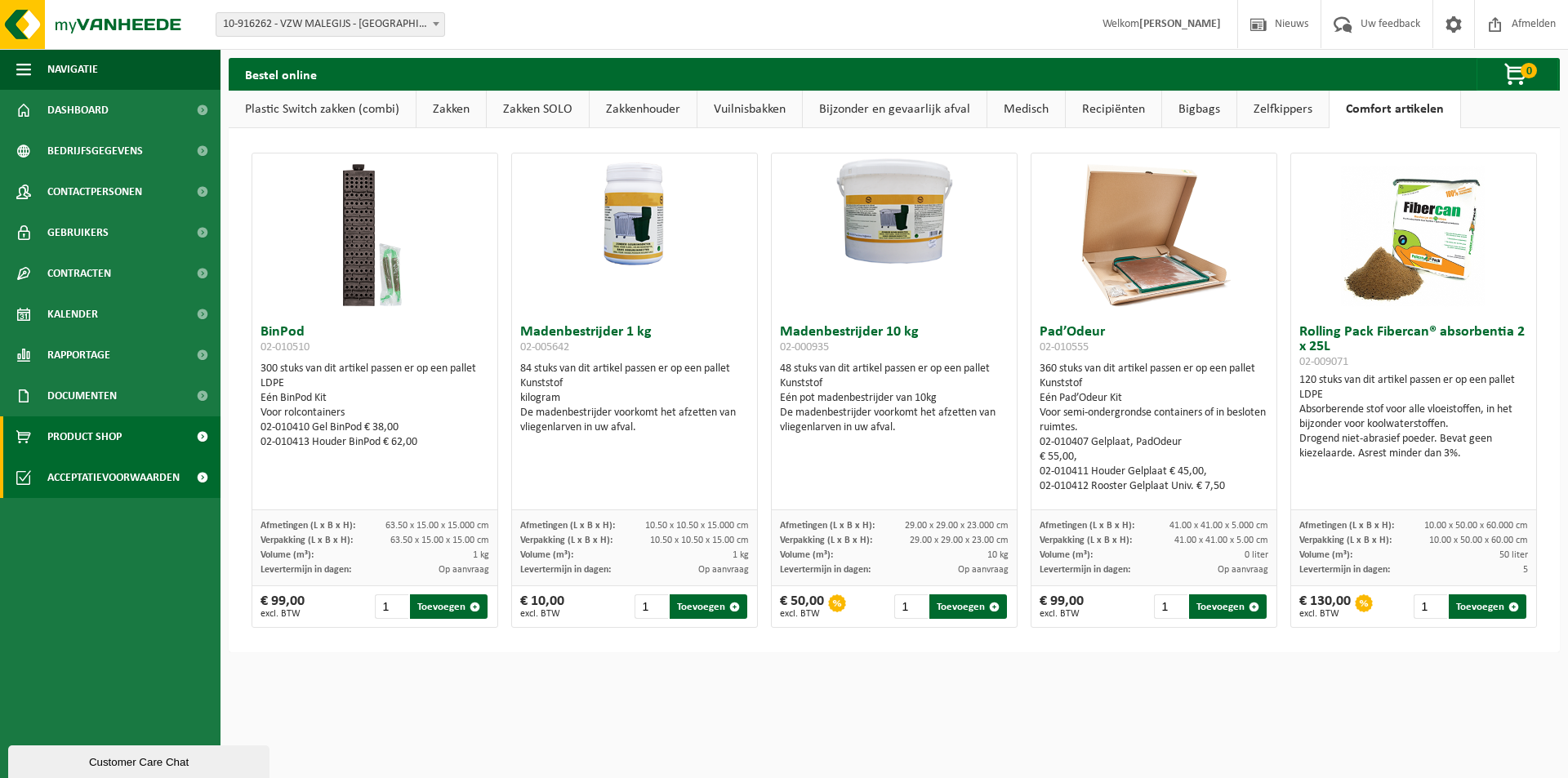
click at [132, 477] on span "Acceptatievoorwaarden" at bounding box center [113, 477] width 132 height 41
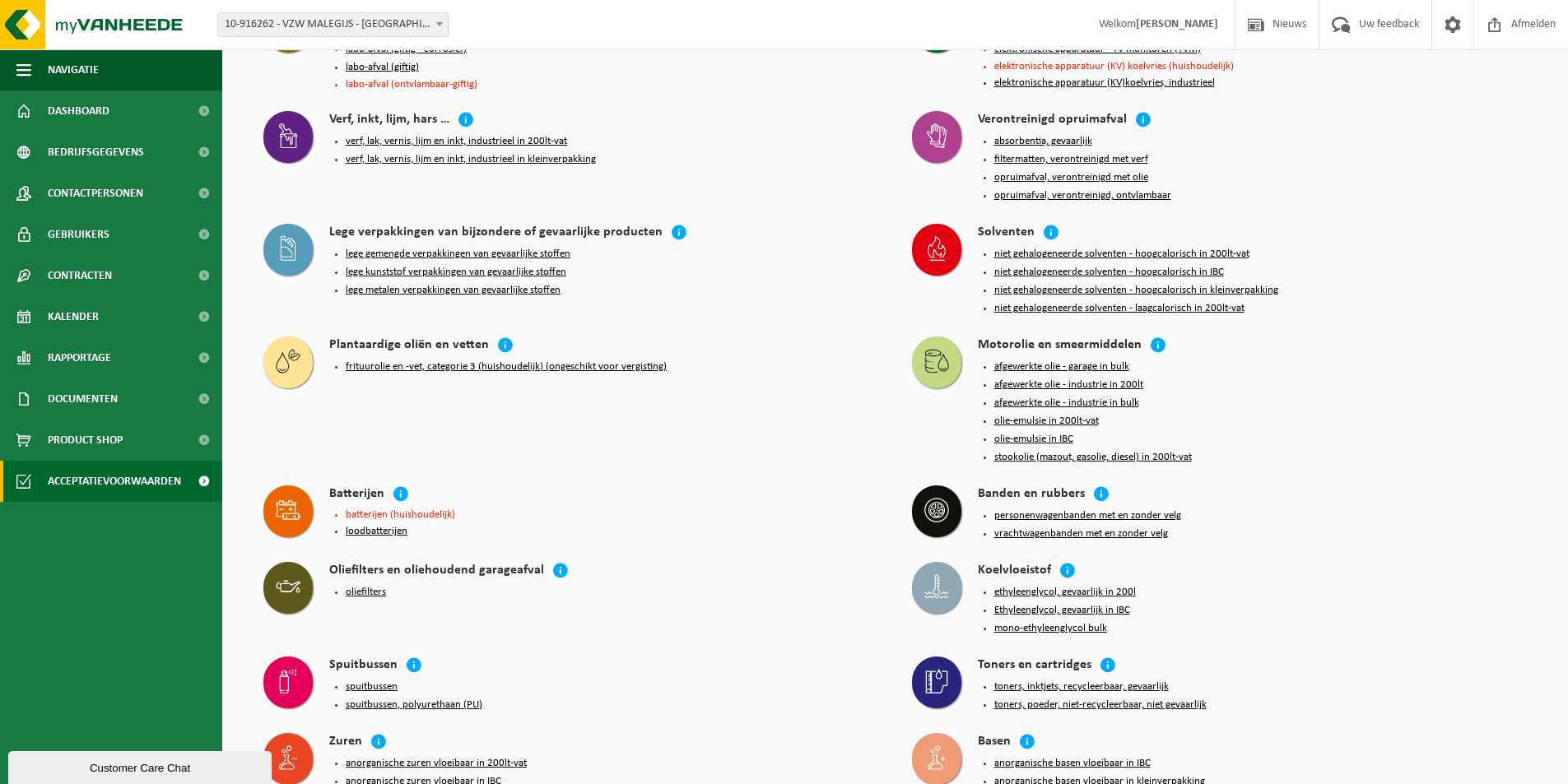
scroll to position [1325, 0]
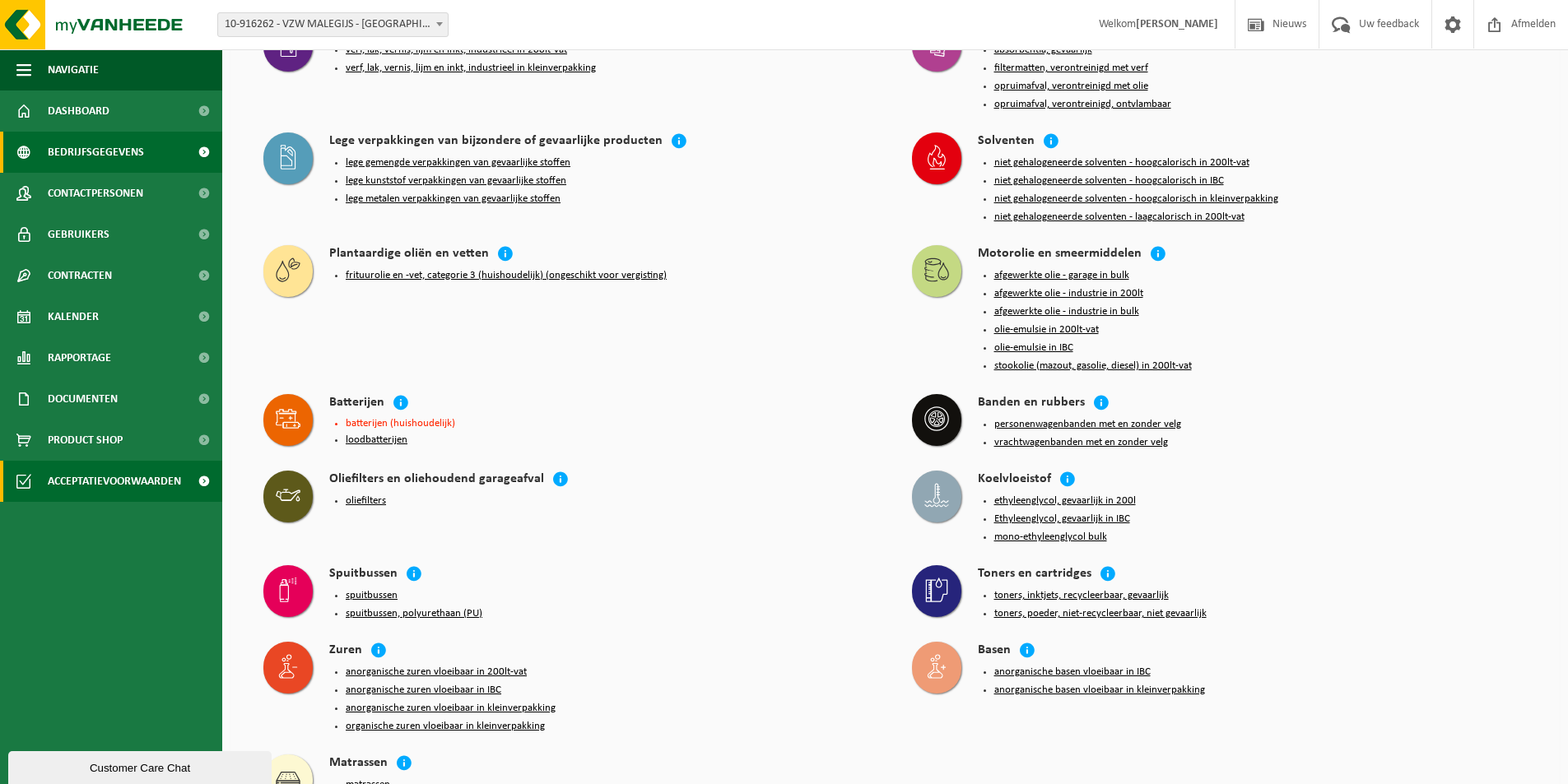
click at [154, 160] on link "Bedrijfsgegevens" at bounding box center [111, 152] width 222 height 41
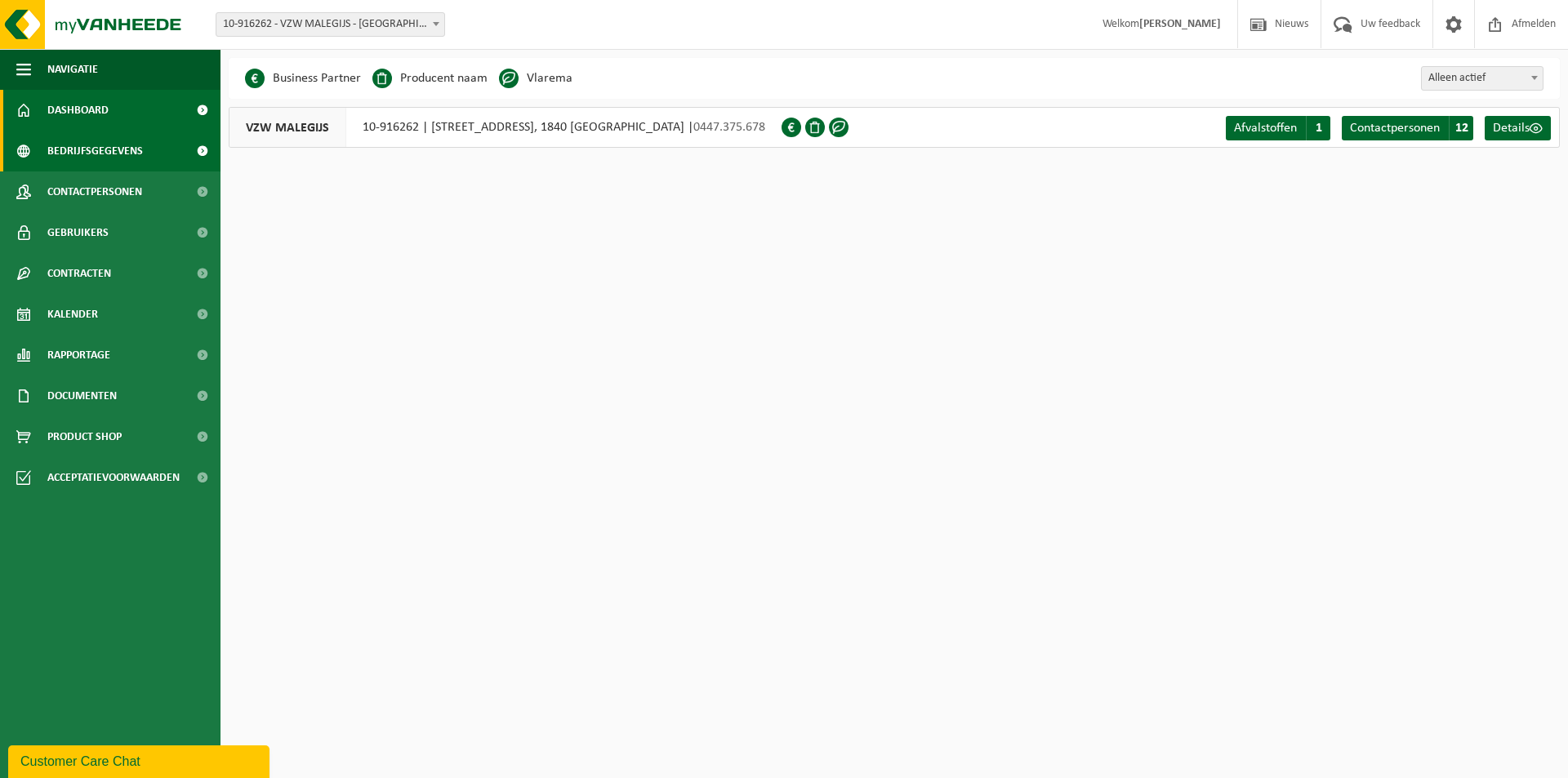
click at [175, 123] on link "Dashboard" at bounding box center [110, 110] width 220 height 41
